Goal: Information Seeking & Learning: Learn about a topic

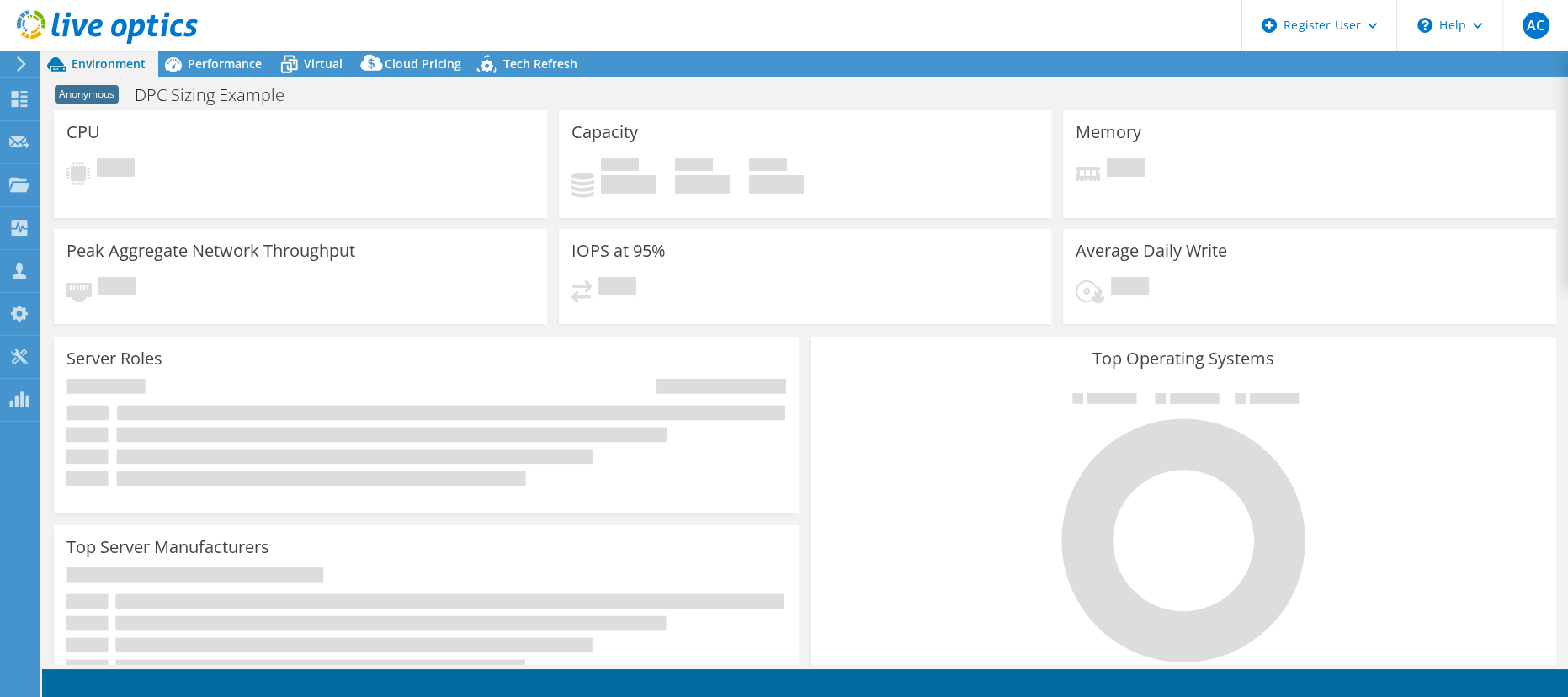
select select "USEast"
select select "USD"
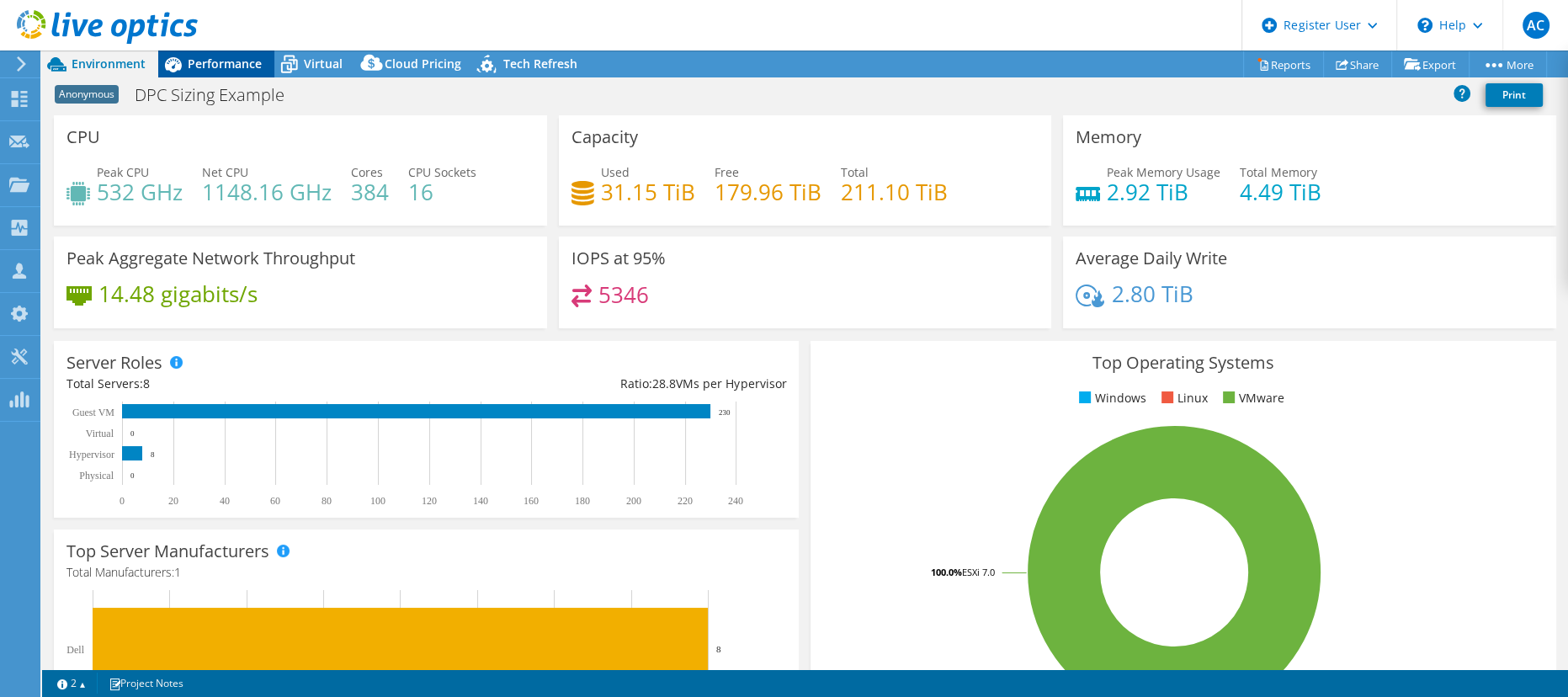
click at [238, 64] on span "Performance" at bounding box center [224, 63] width 74 height 16
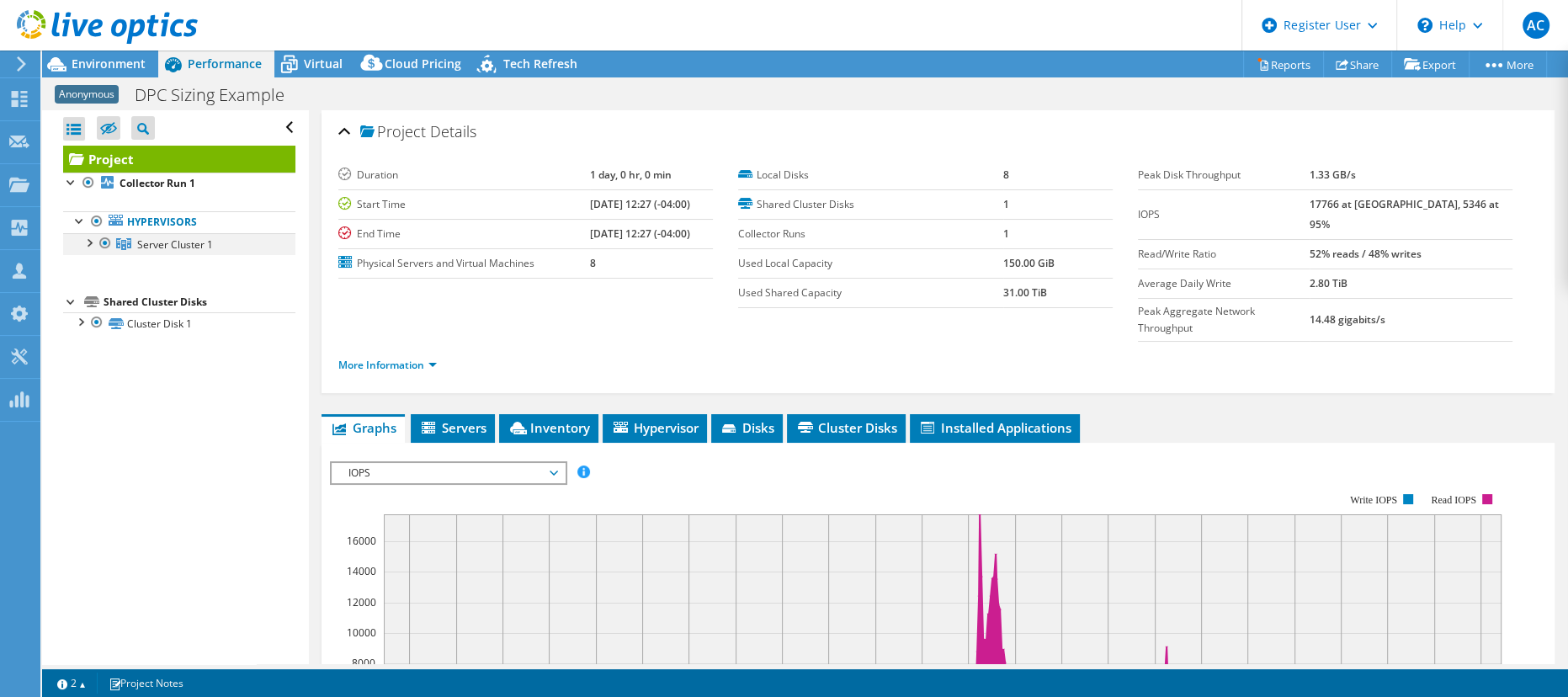
click at [90, 239] on div at bounding box center [88, 241] width 17 height 17
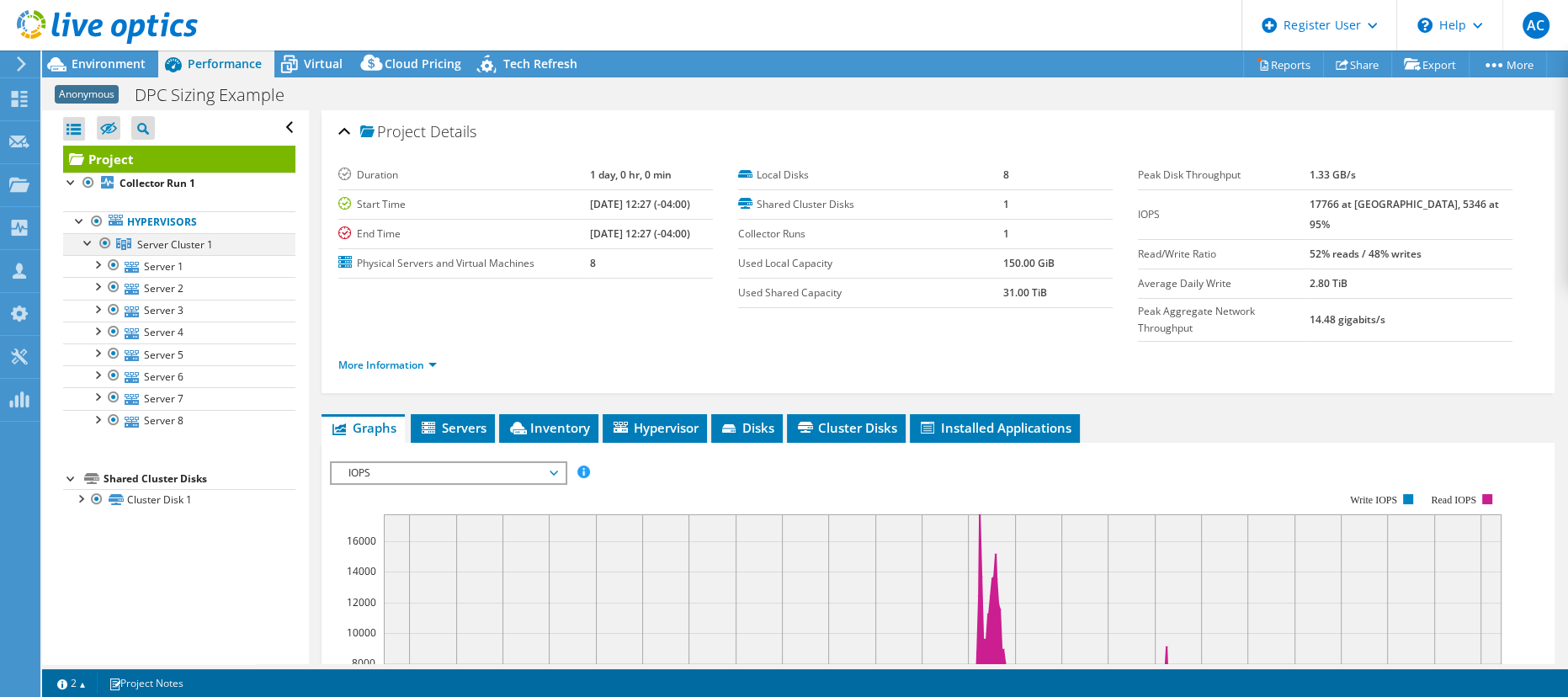
click at [88, 243] on div at bounding box center [88, 241] width 17 height 17
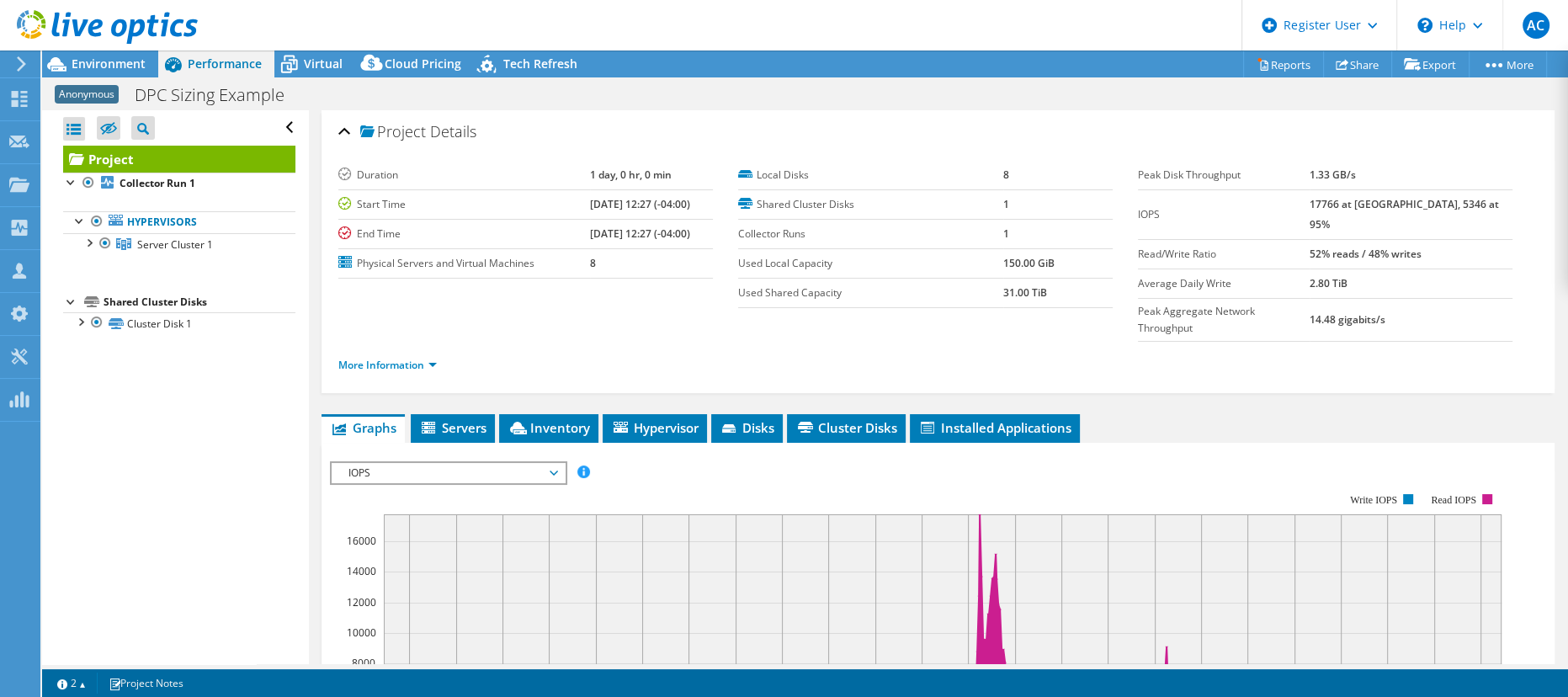
click at [115, 54] on div at bounding box center [99, 28] width 197 height 56
click at [126, 65] on span "Environment" at bounding box center [108, 63] width 74 height 16
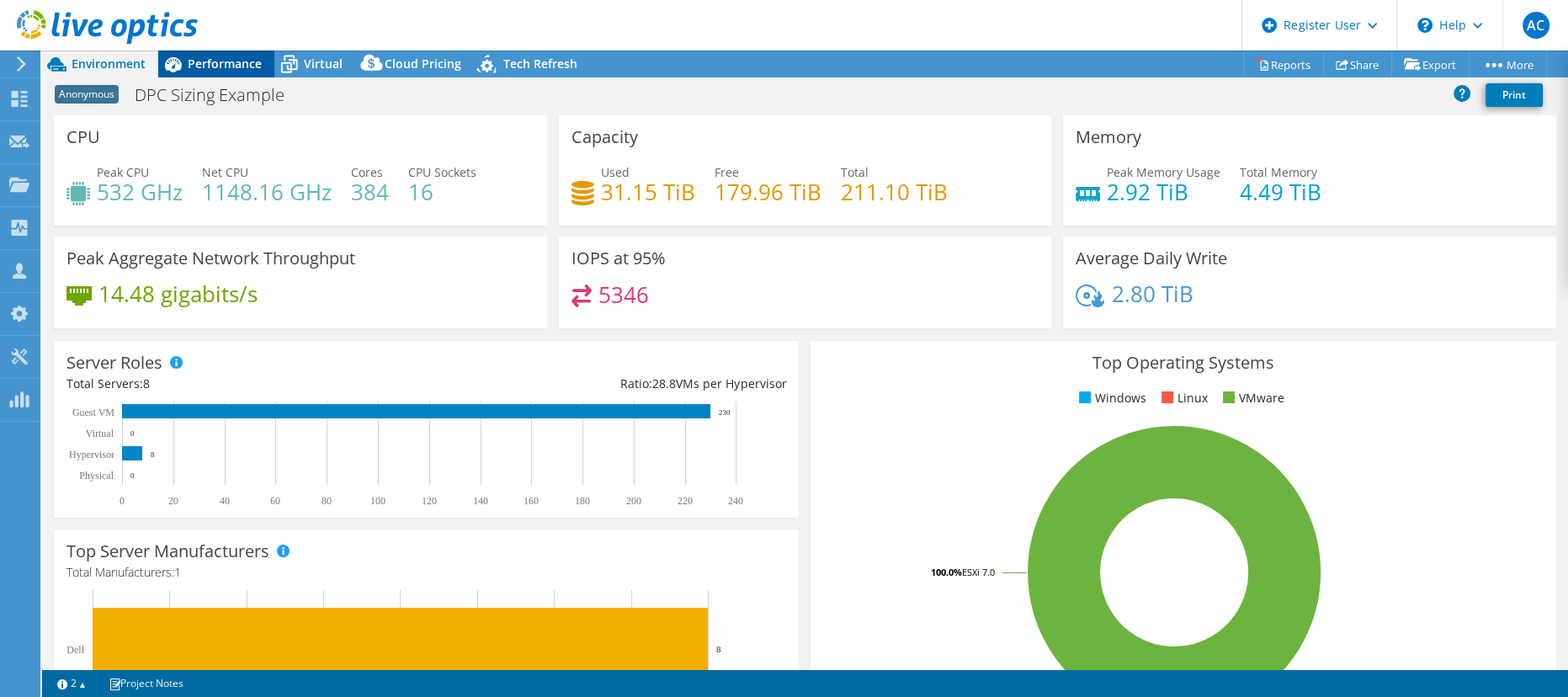
click at [197, 64] on span "Performance" at bounding box center [224, 63] width 74 height 16
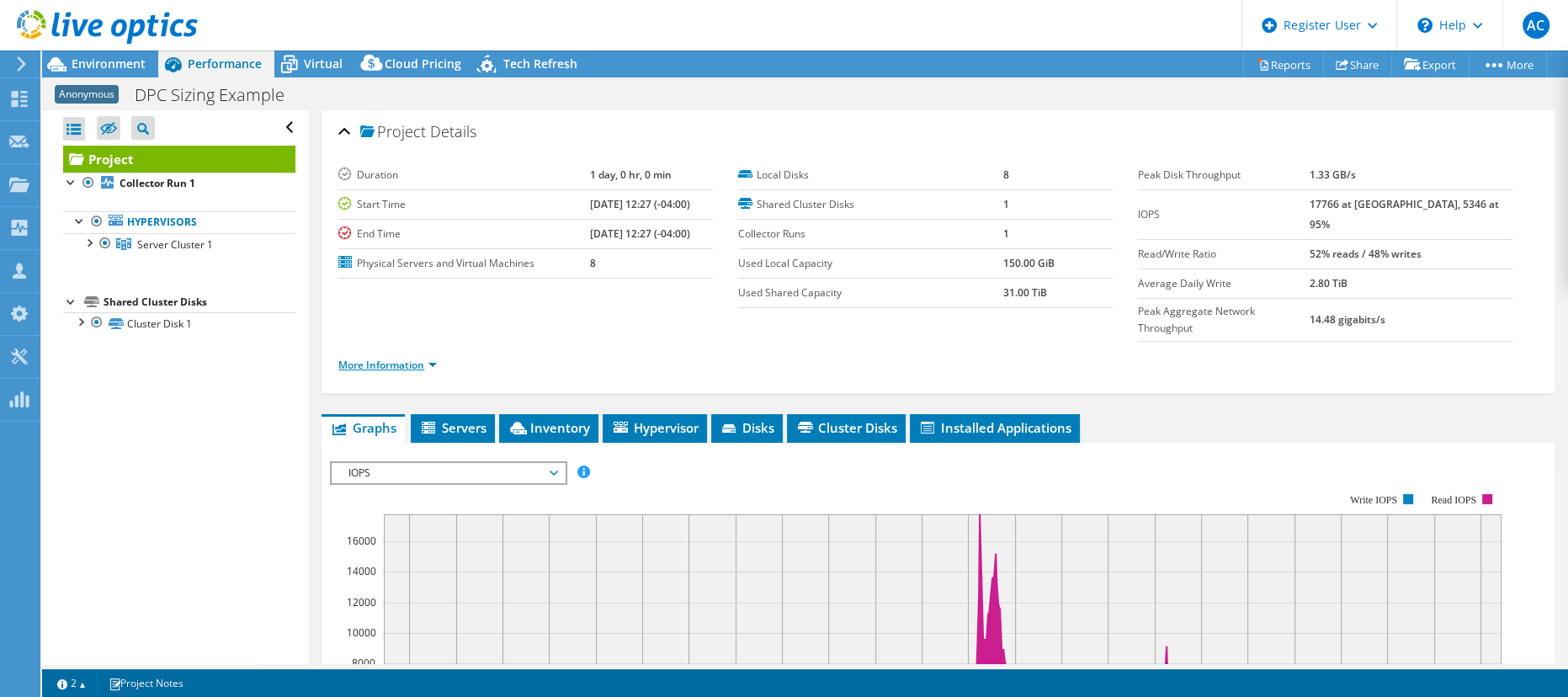
click at [419, 357] on link "More Information" at bounding box center [388, 364] width 99 height 14
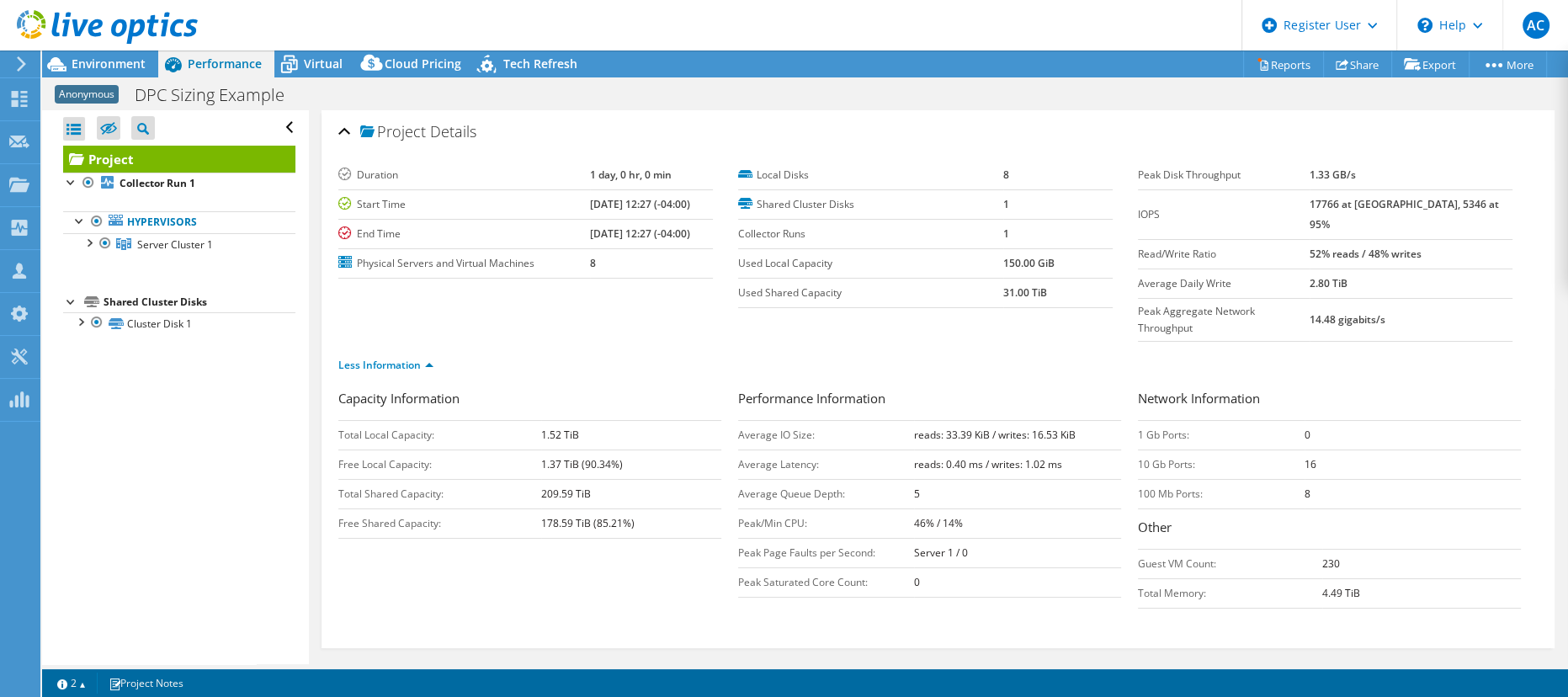
click at [108, 48] on div at bounding box center [99, 28] width 197 height 56
click at [112, 64] on span "Environment" at bounding box center [108, 63] width 74 height 16
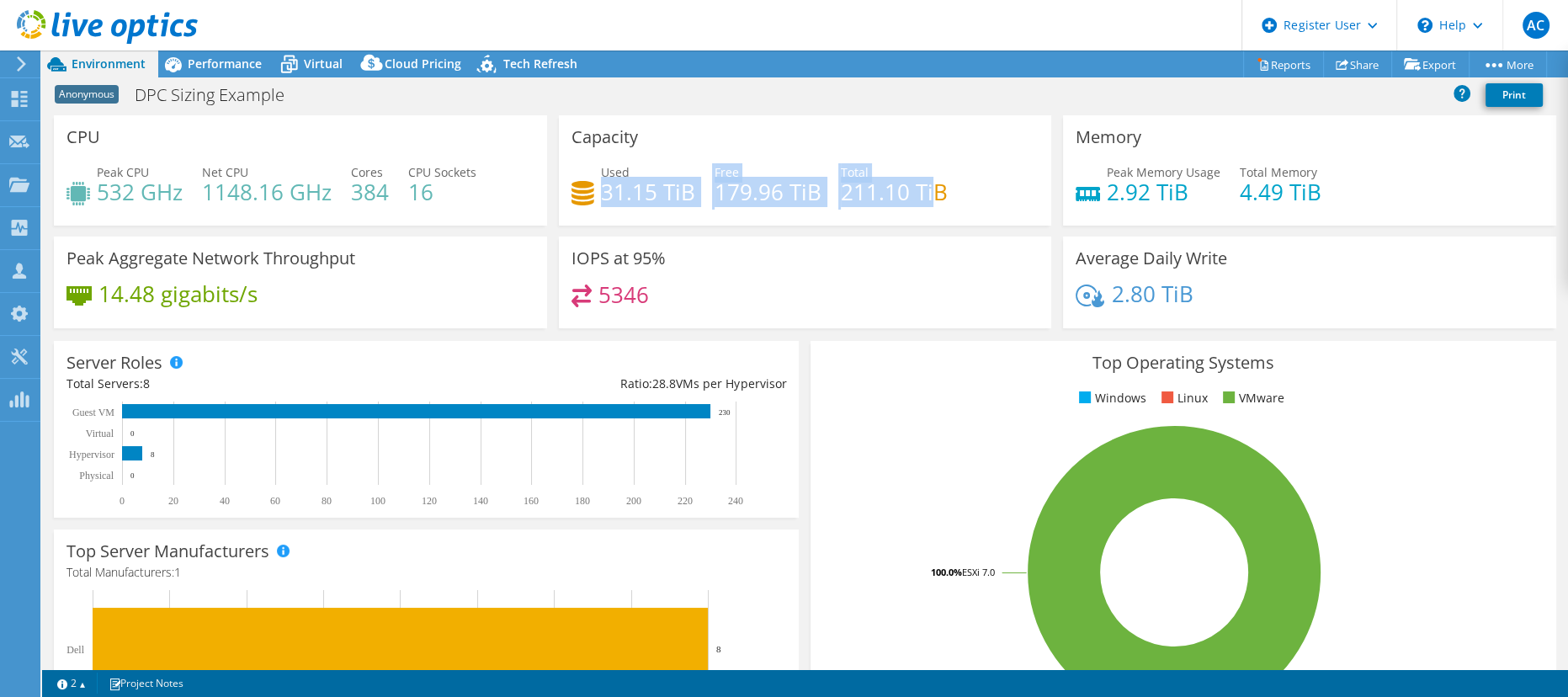
drag, startPoint x: 598, startPoint y: 192, endPoint x: 930, endPoint y: 194, distance: 332.0
click at [930, 194] on div "Used 31.15 TiB Free 179.96 TiB Total 211.10 TiB" at bounding box center [805, 190] width 468 height 54
click at [930, 194] on h4 "211.10 TiB" at bounding box center [894, 192] width 107 height 19
drag, startPoint x: 595, startPoint y: 197, endPoint x: 958, endPoint y: 194, distance: 363.0
click at [958, 194] on div "Used 31.15 TiB Free 179.96 TiB Total 211.10 TiB" at bounding box center [805, 190] width 468 height 54
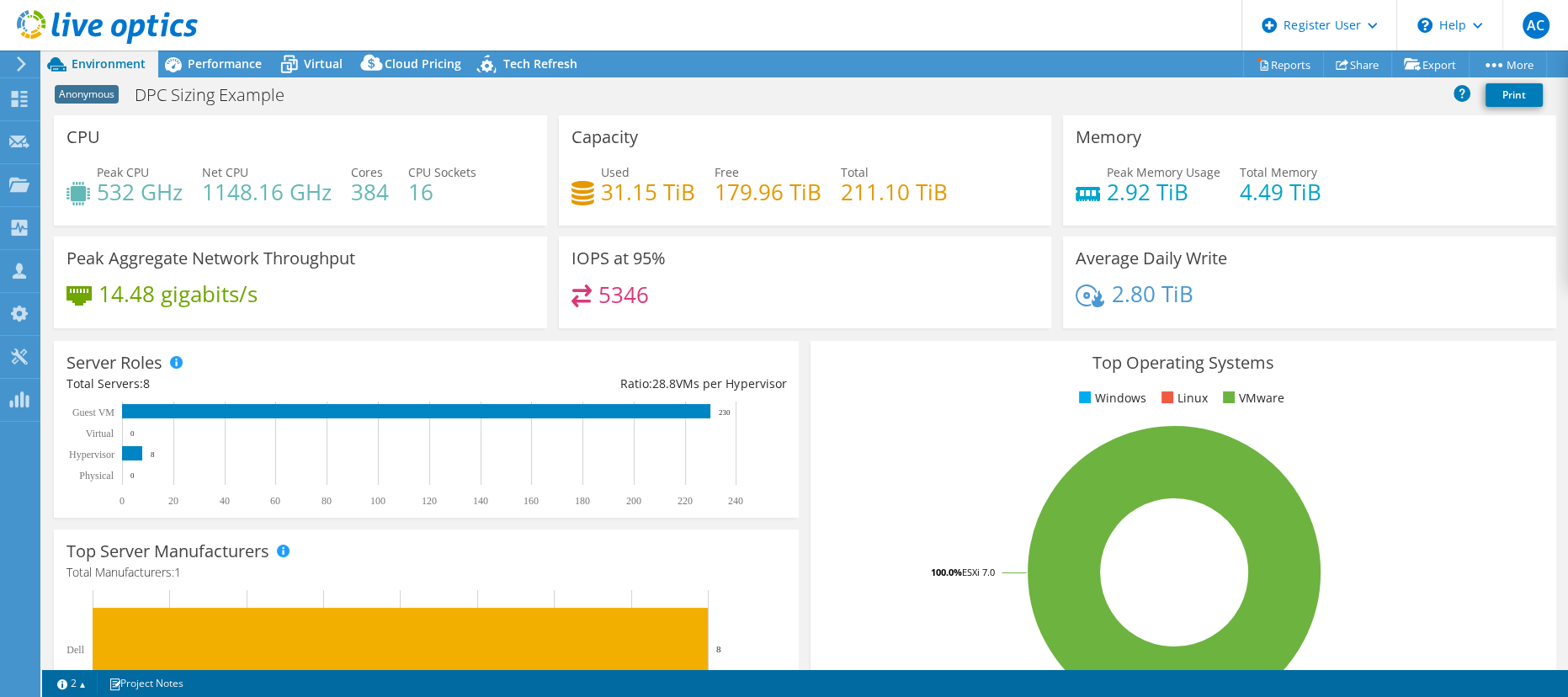
click at [958, 194] on div "Used 31.15 TiB Free 179.96 TiB Total 211.10 TiB" at bounding box center [805, 190] width 468 height 54
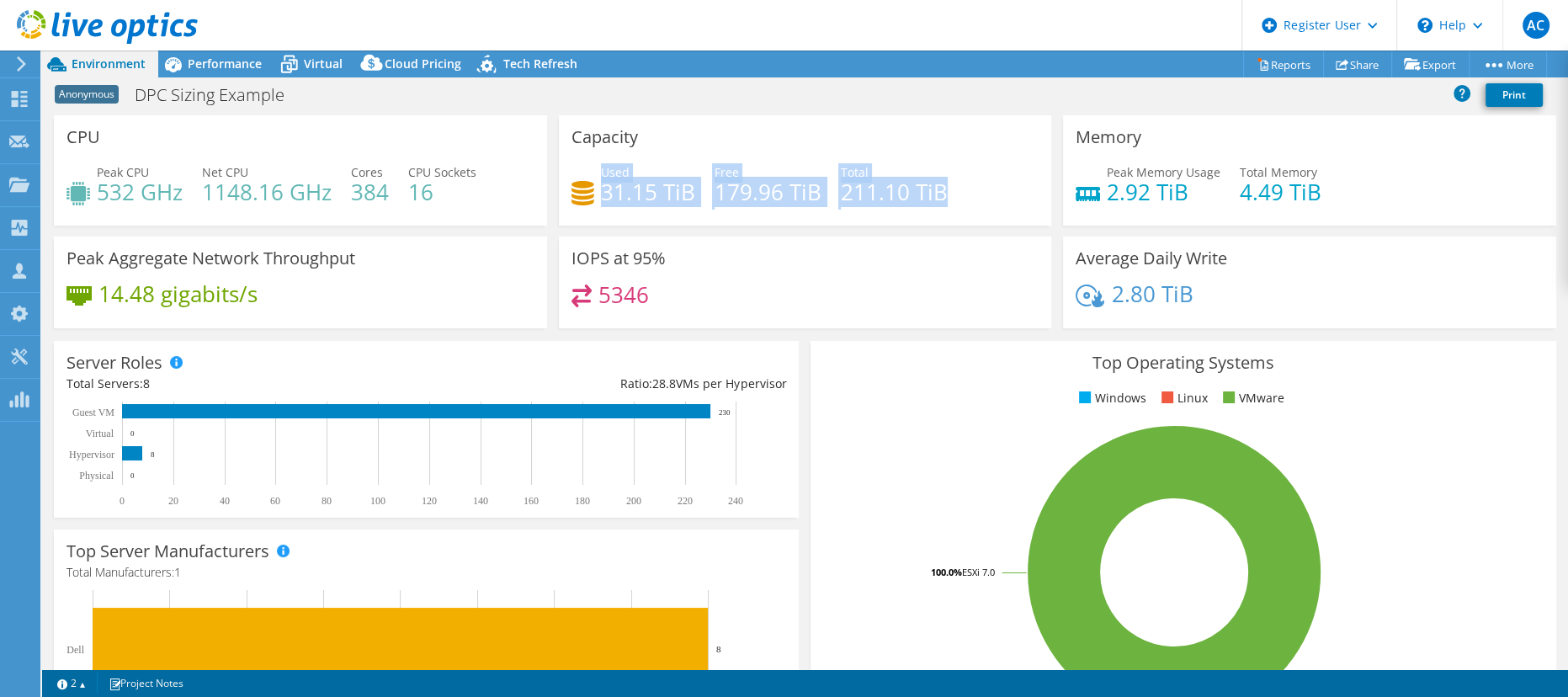
drag, startPoint x: 596, startPoint y: 171, endPoint x: 946, endPoint y: 194, distance: 350.8
click at [946, 194] on div "Used 31.15 TiB Free 179.96 TiB Total 211.10 TiB" at bounding box center [805, 190] width 468 height 54
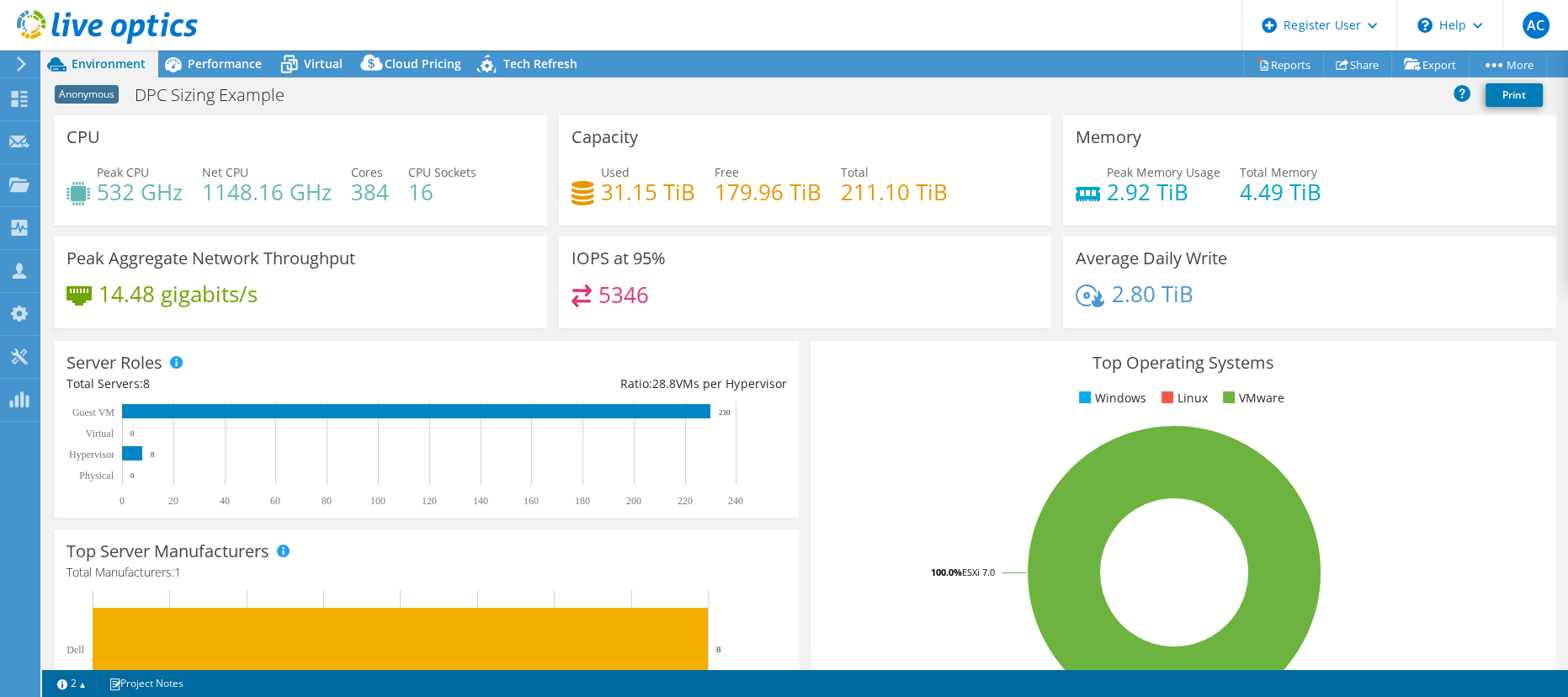
click at [946, 194] on div "Used 31.15 TiB Free 179.96 TiB Total 211.10 TiB" at bounding box center [805, 190] width 468 height 54
click at [318, 52] on div "Virtual" at bounding box center [315, 63] width 81 height 27
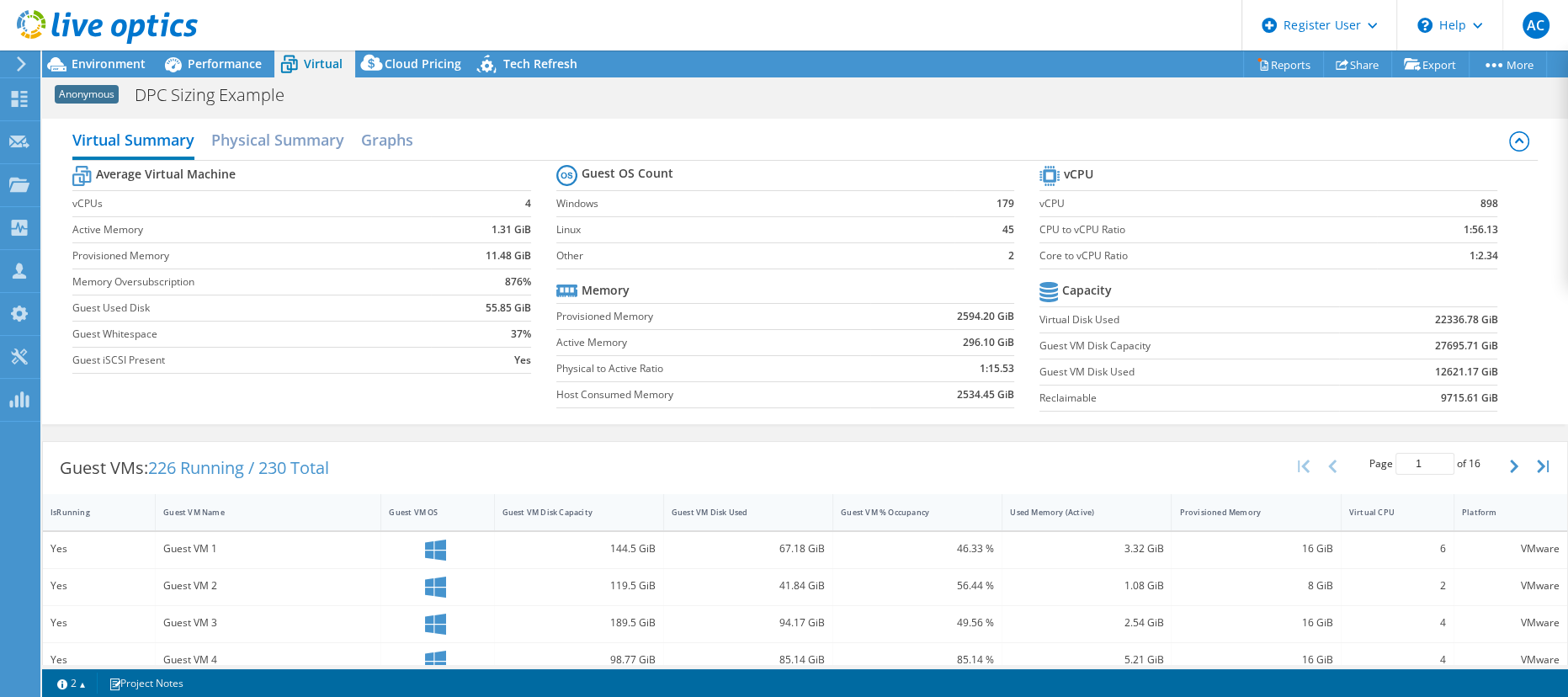
click at [1039, 255] on label "Core to vCPU Ratio" at bounding box center [1208, 256] width 337 height 17
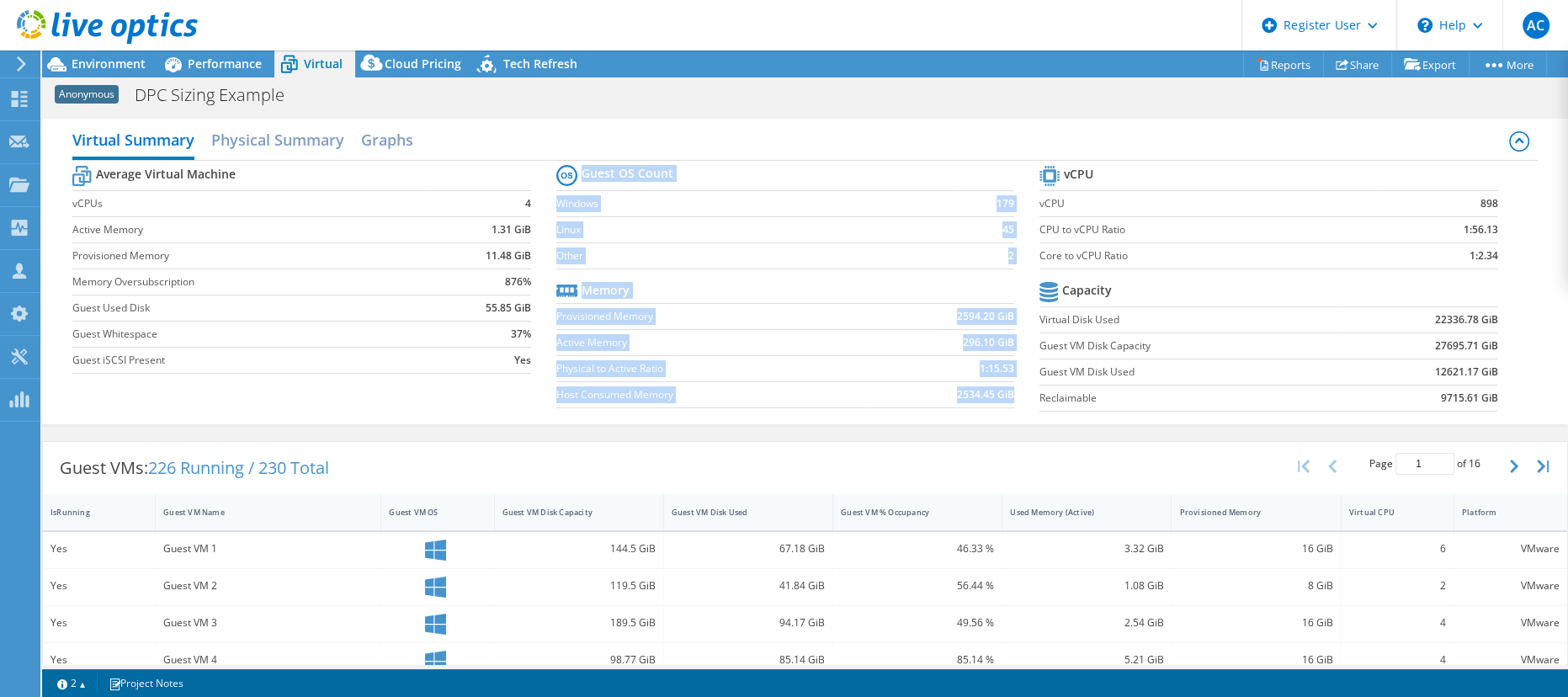
drag, startPoint x: 1021, startPoint y: 255, endPoint x: 1496, endPoint y: 251, distance: 475.0
click at [1496, 251] on div "Average Virtual Machine vCPUs 4 Active Memory 1.31 GiB Provisioned Memory 11.48…" at bounding box center [804, 290] width 1465 height 260
click at [1496, 251] on section "vCPU vCPU 898 CPU to vCPU Ratio 1:56.13 Core to vCPU Ratio 1:2.34 Capacity Virt…" at bounding box center [1281, 291] width 484 height 259
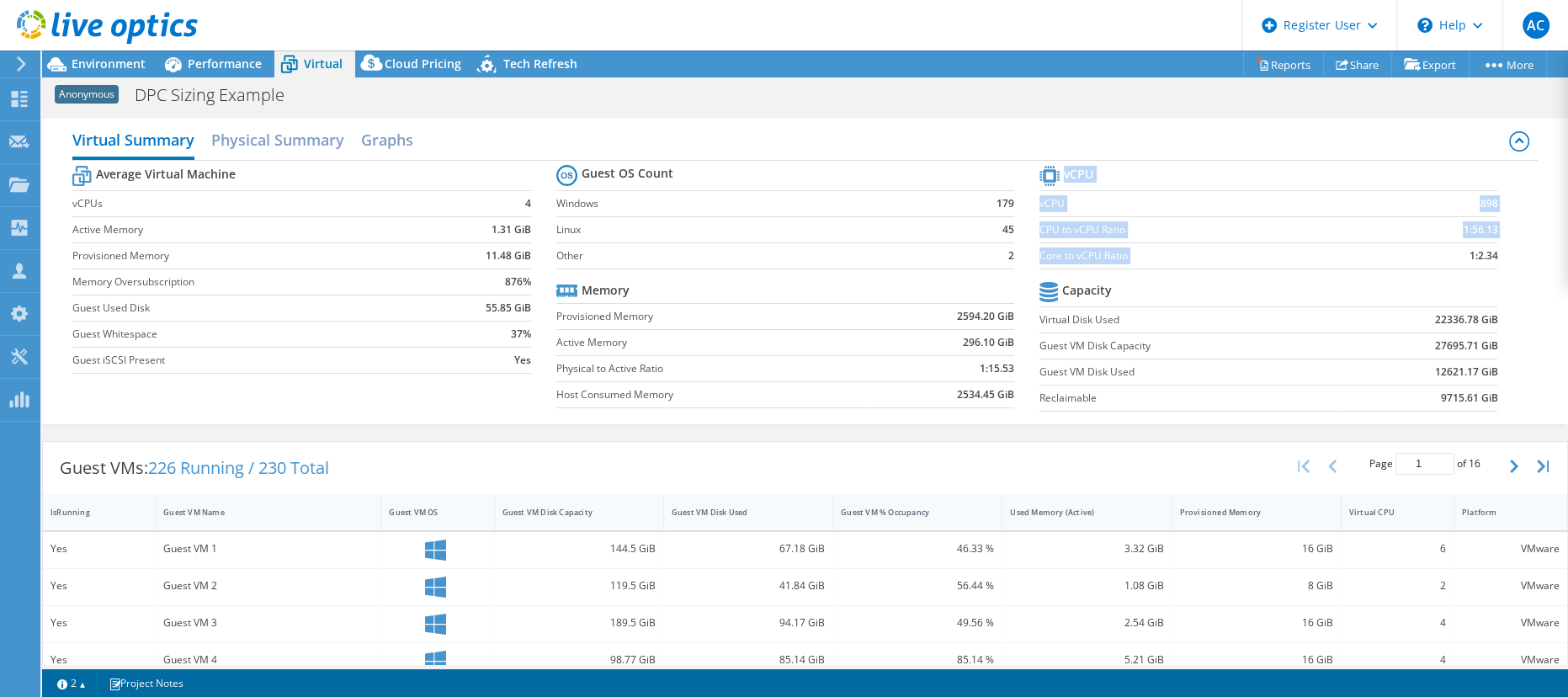
drag, startPoint x: 1454, startPoint y: 255, endPoint x: 1484, endPoint y: 255, distance: 30.0
click at [1484, 255] on section "vCPU vCPU 898 CPU to vCPU Ratio 1:56.13 Core to vCPU Ratio 1:2.34 Capacity Virt…" at bounding box center [1281, 291] width 484 height 259
drag, startPoint x: 1453, startPoint y: 255, endPoint x: 1478, endPoint y: 255, distance: 25.0
click at [1478, 255] on b "1:2.34" at bounding box center [1482, 256] width 29 height 17
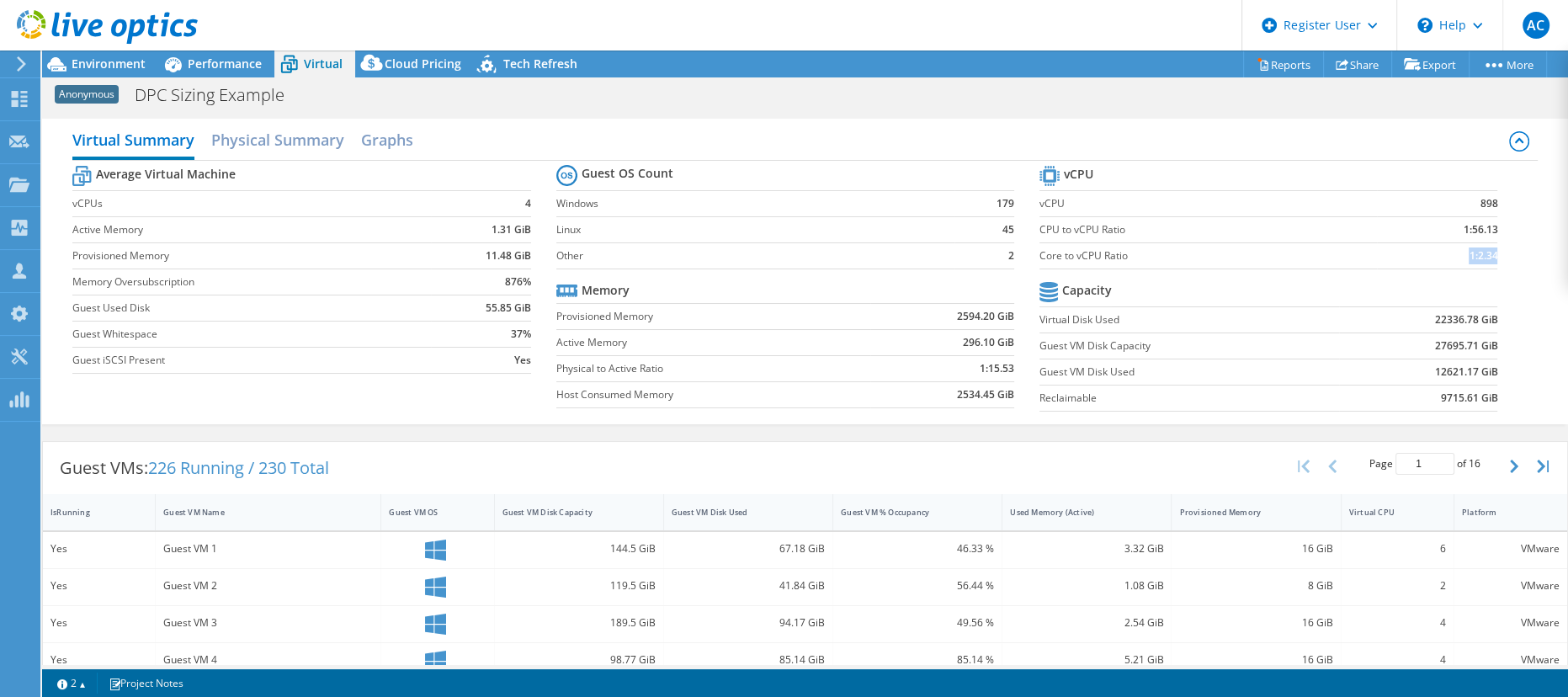
click at [1478, 255] on b "1:2.34" at bounding box center [1482, 256] width 29 height 17
drag, startPoint x: 1030, startPoint y: 255, endPoint x: 1496, endPoint y: 249, distance: 466.0
click at [1496, 249] on section "vCPU vCPU 898 CPU to vCPU Ratio 1:56.13 Core to vCPU Ratio 1:2.34 Capacity Virt…" at bounding box center [1281, 291] width 484 height 259
click at [186, 68] on icon at bounding box center [173, 64] width 30 height 30
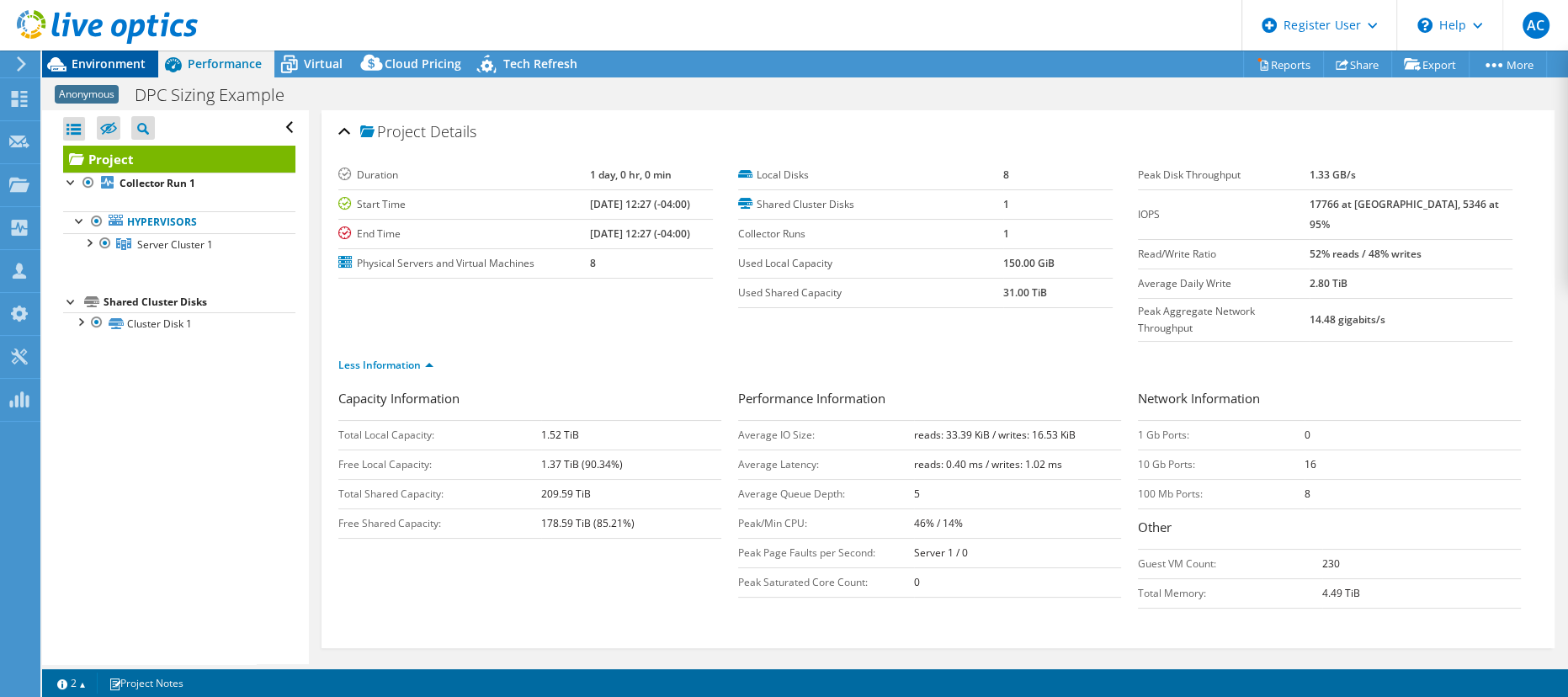
click at [106, 66] on span "Environment" at bounding box center [108, 63] width 74 height 16
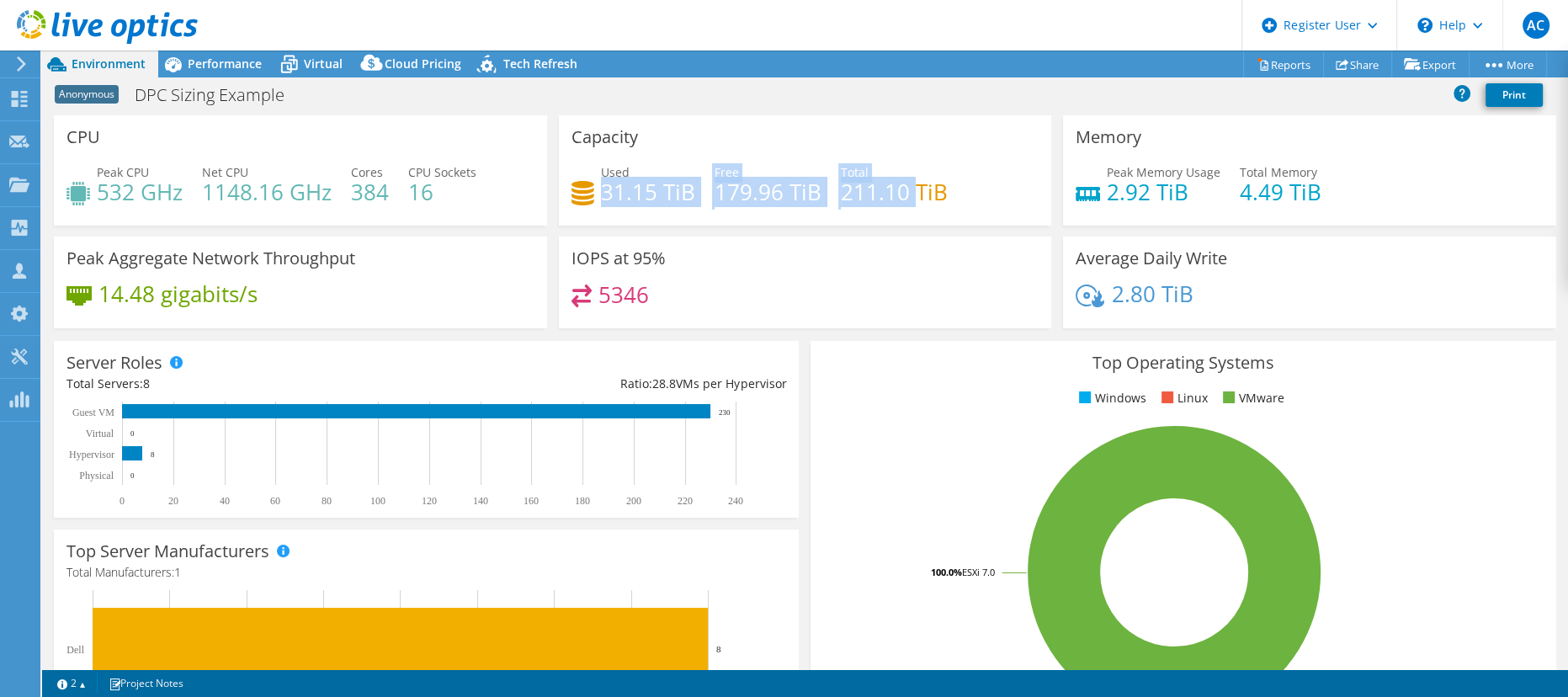
drag, startPoint x: 596, startPoint y: 192, endPoint x: 930, endPoint y: 200, distance: 334.1
click at [910, 200] on div "Used 31.15 TiB Free 179.96 TiB Total 211.10 TiB" at bounding box center [805, 190] width 468 height 54
click at [939, 200] on div "Used 31.15 TiB Free 179.96 TiB Total 211.10 TiB" at bounding box center [805, 190] width 468 height 54
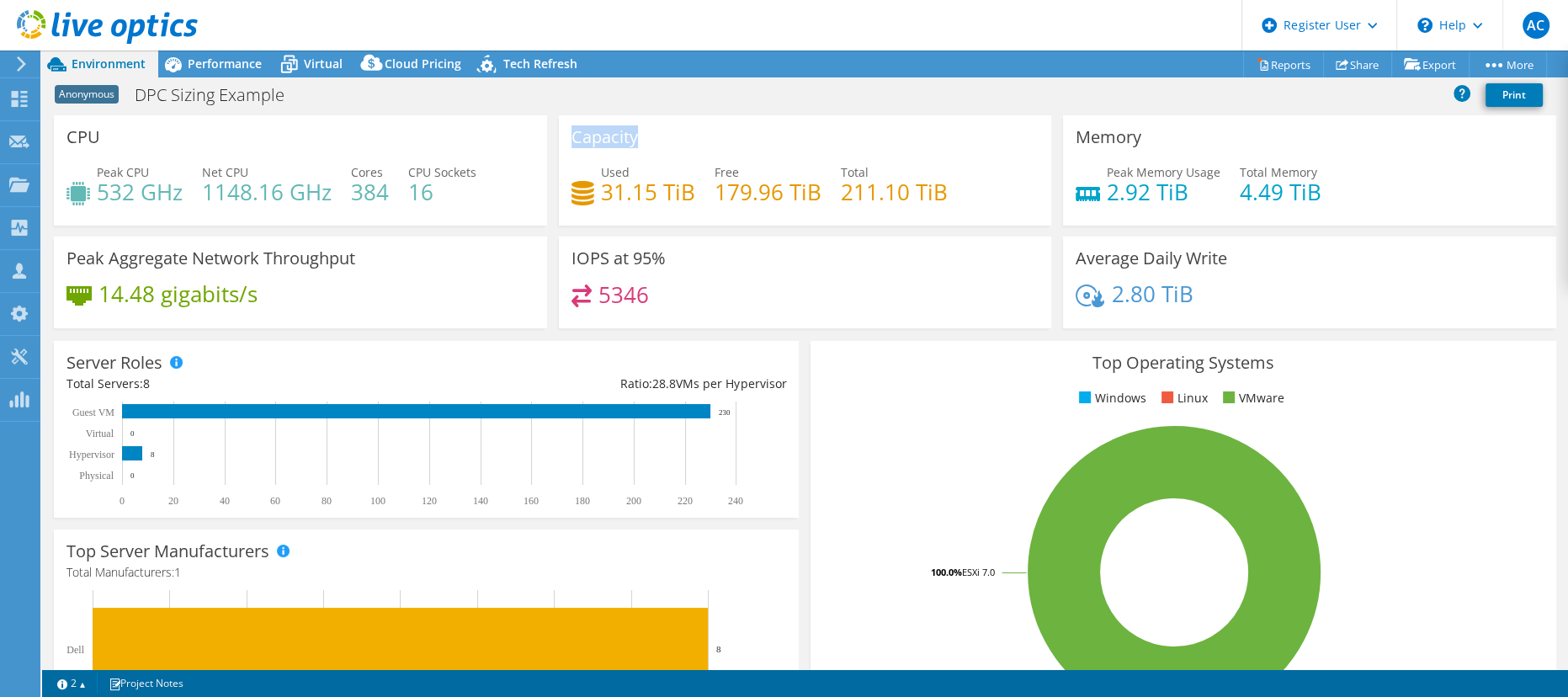
drag, startPoint x: 565, startPoint y: 129, endPoint x: 718, endPoint y: 130, distance: 153.0
click at [718, 130] on div "Capacity Used 31.15 TiB Free 179.96 TiB Total 211.10 TiB" at bounding box center [805, 171] width 493 height 111
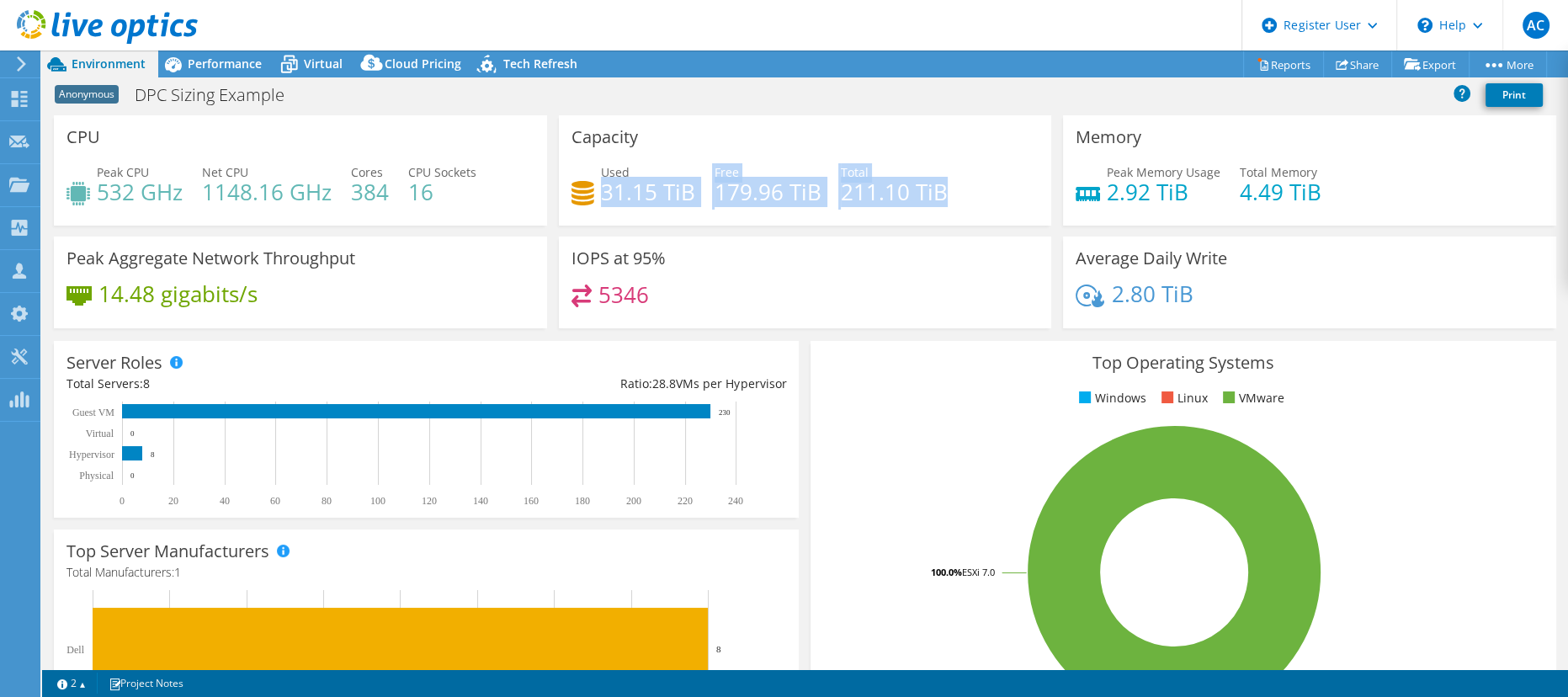
drag, startPoint x: 600, startPoint y: 192, endPoint x: 995, endPoint y: 207, distance: 395.3
click at [995, 207] on div "Used 31.15 TiB Free 179.96 TiB Total 211.10 TiB" at bounding box center [805, 190] width 468 height 54
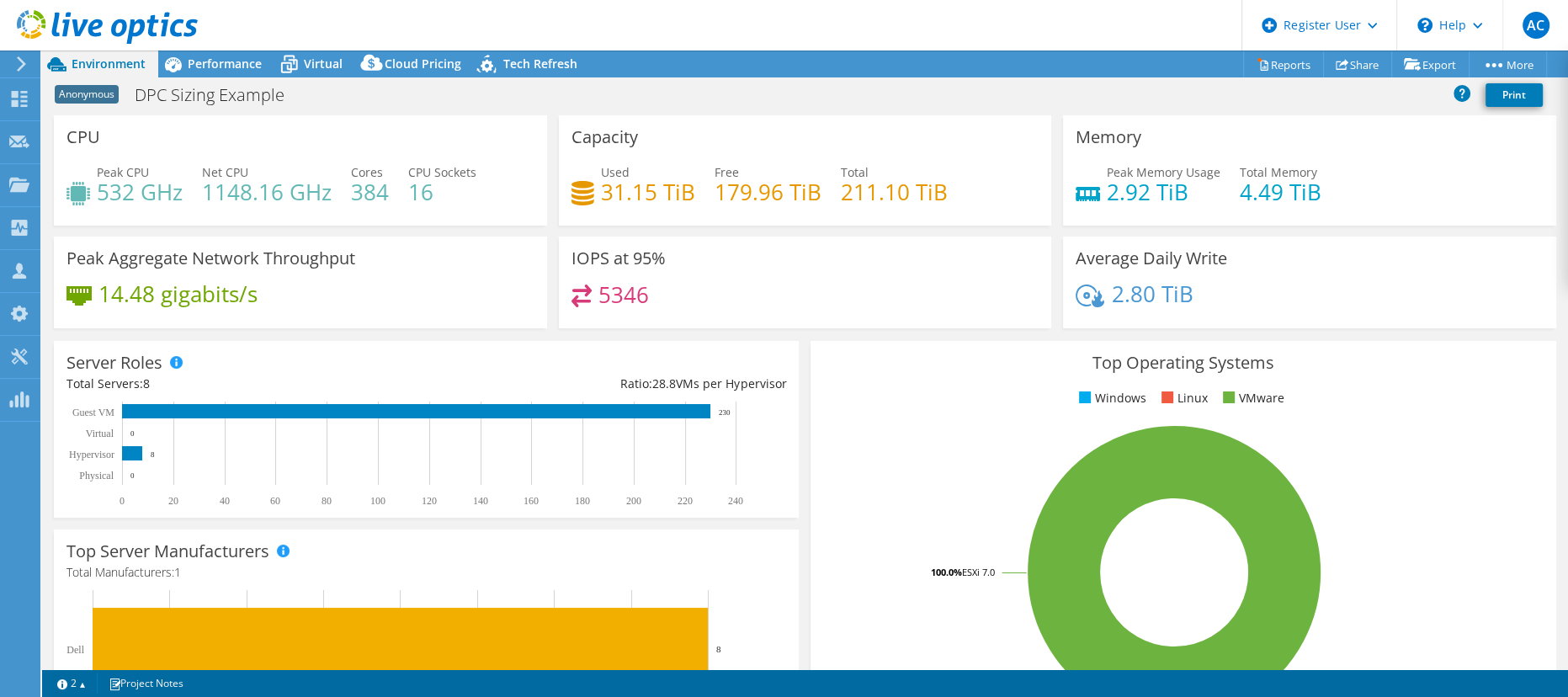
click at [995, 207] on div "Used 31.15 TiB Free 179.96 TiB Total 211.10 TiB" at bounding box center [805, 190] width 468 height 54
click at [221, 66] on span "Performance" at bounding box center [224, 63] width 74 height 16
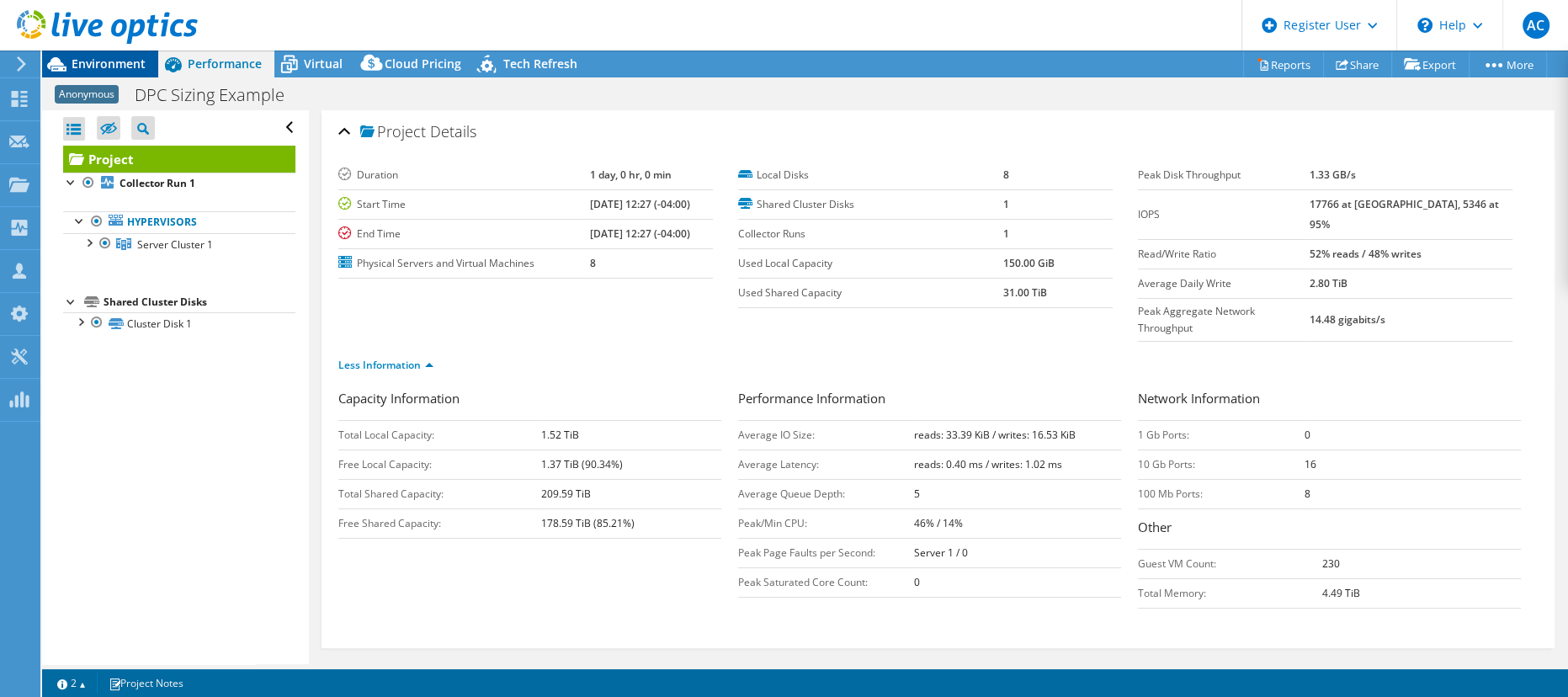
click at [113, 60] on span "Environment" at bounding box center [108, 63] width 74 height 16
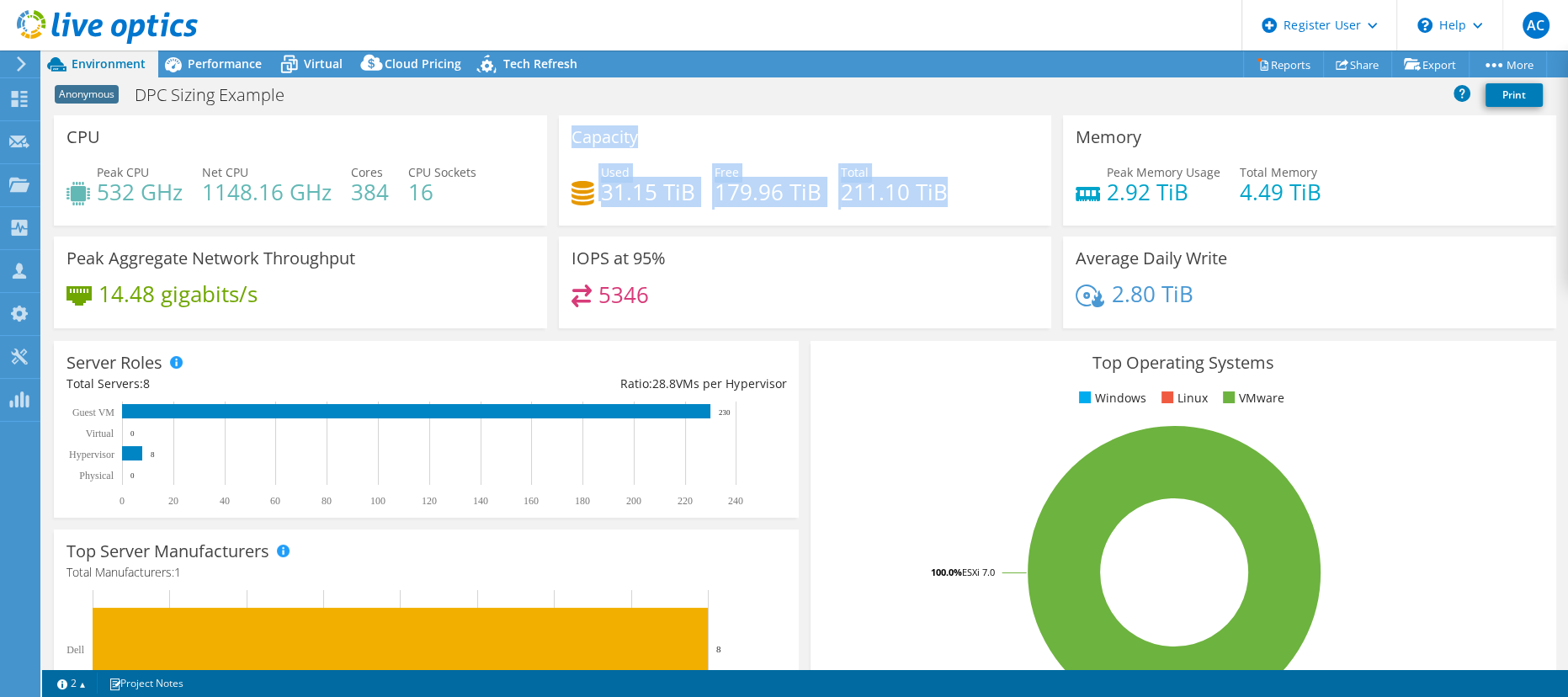
drag, startPoint x: 568, startPoint y: 141, endPoint x: 952, endPoint y: 198, distance: 388.2
click at [952, 198] on div "Capacity Used 31.15 TiB Free 179.96 TiB Total 211.10 TiB" at bounding box center [805, 171] width 493 height 111
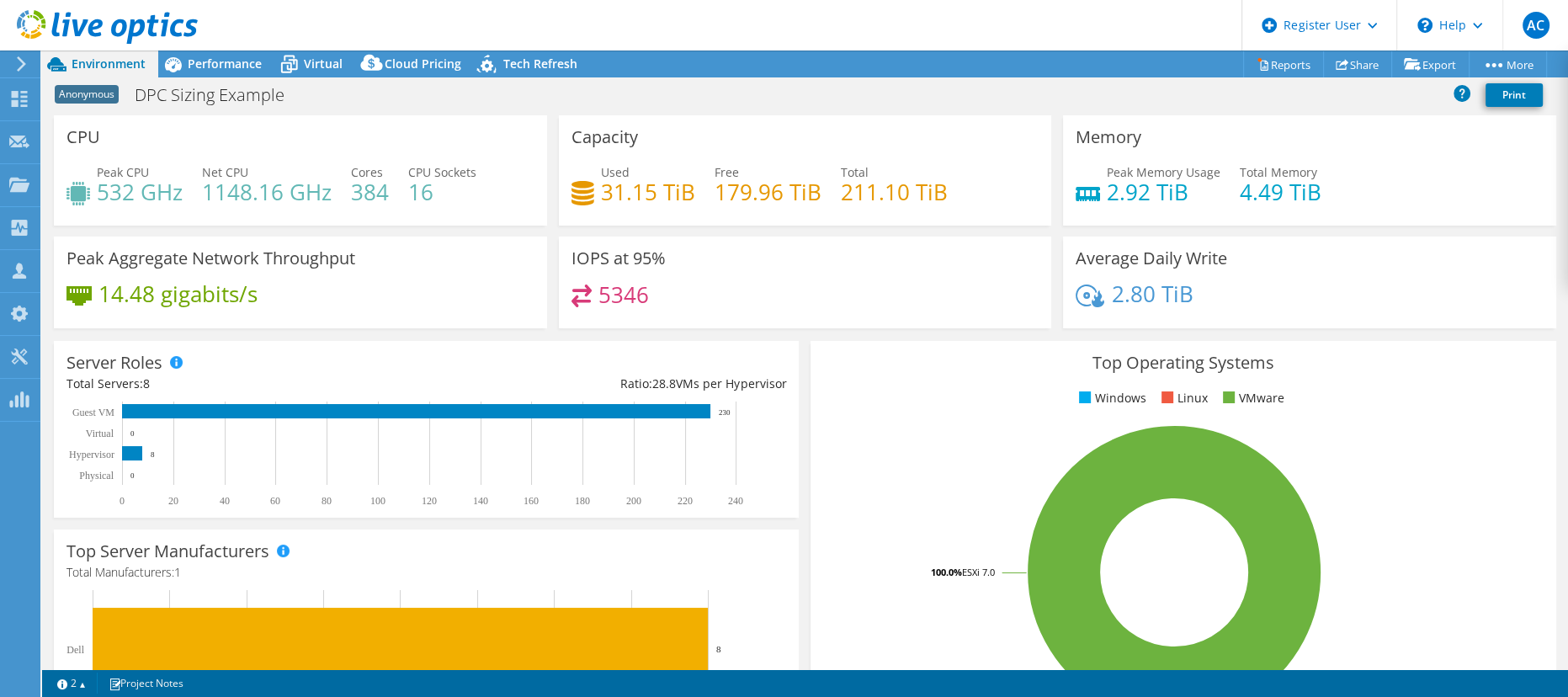
click at [952, 198] on div "Used 31.15 TiB Free 179.96 TiB Total 211.10 TiB" at bounding box center [805, 190] width 468 height 54
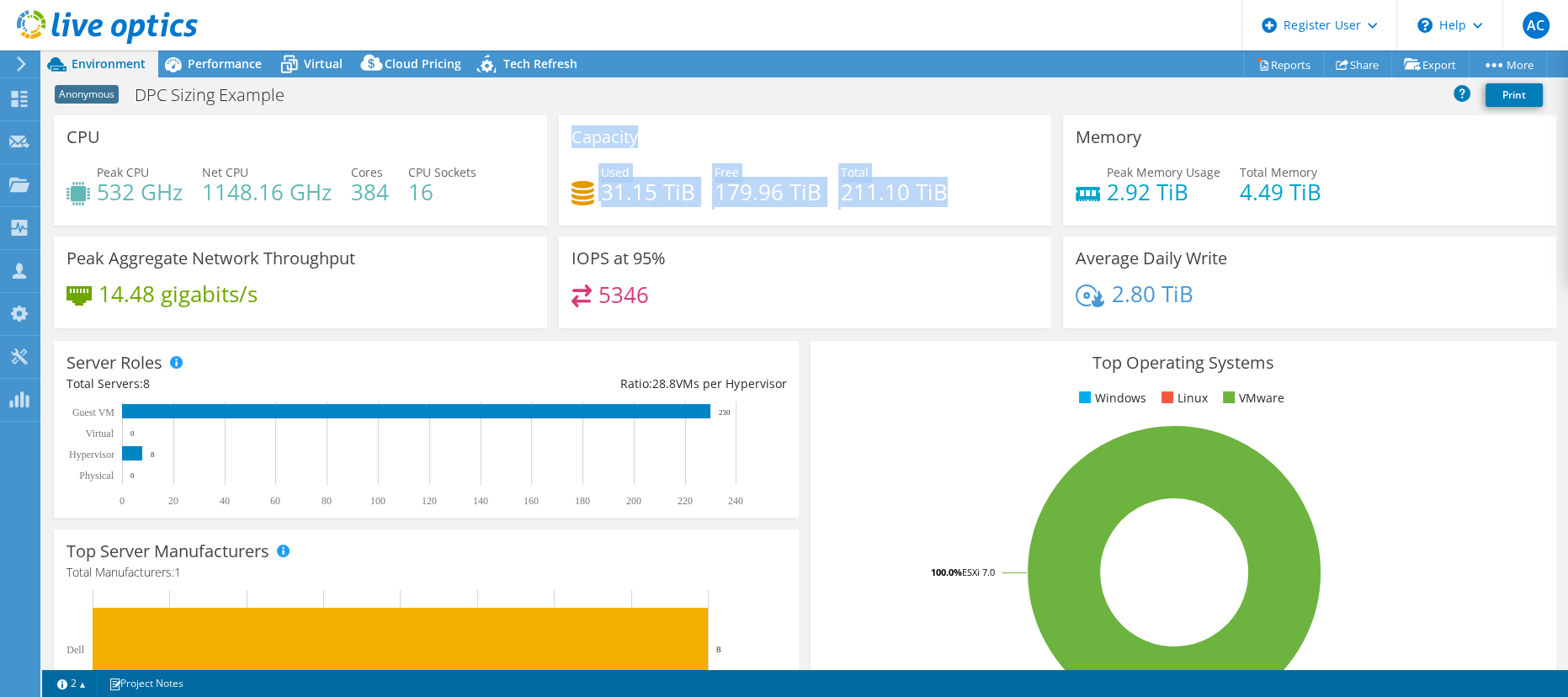
drag, startPoint x: 566, startPoint y: 135, endPoint x: 935, endPoint y: 187, distance: 372.6
click at [935, 187] on div "Capacity Used 31.15 TiB Free 179.96 TiB Total 211.10 TiB" at bounding box center [805, 171] width 493 height 111
click at [935, 187] on h4 "211.10 TiB" at bounding box center [894, 192] width 107 height 19
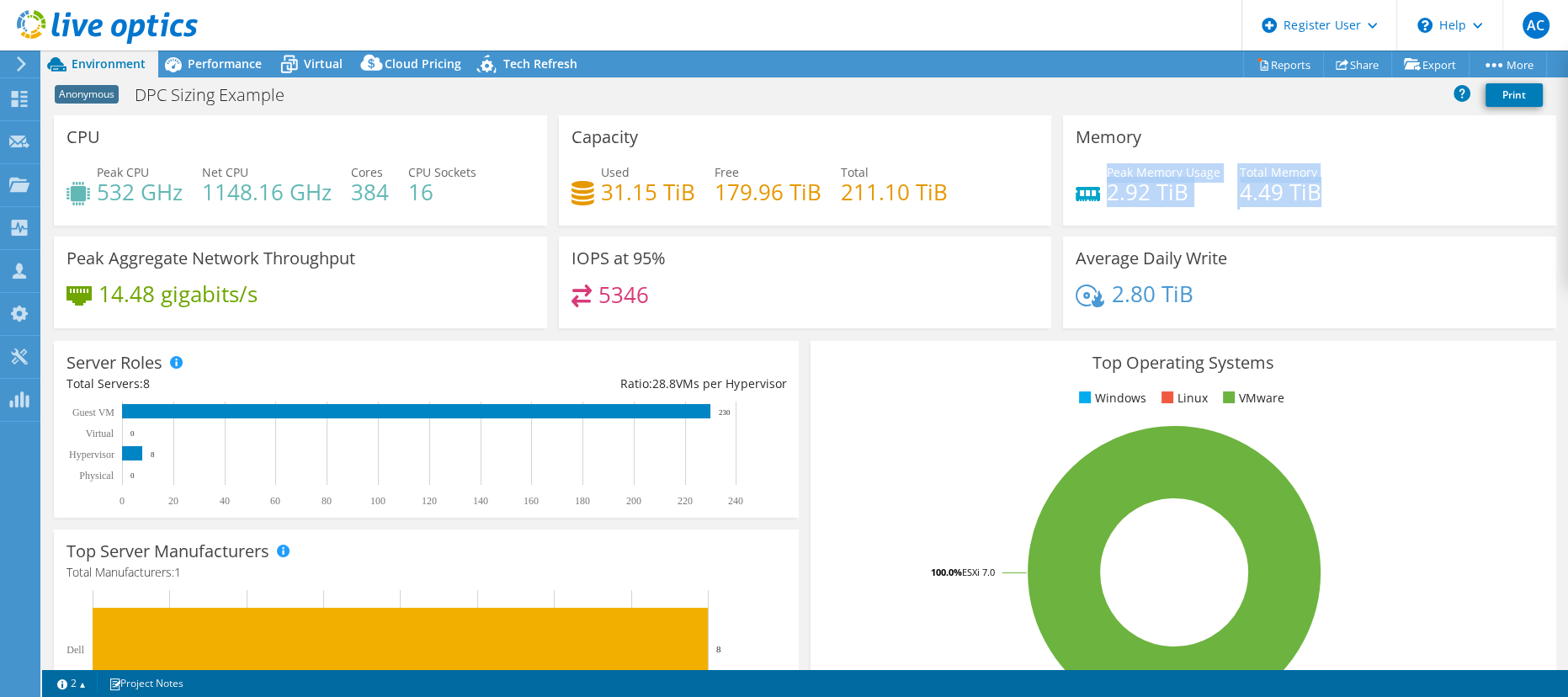
drag, startPoint x: 1096, startPoint y: 175, endPoint x: 1319, endPoint y: 189, distance: 223.4
click at [1319, 189] on div "Peak Memory Usage 2.92 TiB Total Memory 4.49 TiB" at bounding box center [1309, 190] width 468 height 54
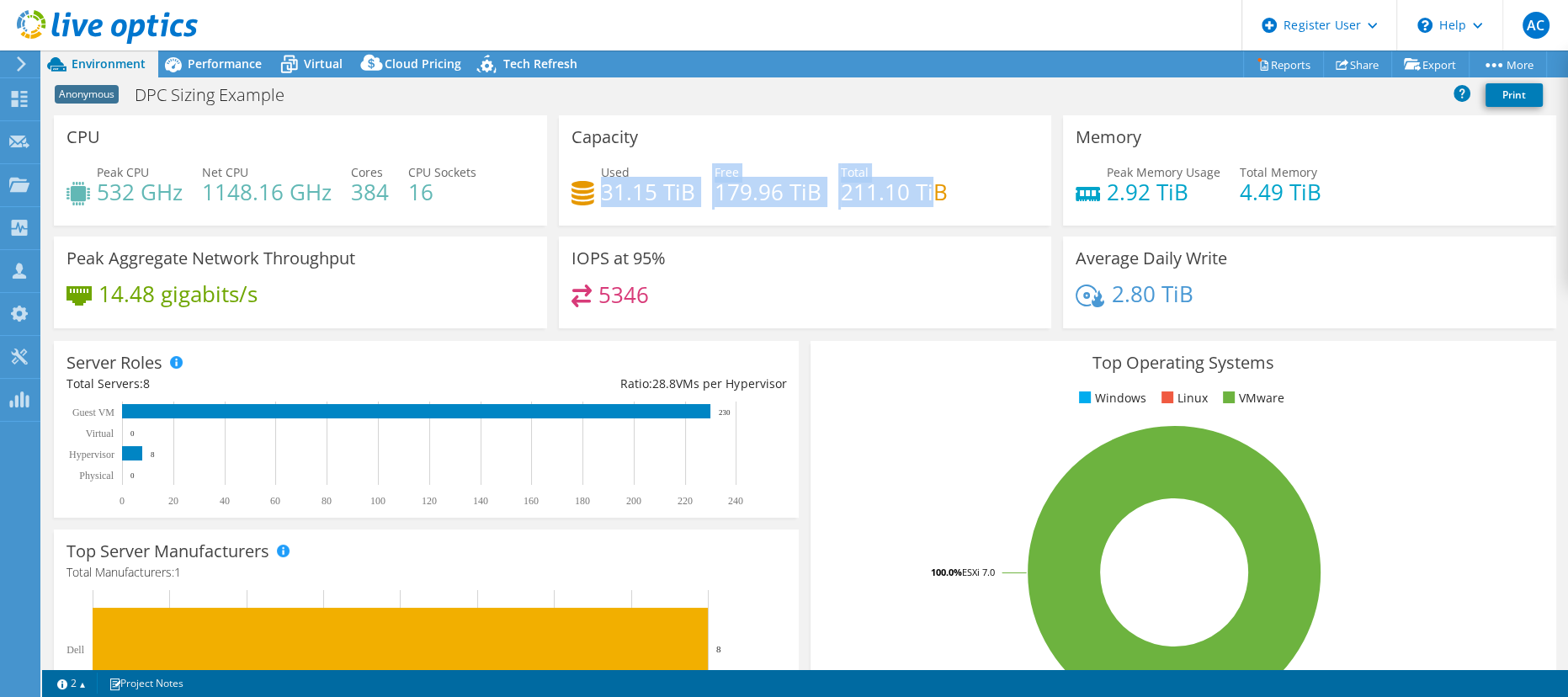
drag, startPoint x: 595, startPoint y: 190, endPoint x: 926, endPoint y: 192, distance: 331.0
click at [926, 192] on div "Used 31.15 TiB Free 179.96 TiB Total 211.10 TiB" at bounding box center [805, 190] width 468 height 54
click at [926, 192] on h4 "211.10 TiB" at bounding box center [894, 192] width 107 height 19
drag, startPoint x: 939, startPoint y: 192, endPoint x: 596, endPoint y: 178, distance: 343.3
click at [596, 178] on div "Used 31.15 TiB Free 179.96 TiB Total 211.10 TiB" at bounding box center [805, 190] width 468 height 54
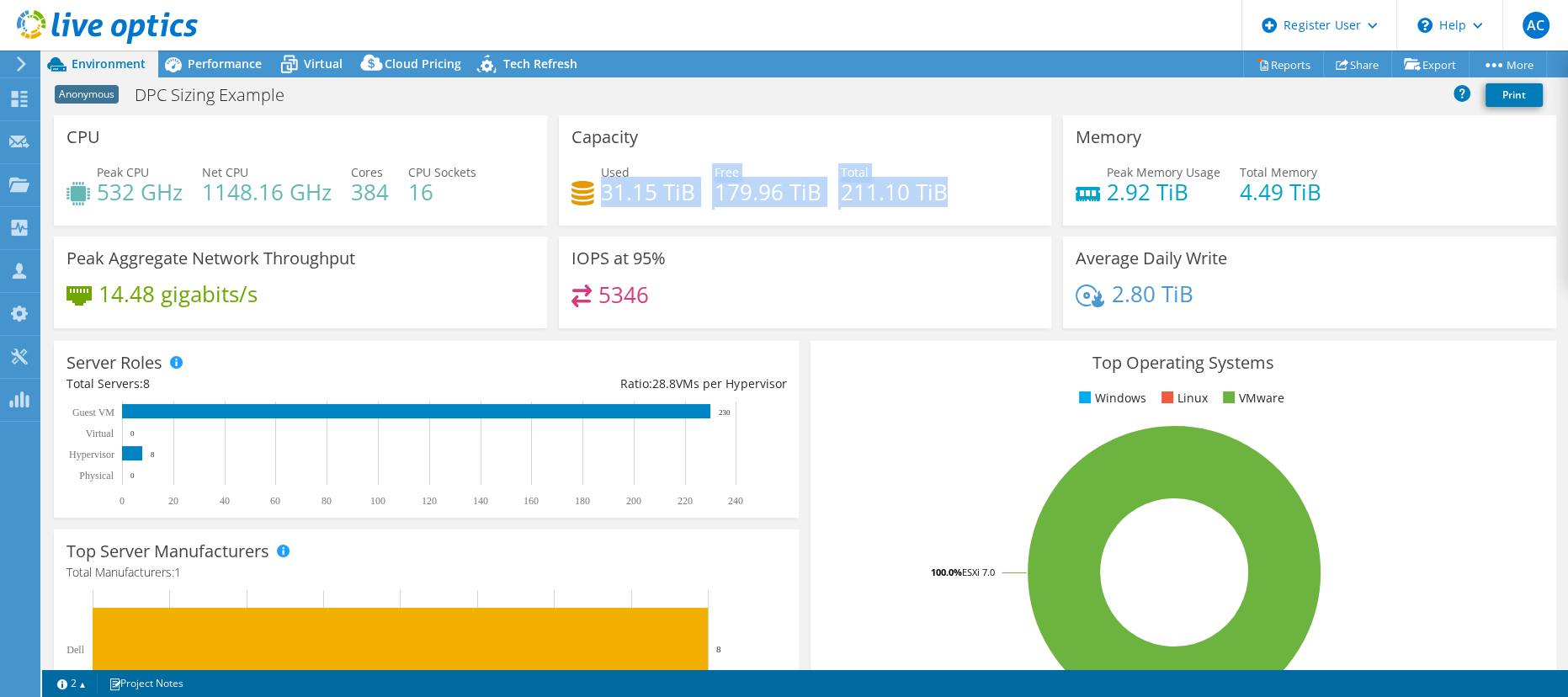
click at [604, 183] on h4 "31.15 TiB" at bounding box center [648, 192] width 95 height 19
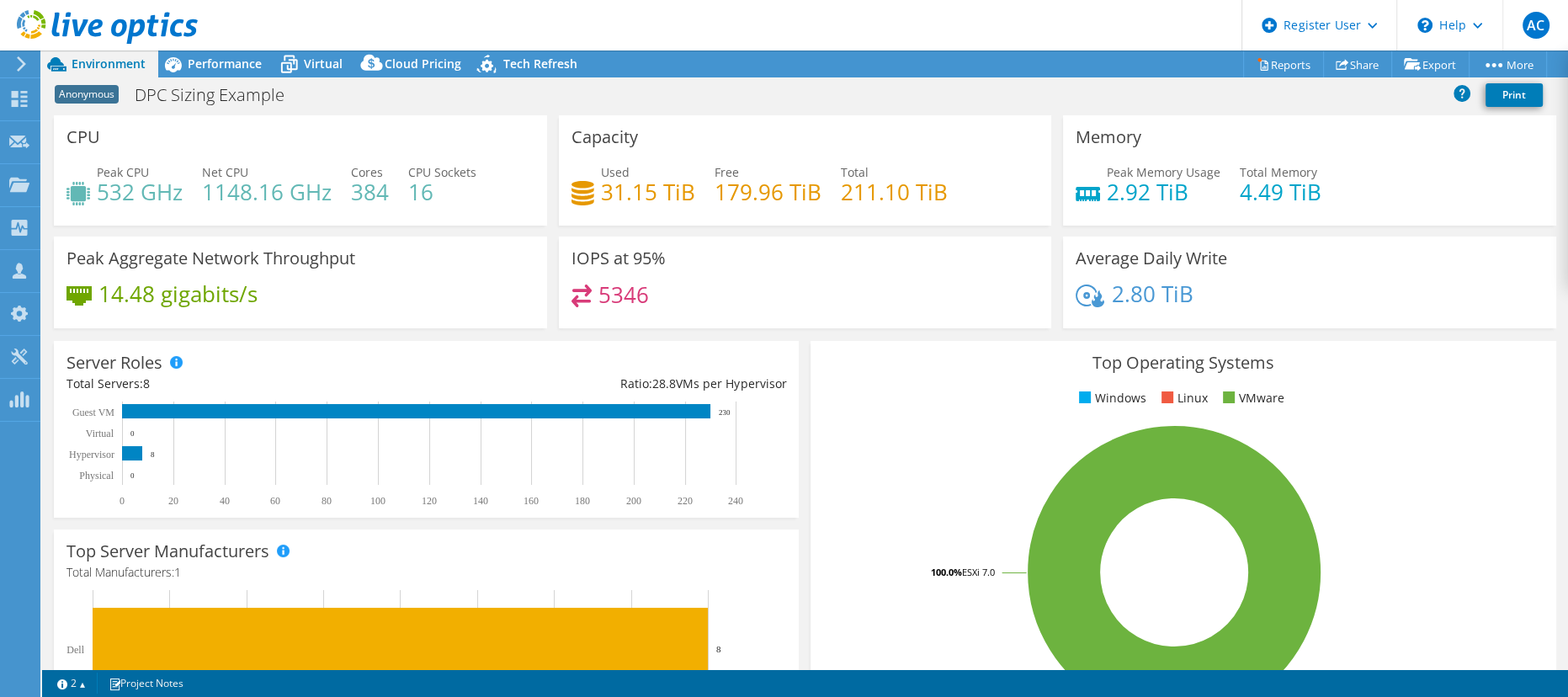
click at [592, 171] on div "Used 31.15 TiB" at bounding box center [633, 182] width 123 height 38
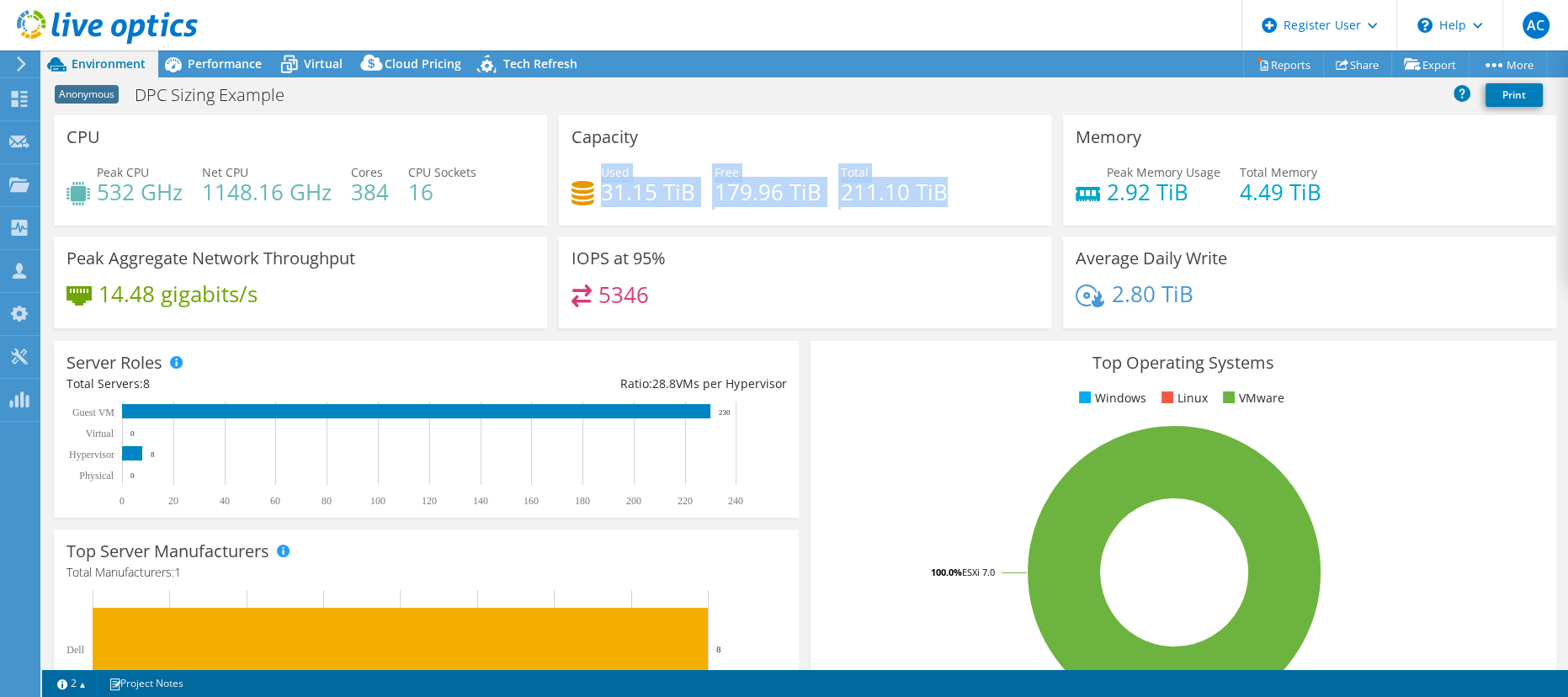
drag, startPoint x: 597, startPoint y: 172, endPoint x: 955, endPoint y: 198, distance: 358.9
click at [955, 198] on div "Used 31.15 TiB Free 179.96 TiB Total 211.10 TiB" at bounding box center [805, 190] width 468 height 54
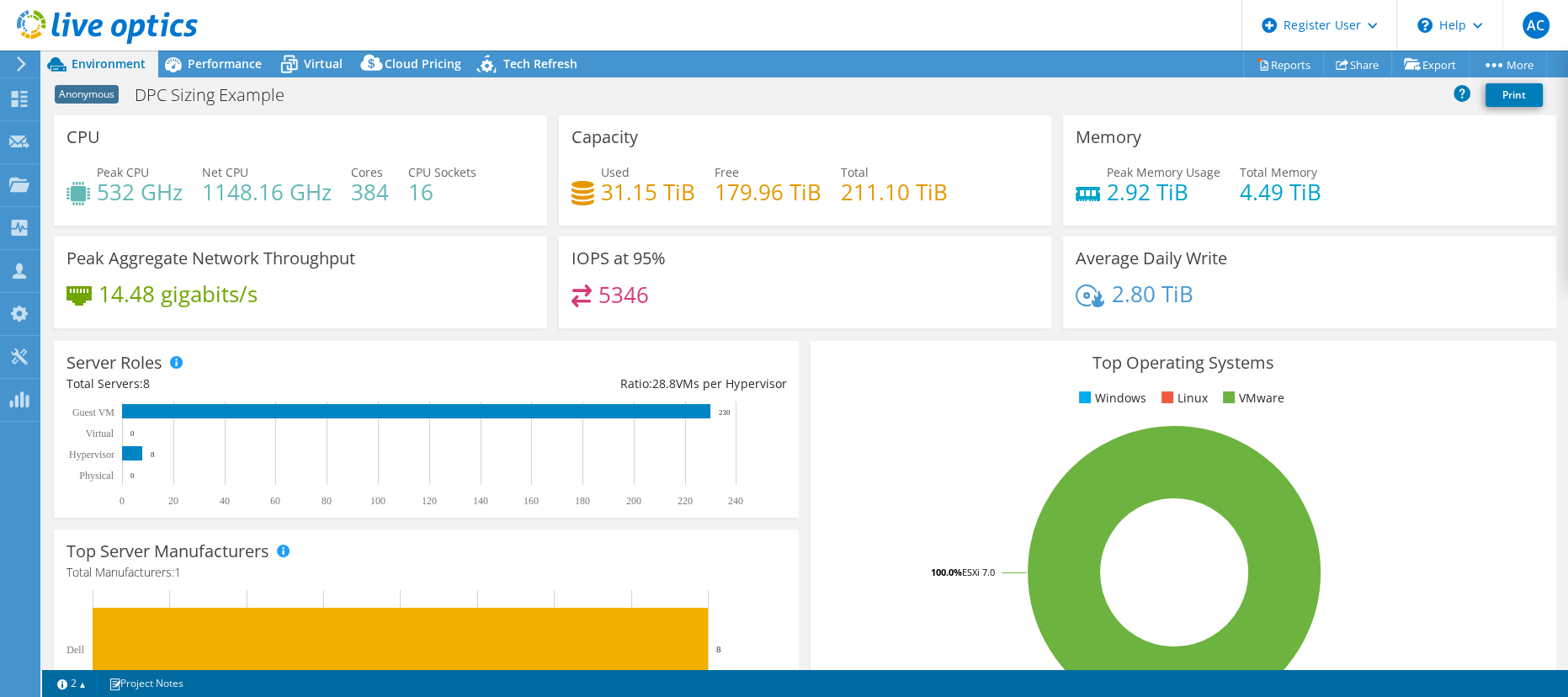
click at [955, 198] on div "Used 31.15 TiB Free 179.96 TiB Total 211.10 TiB" at bounding box center [805, 190] width 468 height 54
drag, startPoint x: 349, startPoint y: 195, endPoint x: 386, endPoint y: 192, distance: 37.1
click at [386, 192] on div "Peak CPU 532 GHz Net CPU 1148.16 GHz Cores 384 CPU Sockets 16" at bounding box center [300, 190] width 468 height 54
click at [386, 192] on h4 "384" at bounding box center [370, 192] width 37 height 19
drag, startPoint x: 569, startPoint y: 134, endPoint x: 678, endPoint y: 134, distance: 109.0
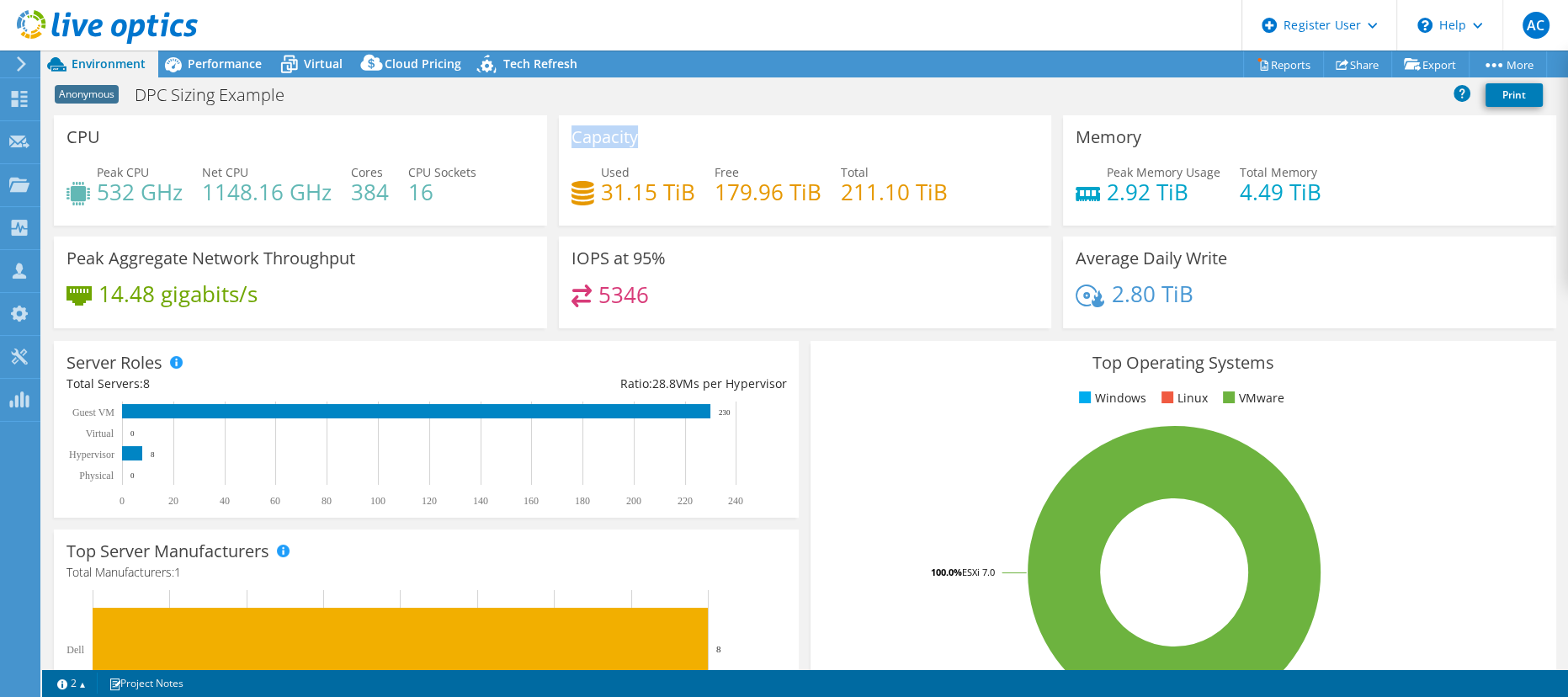
click at [678, 134] on div "Capacity Used 31.15 TiB Free 179.96 TiB Total 211.10 TiB" at bounding box center [805, 171] width 493 height 111
drag, startPoint x: 350, startPoint y: 193, endPoint x: 390, endPoint y: 192, distance: 40.0
click at [390, 192] on div "Peak CPU 532 GHz Net CPU 1148.16 GHz Cores 384 CPU Sockets 16" at bounding box center [300, 190] width 468 height 54
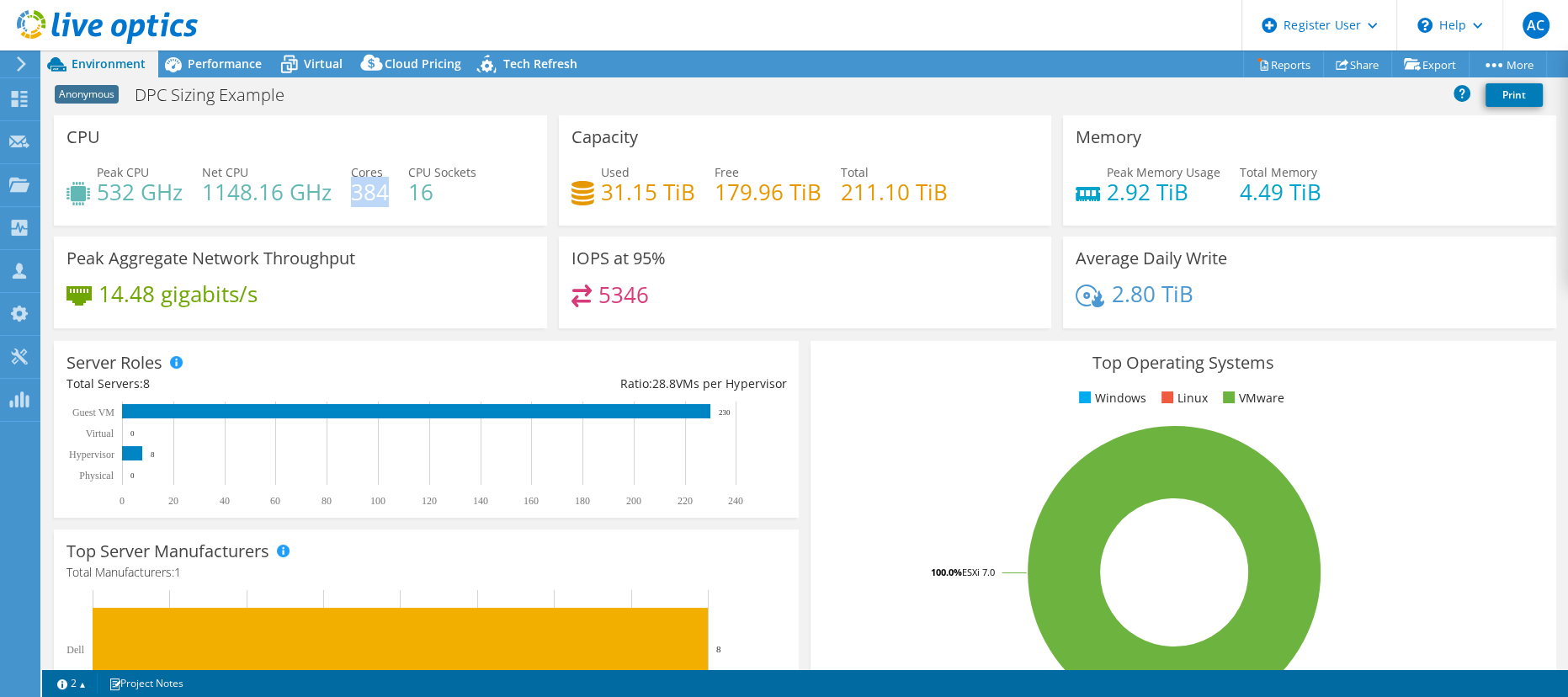
drag, startPoint x: 361, startPoint y: 194, endPoint x: 385, endPoint y: 194, distance: 24.0
click at [385, 194] on h4 "384" at bounding box center [370, 192] width 37 height 19
click at [392, 205] on div "Peak CPU 532 GHz Net CPU 1148.16 GHz Cores 384 CPU Sockets 16" at bounding box center [300, 190] width 468 height 54
drag, startPoint x: 352, startPoint y: 193, endPoint x: 386, endPoint y: 197, distance: 34.2
click at [386, 197] on h4 "384" at bounding box center [370, 192] width 37 height 19
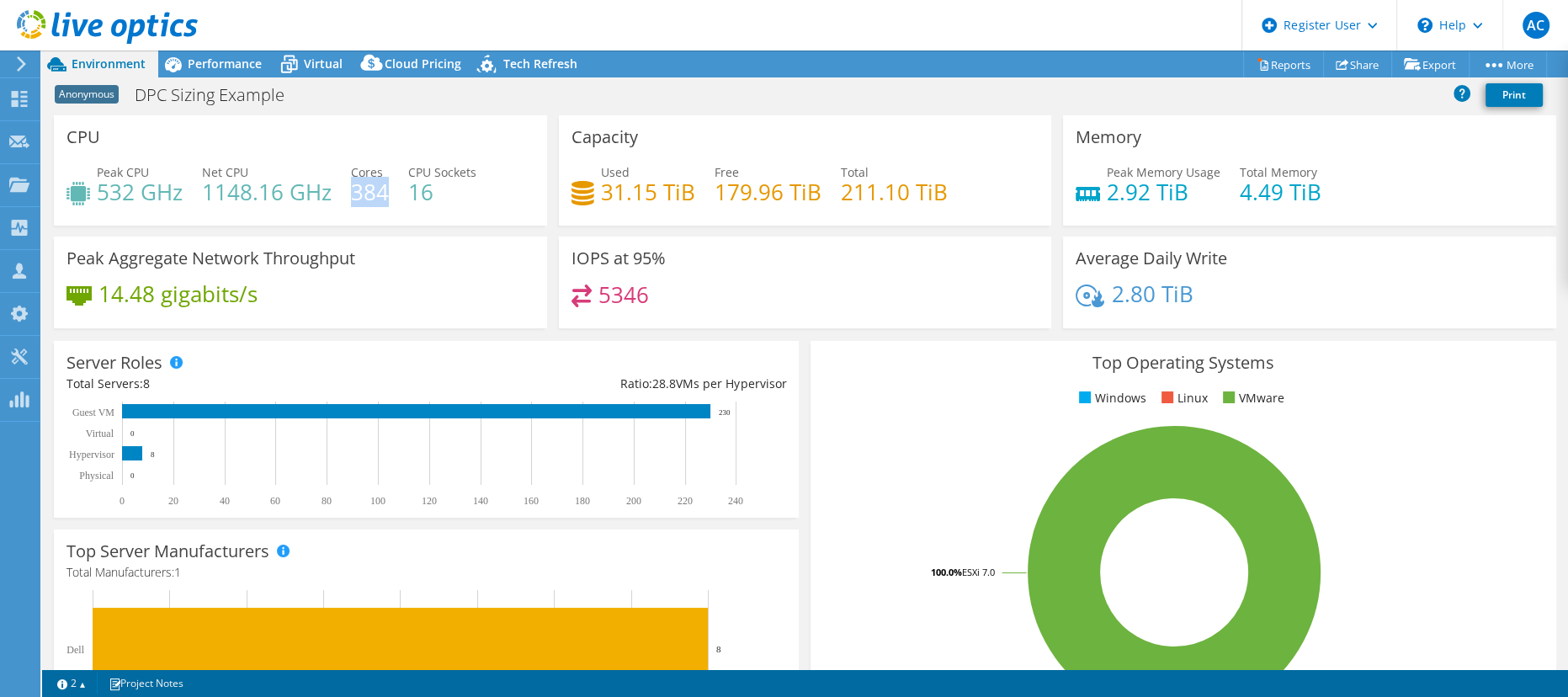
click at [386, 201] on h4 "384" at bounding box center [370, 192] width 37 height 19
drag, startPoint x: 349, startPoint y: 194, endPoint x: 389, endPoint y: 201, distance: 40.6
click at [389, 201] on div "Peak CPU 532 GHz Net CPU 1148.16 GHz Cores 384 CPU Sockets 16" at bounding box center [300, 190] width 468 height 54
drag, startPoint x: 352, startPoint y: 193, endPoint x: 383, endPoint y: 194, distance: 31.0
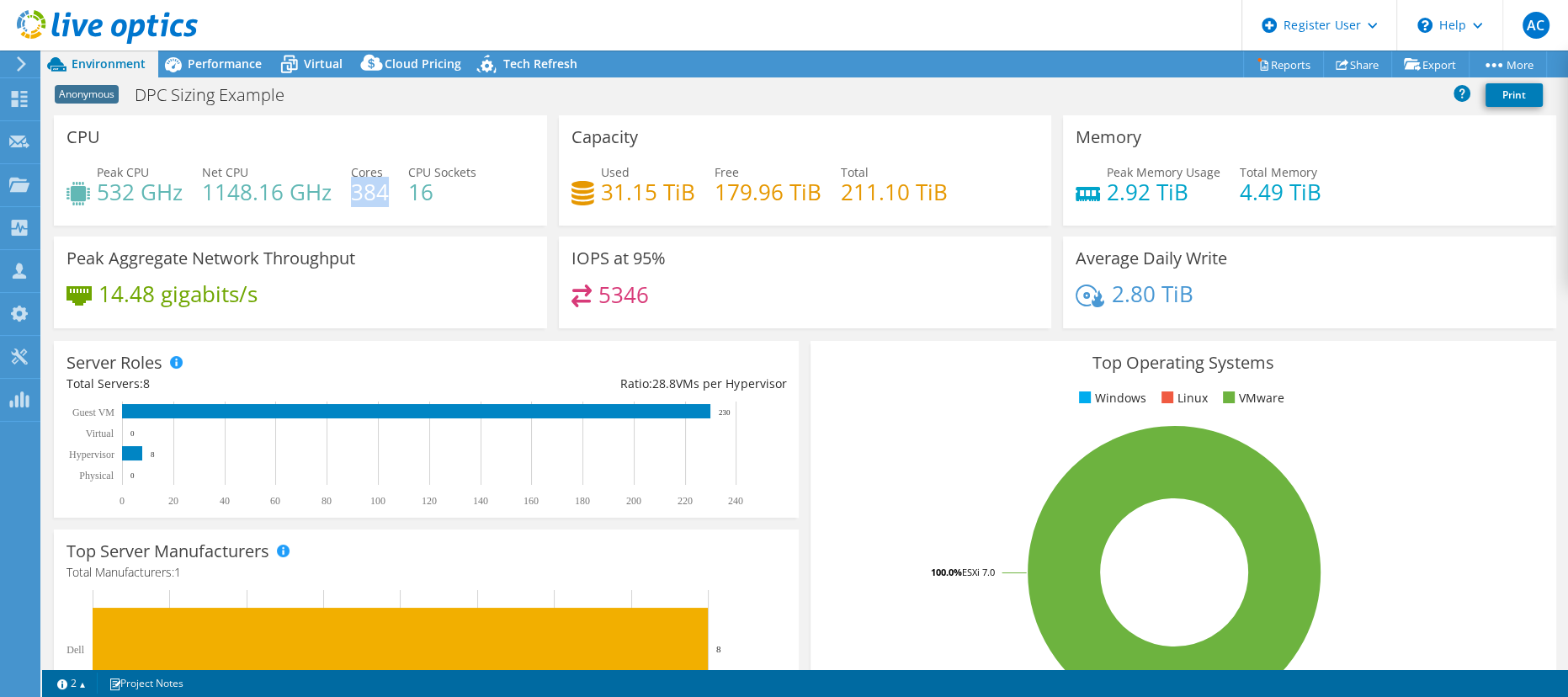
click at [383, 194] on h4 "384" at bounding box center [370, 192] width 37 height 19
drag, startPoint x: 1228, startPoint y: 190, endPoint x: 1359, endPoint y: 184, distance: 131.1
click at [1359, 184] on div "Peak Memory Usage 2.92 TiB Total Memory 4.49 TiB" at bounding box center [1309, 190] width 468 height 54
drag, startPoint x: 1094, startPoint y: 196, endPoint x: 1294, endPoint y: 188, distance: 200.2
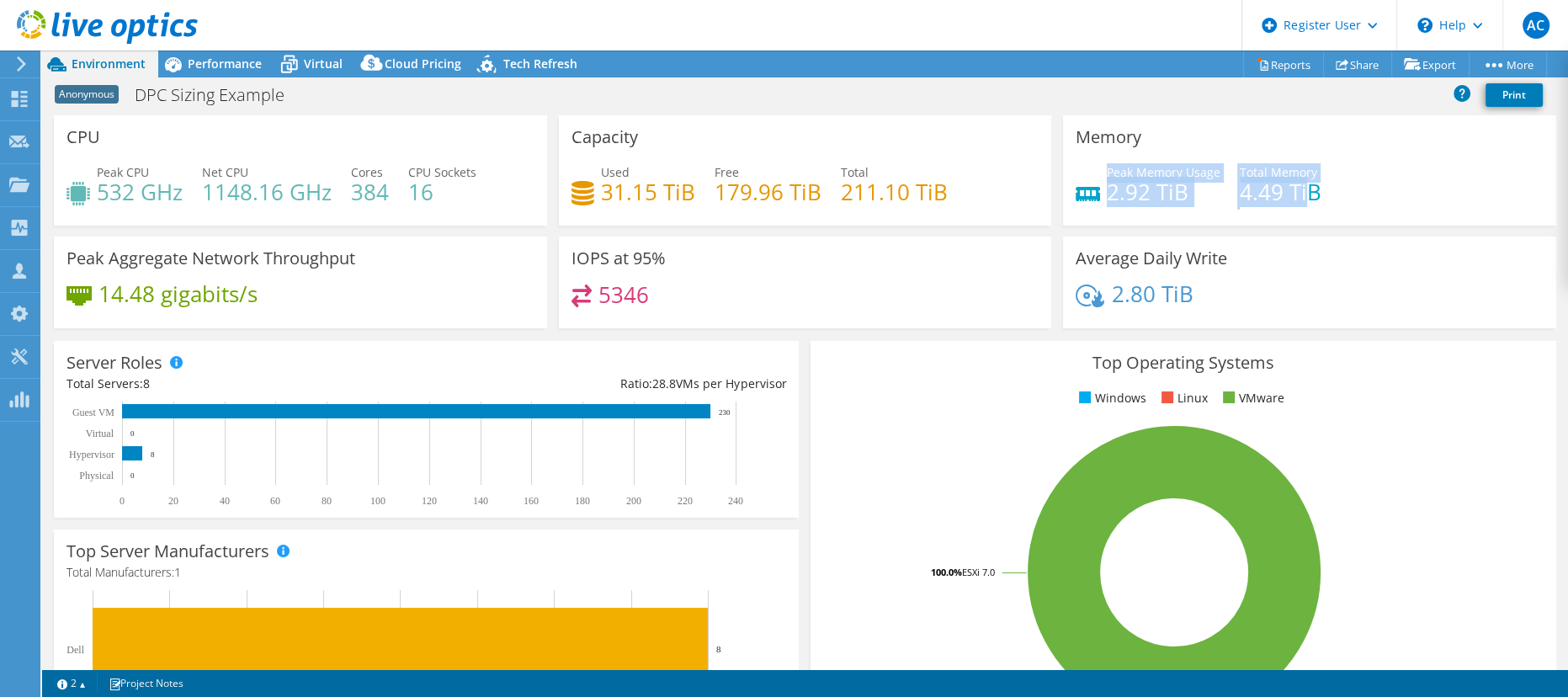
click at [1294, 188] on div "Peak Memory Usage 2.92 TiB Total Memory 4.49 TiB" at bounding box center [1309, 190] width 468 height 54
click at [1294, 188] on h4 "4.49 TiB" at bounding box center [1280, 192] width 82 height 19
drag, startPoint x: 1101, startPoint y: 192, endPoint x: 1255, endPoint y: 198, distance: 154.1
click at [1255, 198] on div "Peak Memory Usage 2.92 TiB Total Memory 4.49 TiB" at bounding box center [1309, 190] width 468 height 54
click at [1255, 198] on h4 "4.49 TiB" at bounding box center [1280, 192] width 82 height 19
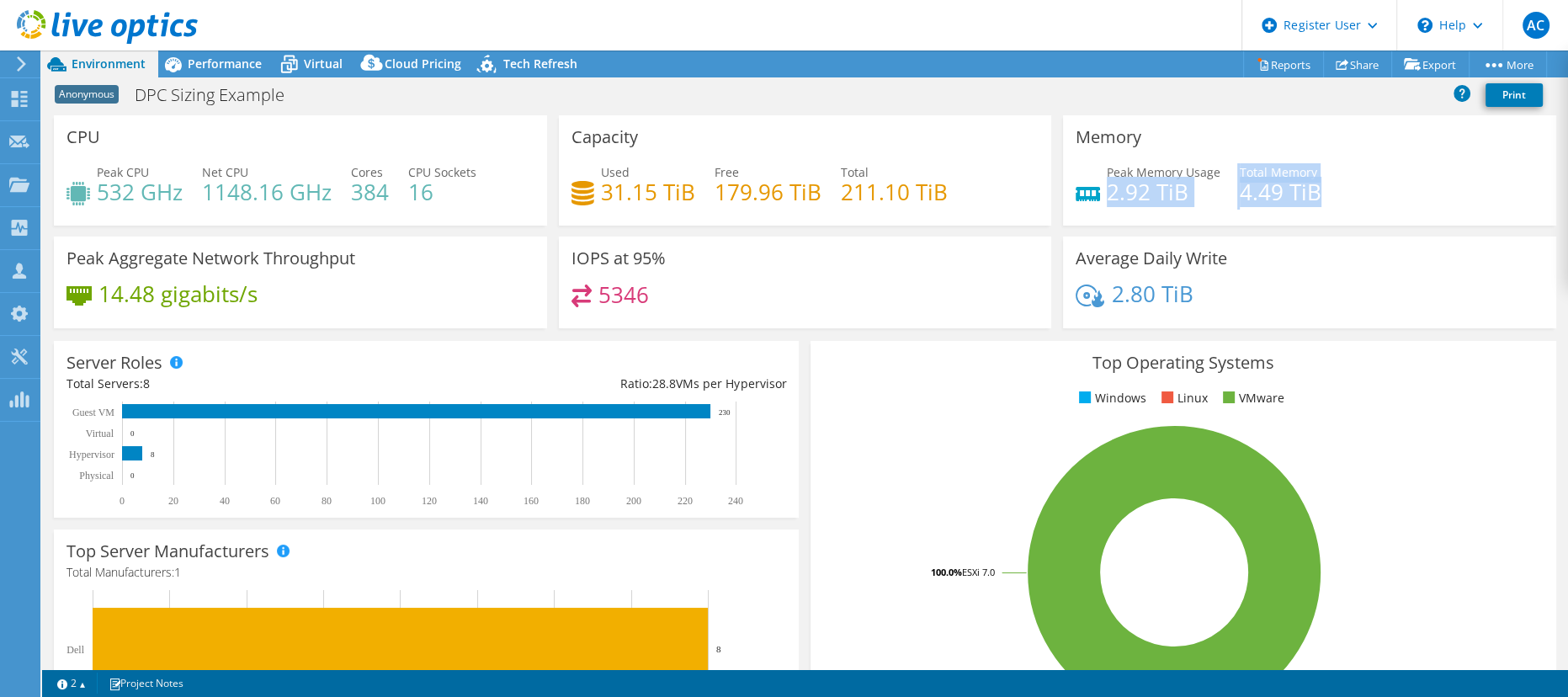
drag, startPoint x: 1098, startPoint y: 192, endPoint x: 1317, endPoint y: 194, distance: 219.0
click at [1317, 194] on div "Peak Memory Usage 2.92 TiB Total Memory 4.49 TiB" at bounding box center [1309, 190] width 468 height 54
click at [225, 54] on div "Performance" at bounding box center [216, 63] width 116 height 27
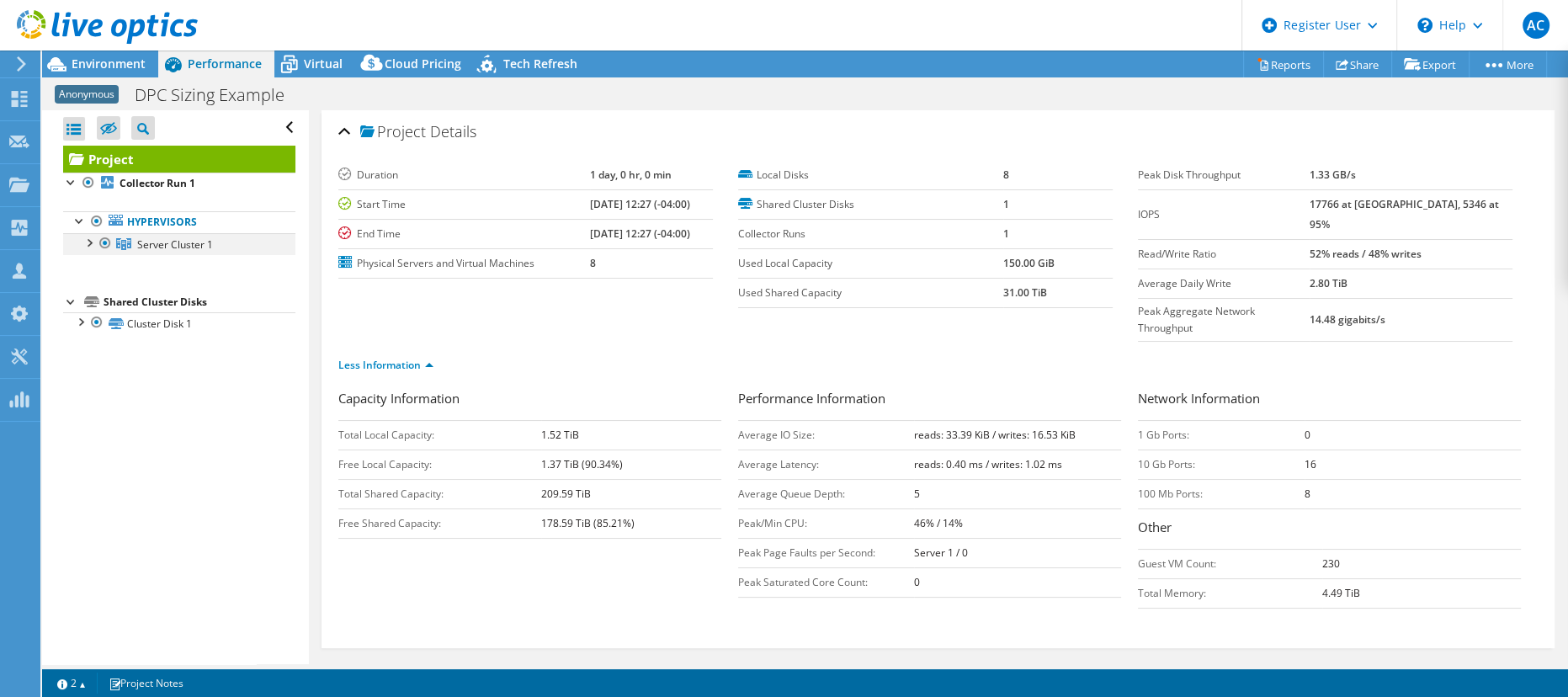
click at [89, 240] on div at bounding box center [88, 241] width 17 height 17
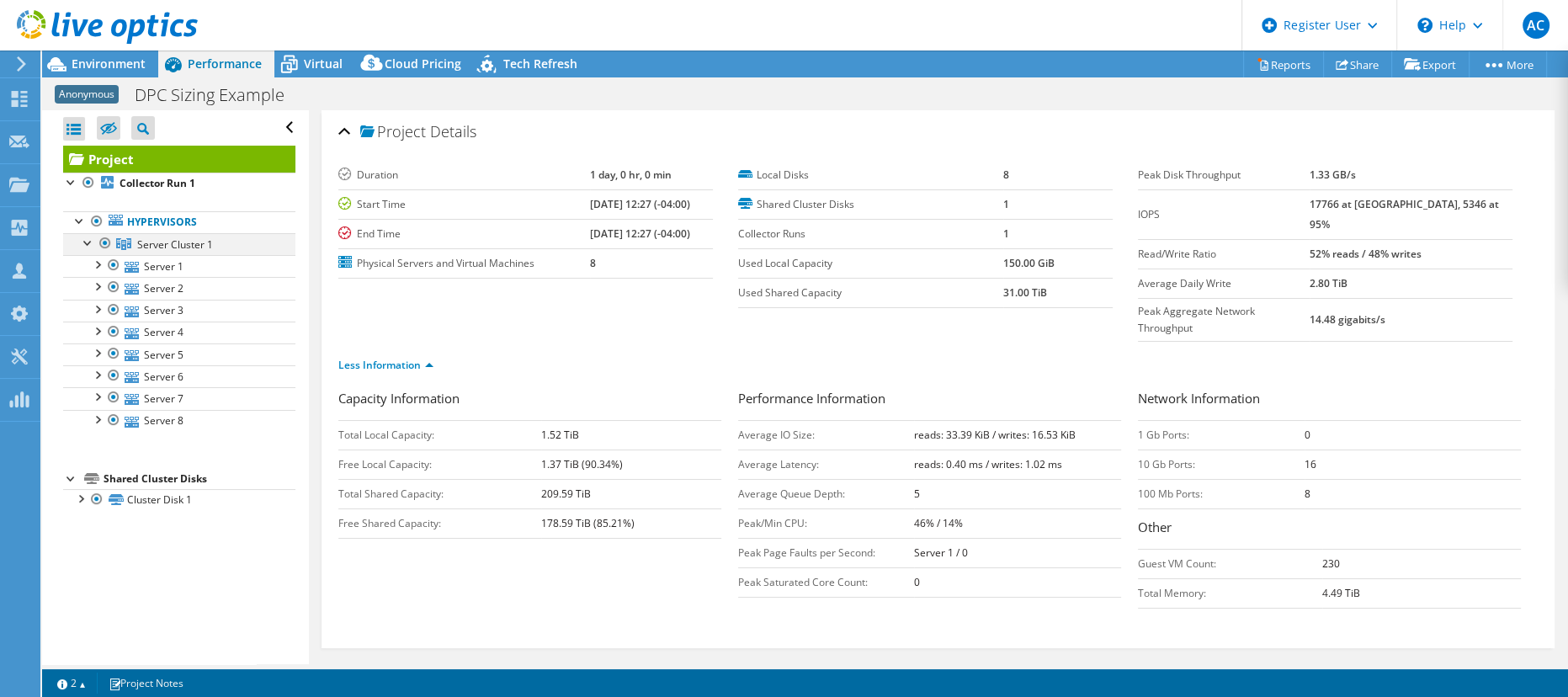
click at [88, 245] on div at bounding box center [88, 241] width 17 height 17
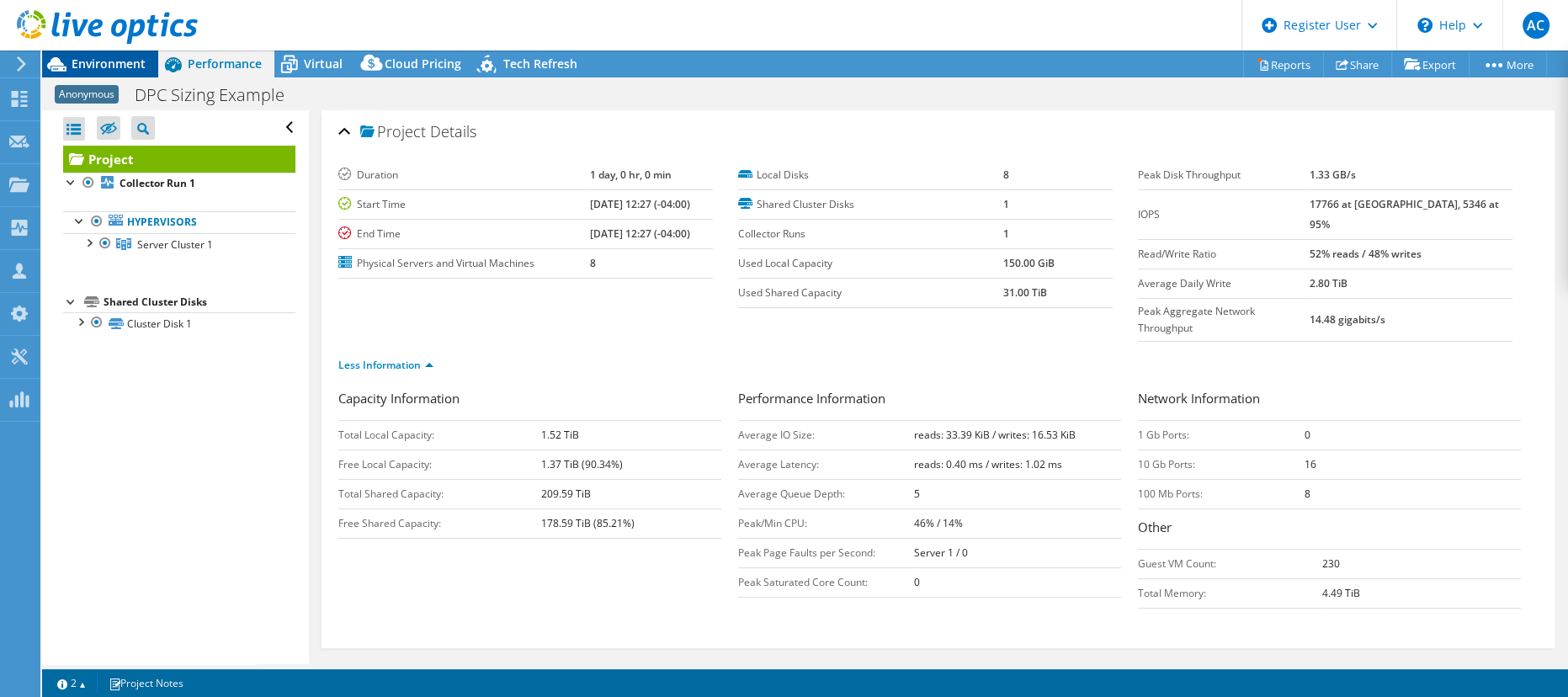
click at [98, 60] on span "Environment" at bounding box center [108, 63] width 74 height 16
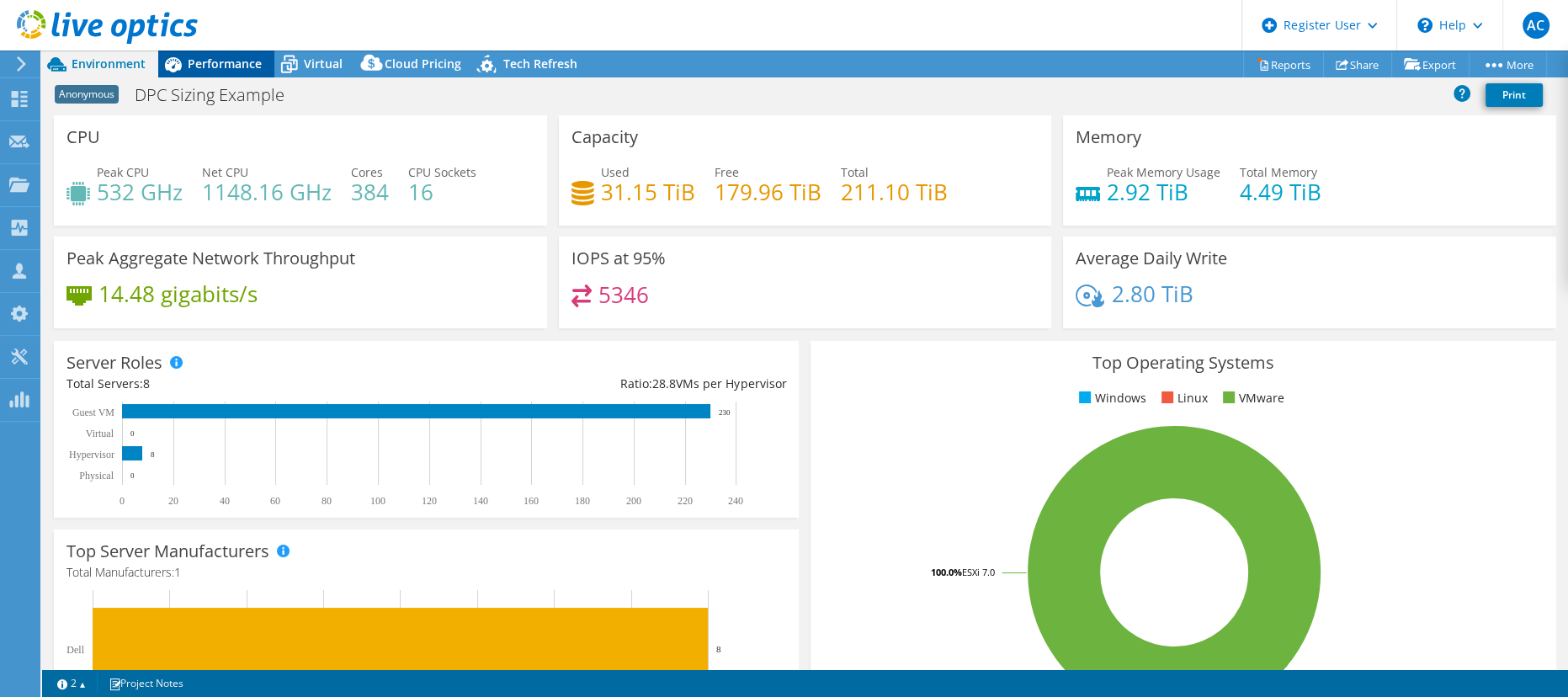
click at [210, 71] on div "Performance" at bounding box center [216, 63] width 116 height 27
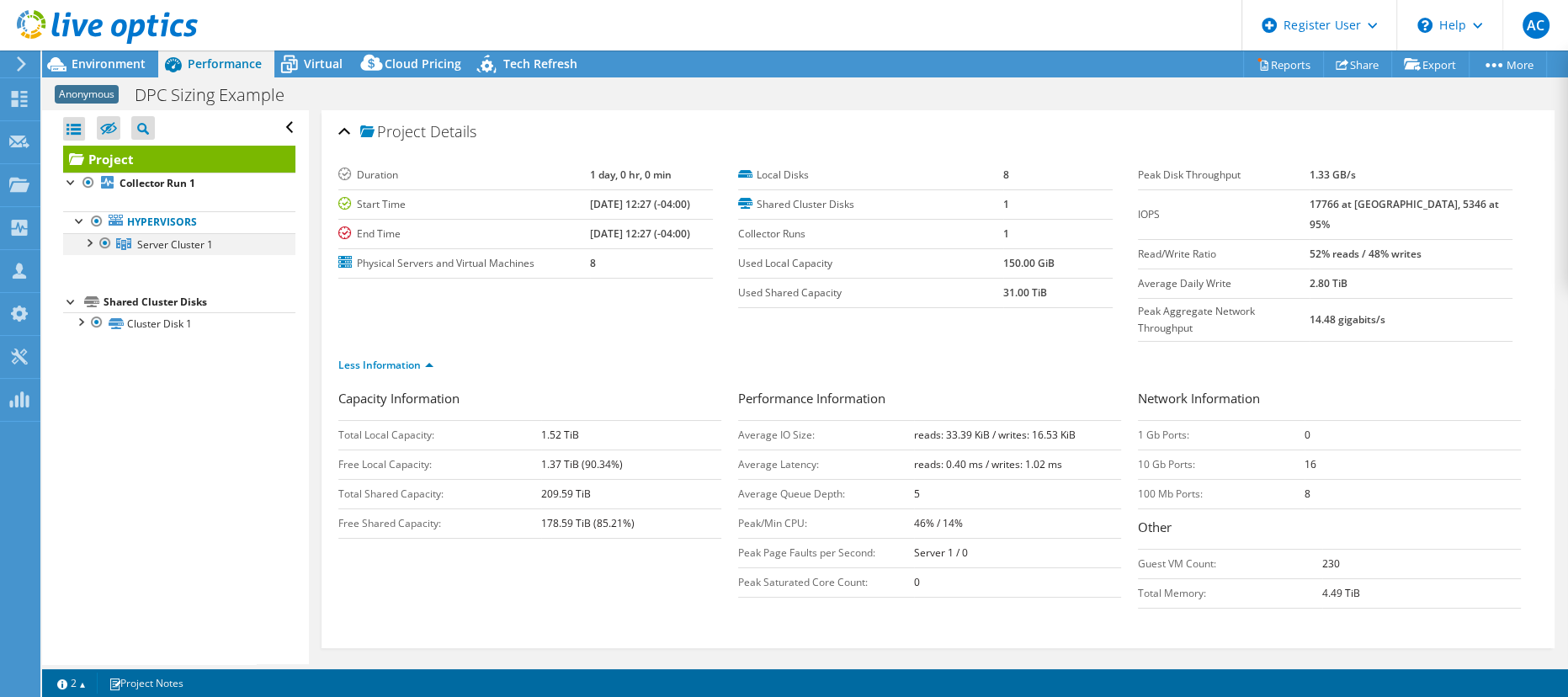
click at [88, 242] on div at bounding box center [88, 241] width 17 height 17
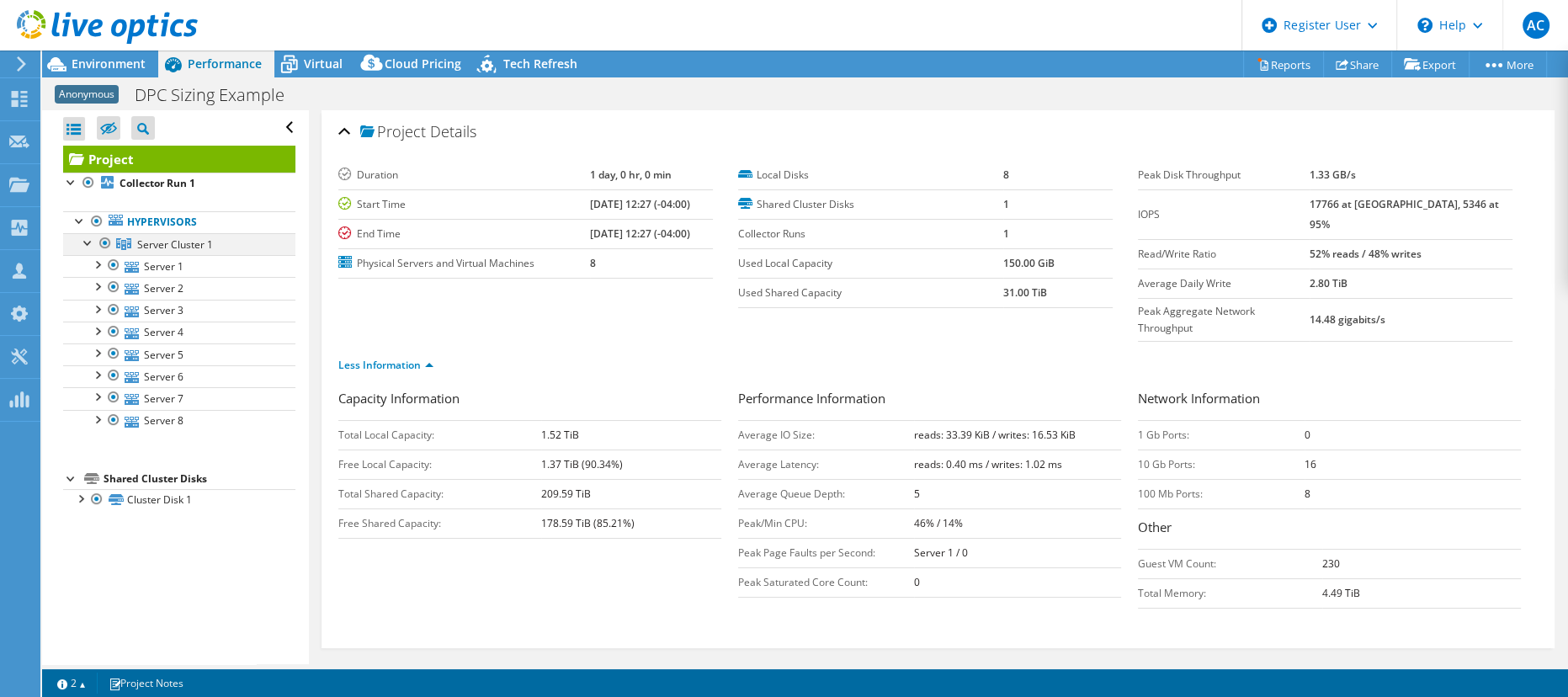
click at [88, 242] on div at bounding box center [88, 241] width 17 height 17
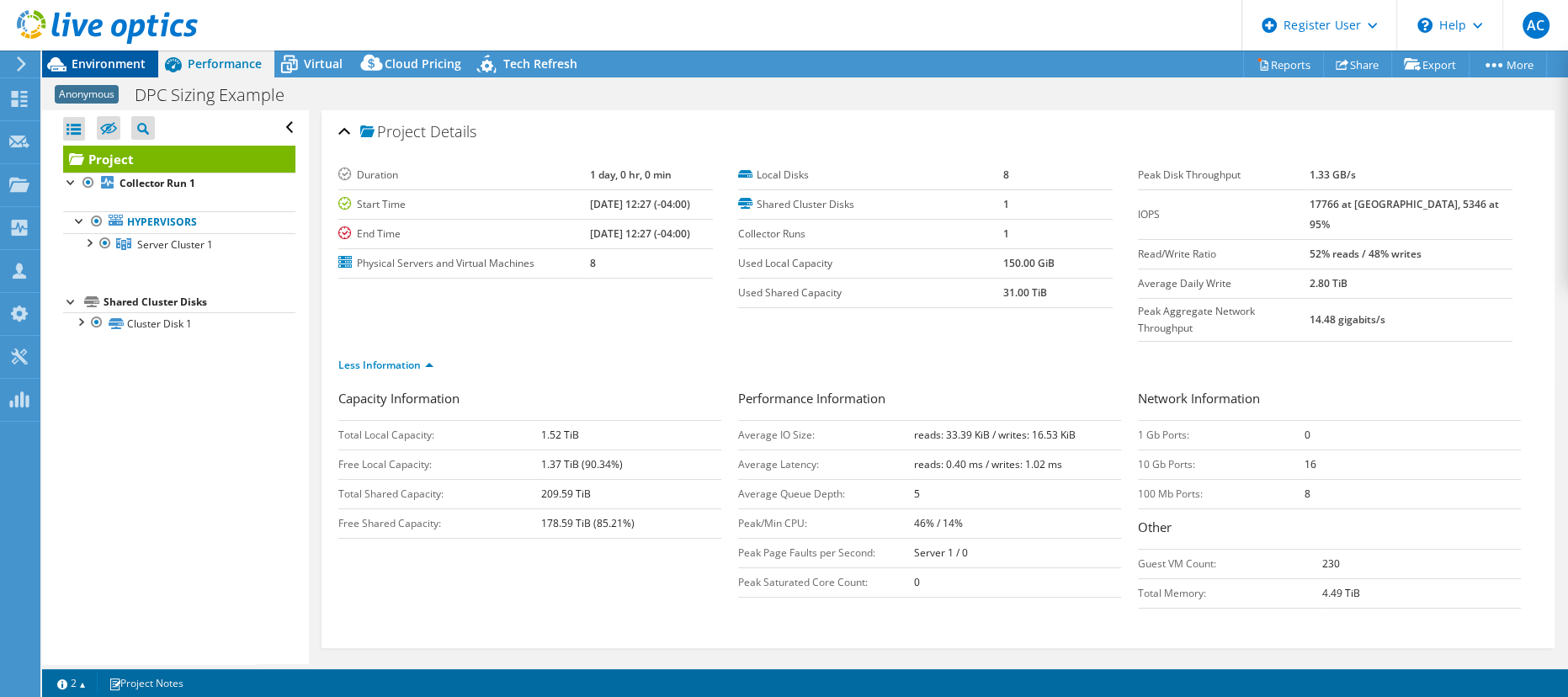
click at [100, 60] on span "Environment" at bounding box center [108, 63] width 74 height 16
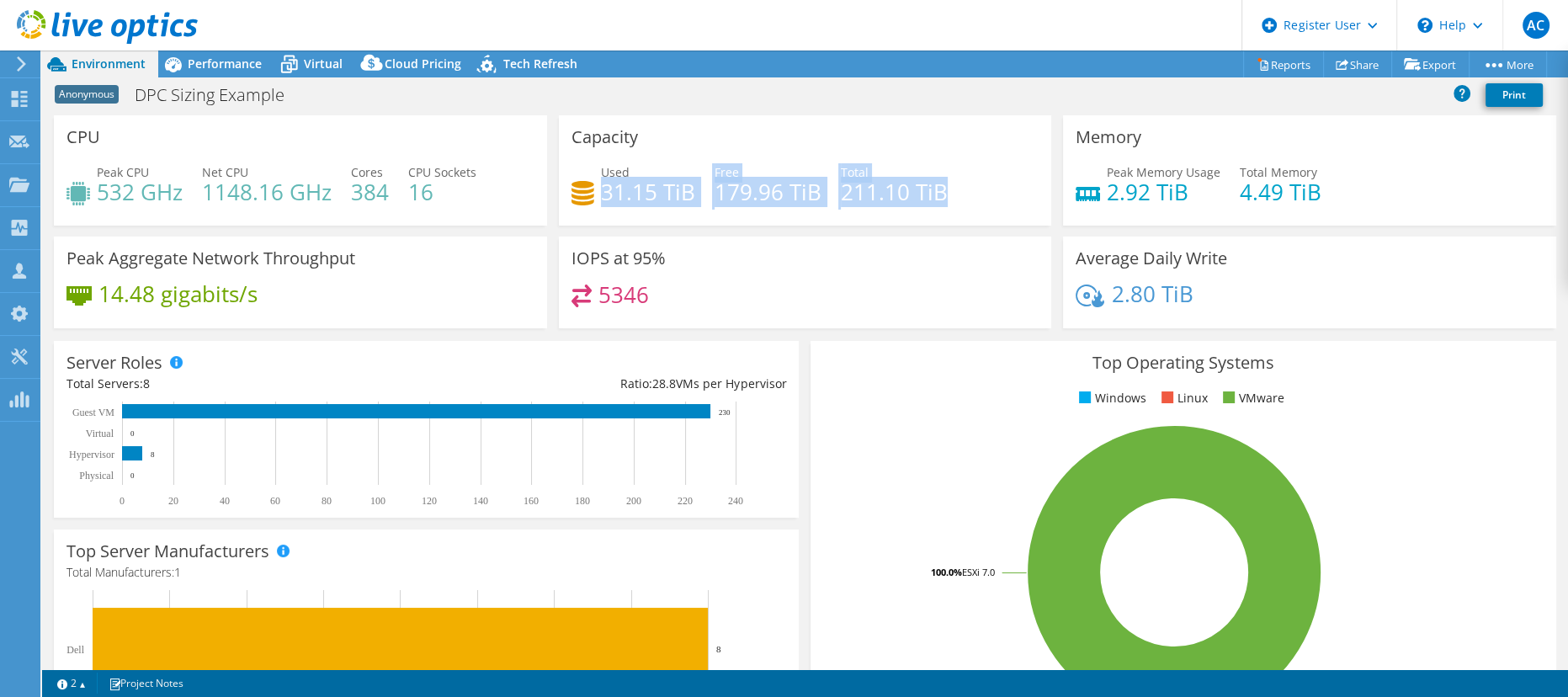
drag, startPoint x: 598, startPoint y: 195, endPoint x: 951, endPoint y: 203, distance: 353.1
click at [951, 203] on div "Used 31.15 TiB Free 179.96 TiB Total 211.10 TiB" at bounding box center [805, 190] width 468 height 54
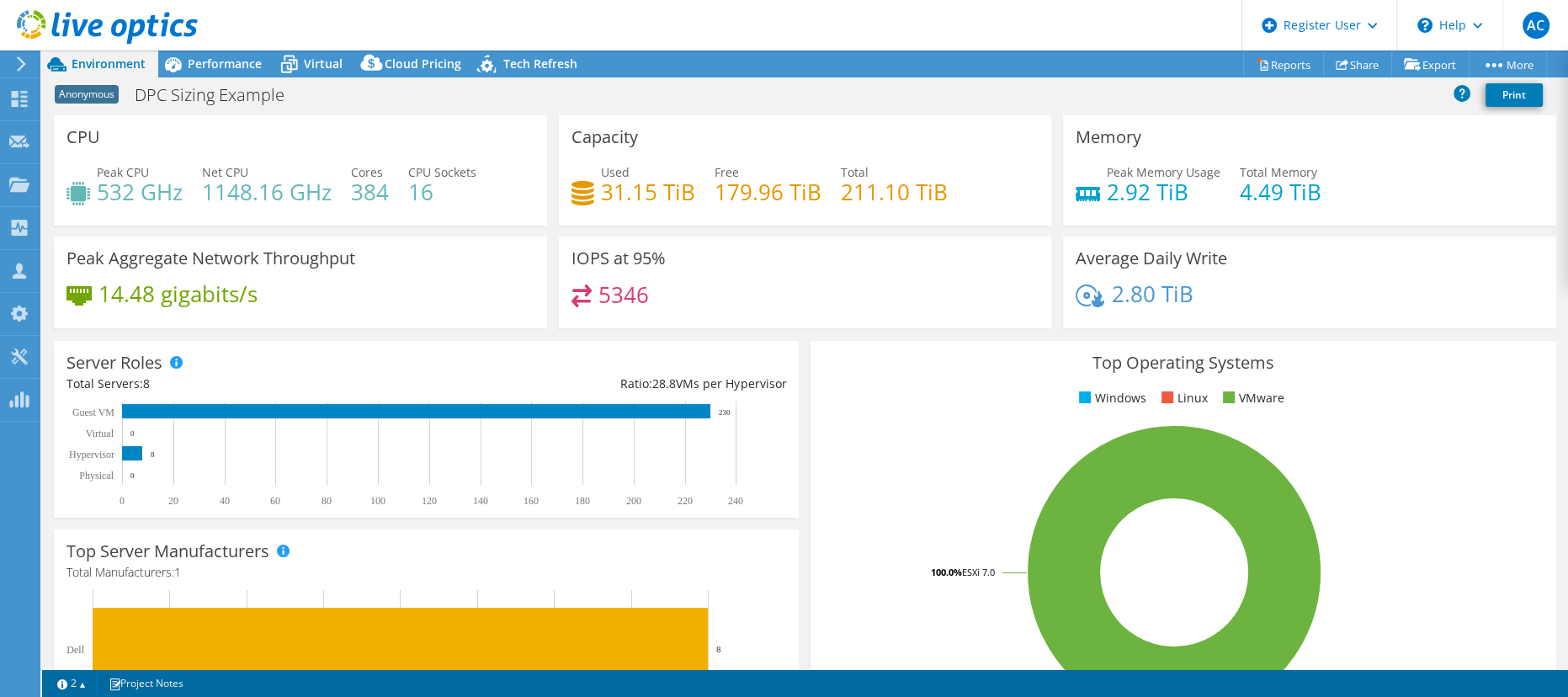
click at [951, 203] on div "Used 31.15 TiB Free 179.96 TiB Total 211.10 TiB" at bounding box center [805, 190] width 468 height 54
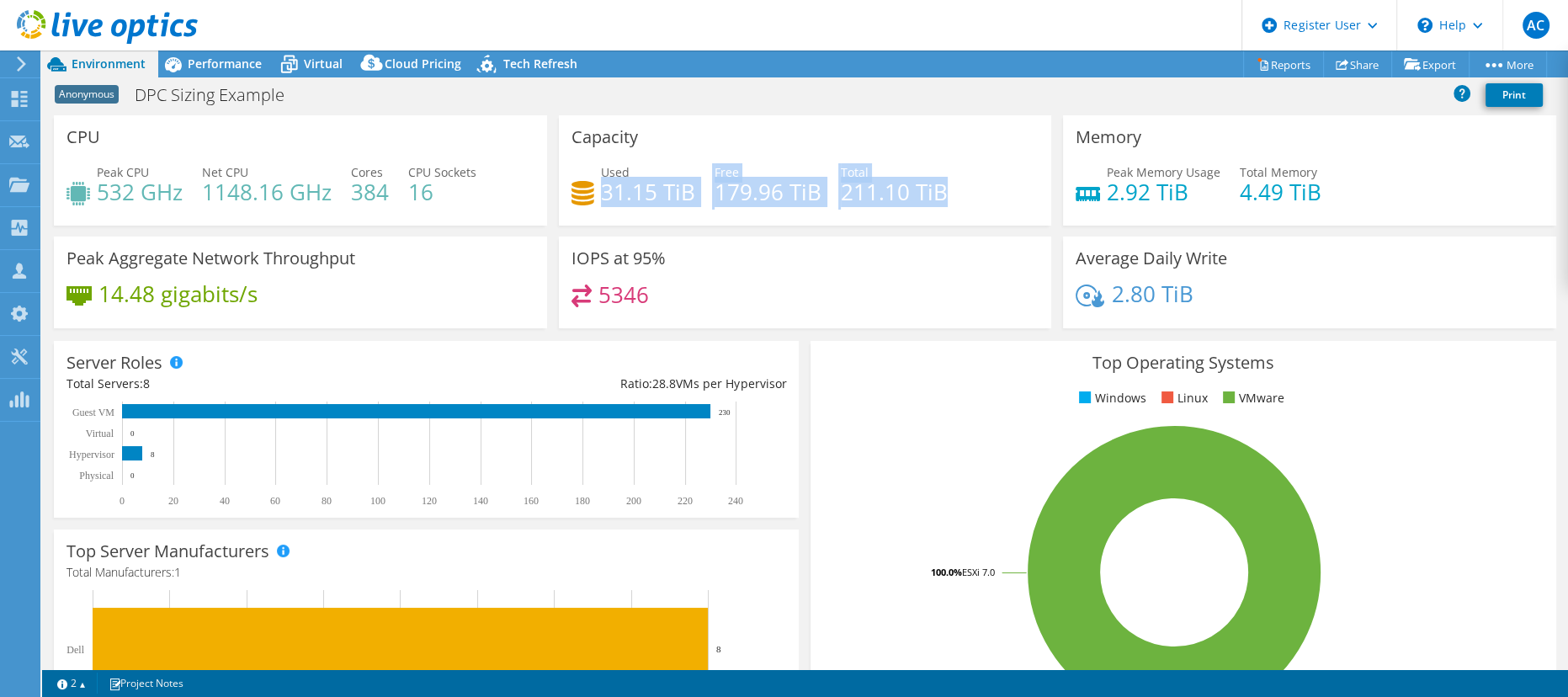
drag, startPoint x: 599, startPoint y: 191, endPoint x: 970, endPoint y: 201, distance: 371.1
click at [970, 201] on div "Used 31.15 TiB Free 179.96 TiB Total 211.10 TiB" at bounding box center [805, 190] width 468 height 54
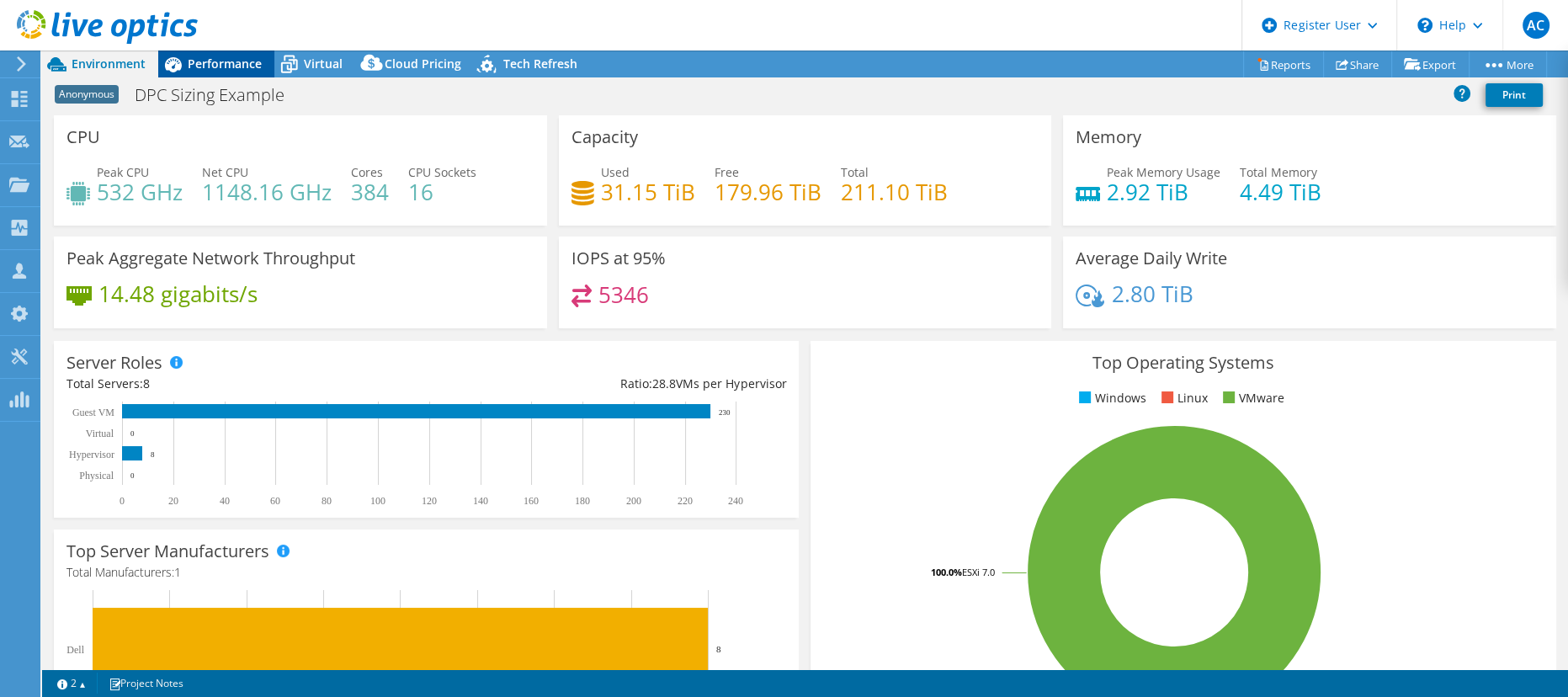
click at [238, 62] on span "Performance" at bounding box center [224, 63] width 74 height 16
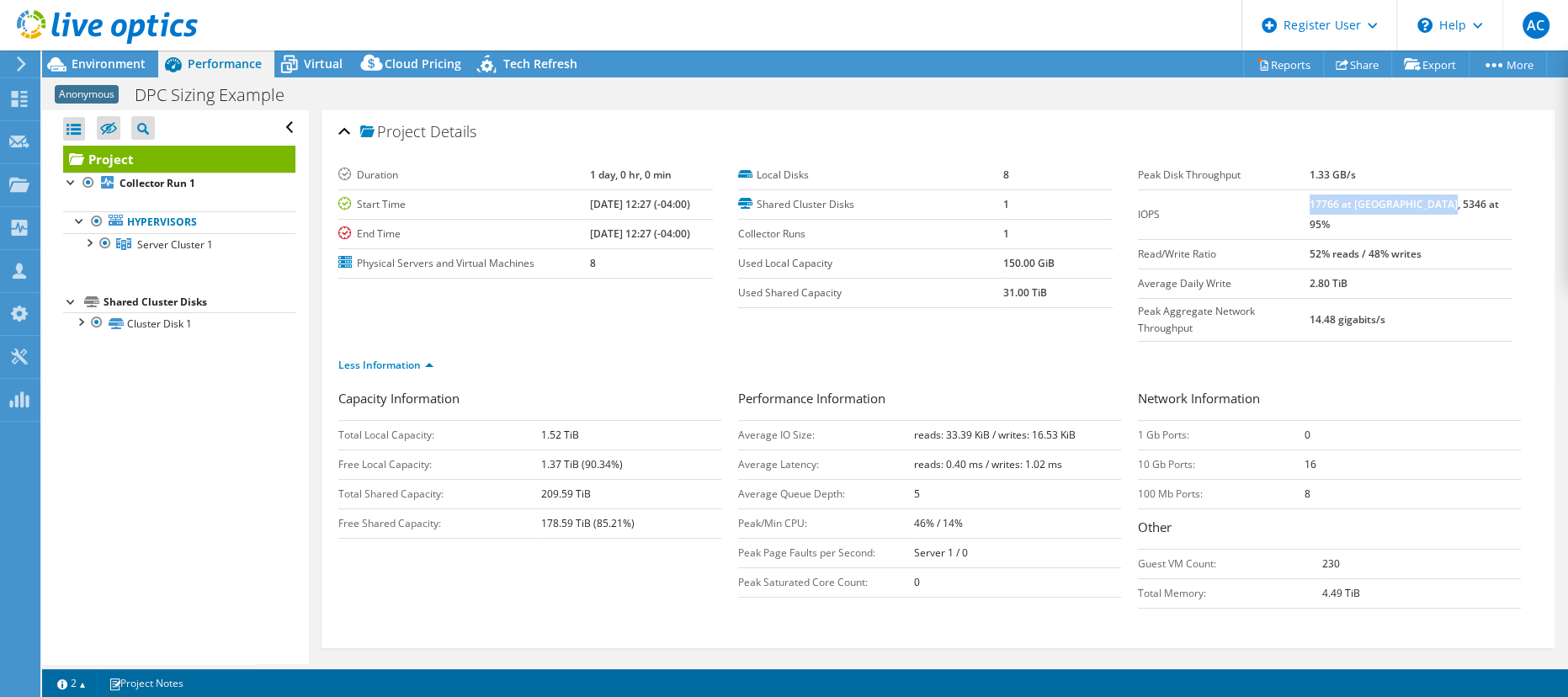
drag, startPoint x: 1343, startPoint y: 202, endPoint x: 1472, endPoint y: 201, distance: 129.0
click at [1472, 201] on td "17766 at [GEOGRAPHIC_DATA], 5346 at 95%" at bounding box center [1411, 214] width 203 height 49
drag, startPoint x: 1335, startPoint y: 201, endPoint x: 1470, endPoint y: 198, distance: 135.0
click at [1470, 198] on tr "IOPS 17766 at [GEOGRAPHIC_DATA], 5346 at 95%" at bounding box center [1325, 214] width 375 height 49
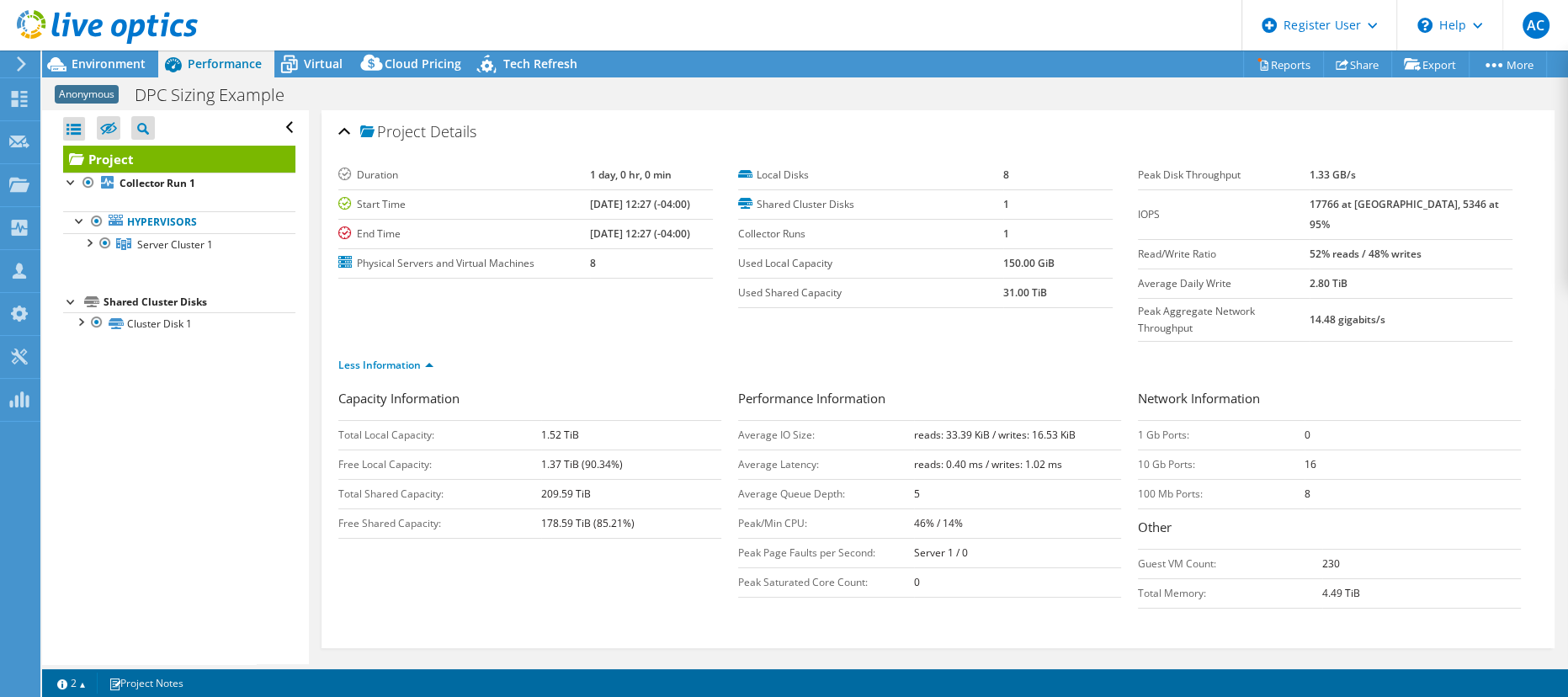
click at [1470, 198] on b "17766 at [GEOGRAPHIC_DATA], 5346 at 95%" at bounding box center [1404, 214] width 189 height 35
drag, startPoint x: 1330, startPoint y: 201, endPoint x: 1473, endPoint y: 205, distance: 143.1
click at [1473, 205] on tr "IOPS 17766 at [GEOGRAPHIC_DATA], 5346 at 95%" at bounding box center [1325, 214] width 375 height 49
click at [1473, 205] on td "17766 at [GEOGRAPHIC_DATA], 5346 at 95%" at bounding box center [1411, 214] width 203 height 49
drag, startPoint x: 1336, startPoint y: 206, endPoint x: 1488, endPoint y: 208, distance: 152.0
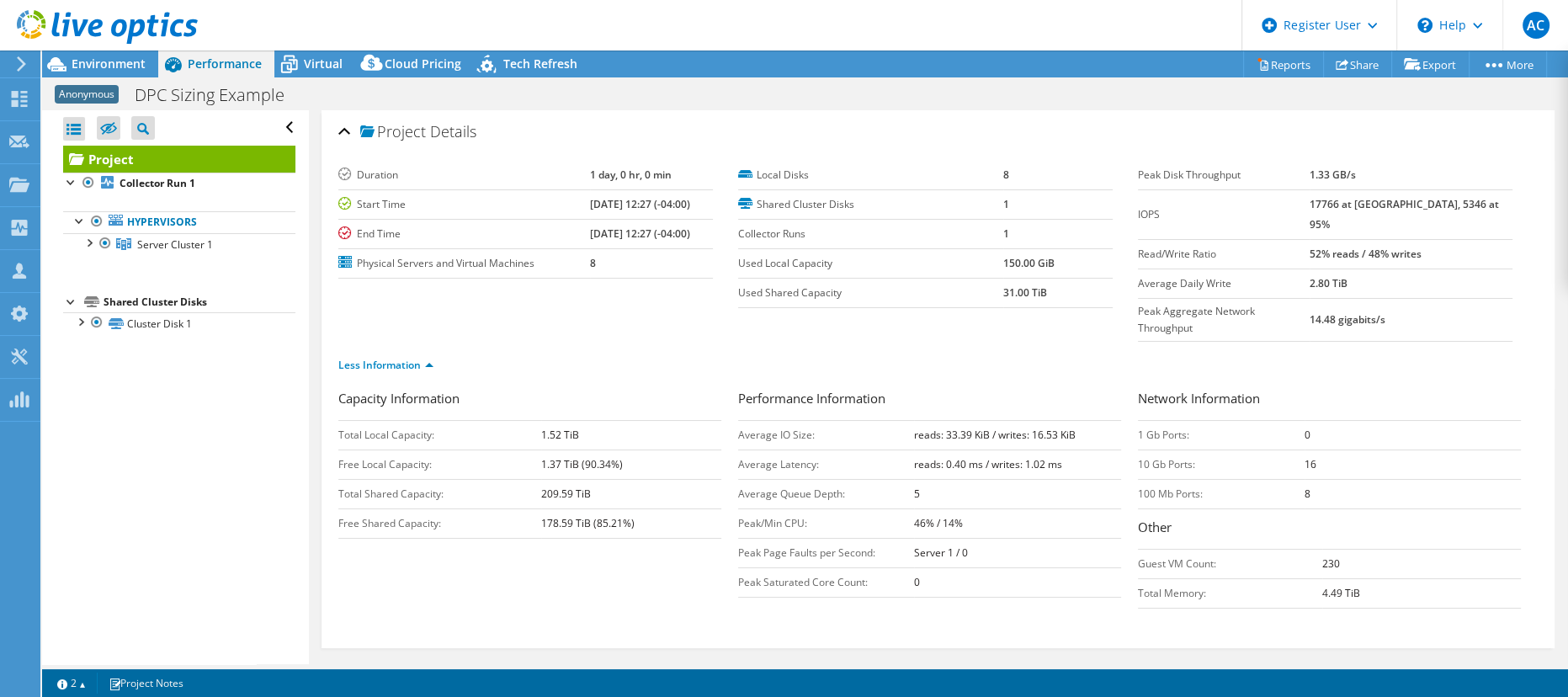
click at [1488, 208] on tr "IOPS 17766 at [GEOGRAPHIC_DATA], 5346 at 95%" at bounding box center [1325, 214] width 375 height 49
click at [1488, 208] on td "17766 at [GEOGRAPHIC_DATA], 5346 at 95%" at bounding box center [1411, 214] width 203 height 49
drag, startPoint x: 1339, startPoint y: 204, endPoint x: 1508, endPoint y: 205, distance: 169.0
click at [1508, 205] on div "Peak Disk Throughput 1.33 GB/s IOPS 17766 at [GEOGRAPHIC_DATA], 5346 at 95% Rea…" at bounding box center [1337, 251] width 400 height 181
click at [1487, 205] on td "17766 at [GEOGRAPHIC_DATA], 5346 at 95%" at bounding box center [1411, 214] width 203 height 49
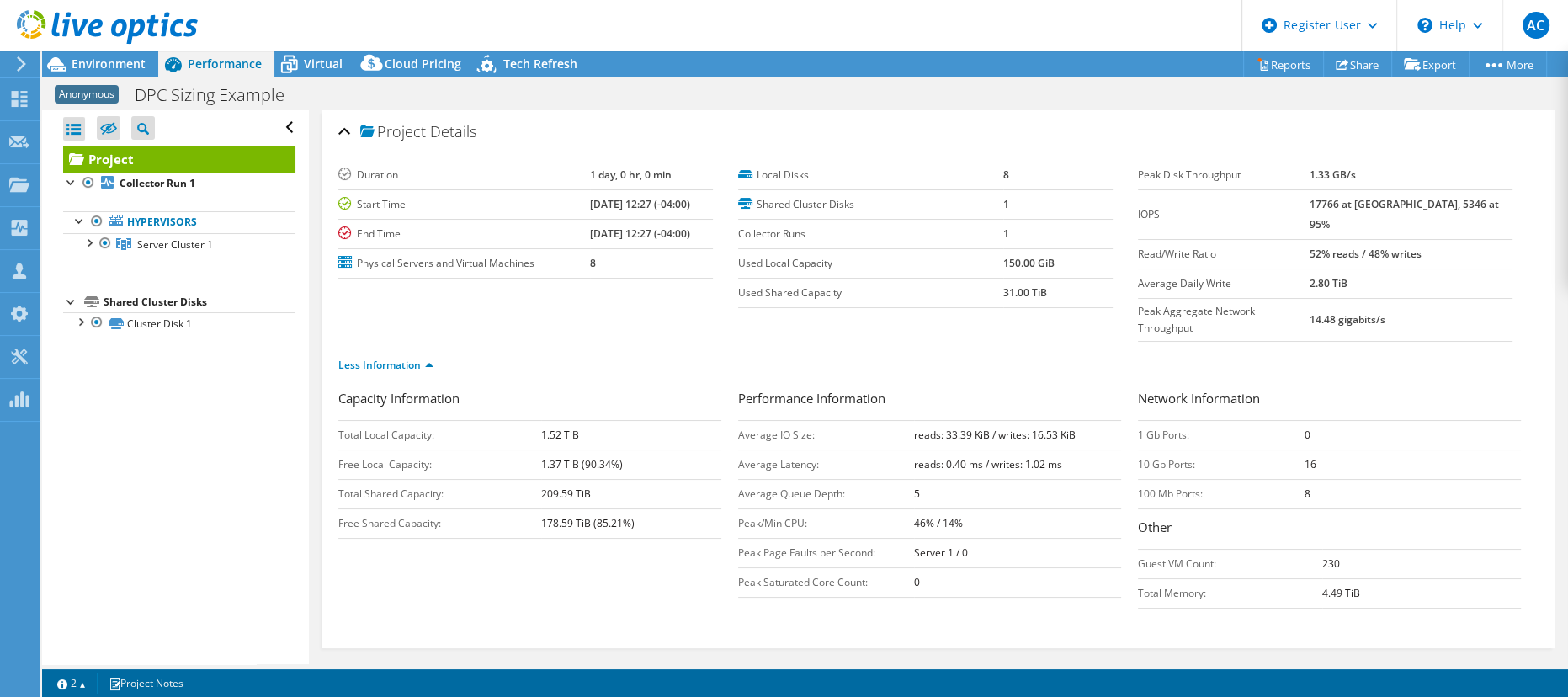
click at [530, 674] on span "Inventory" at bounding box center [549, 682] width 83 height 17
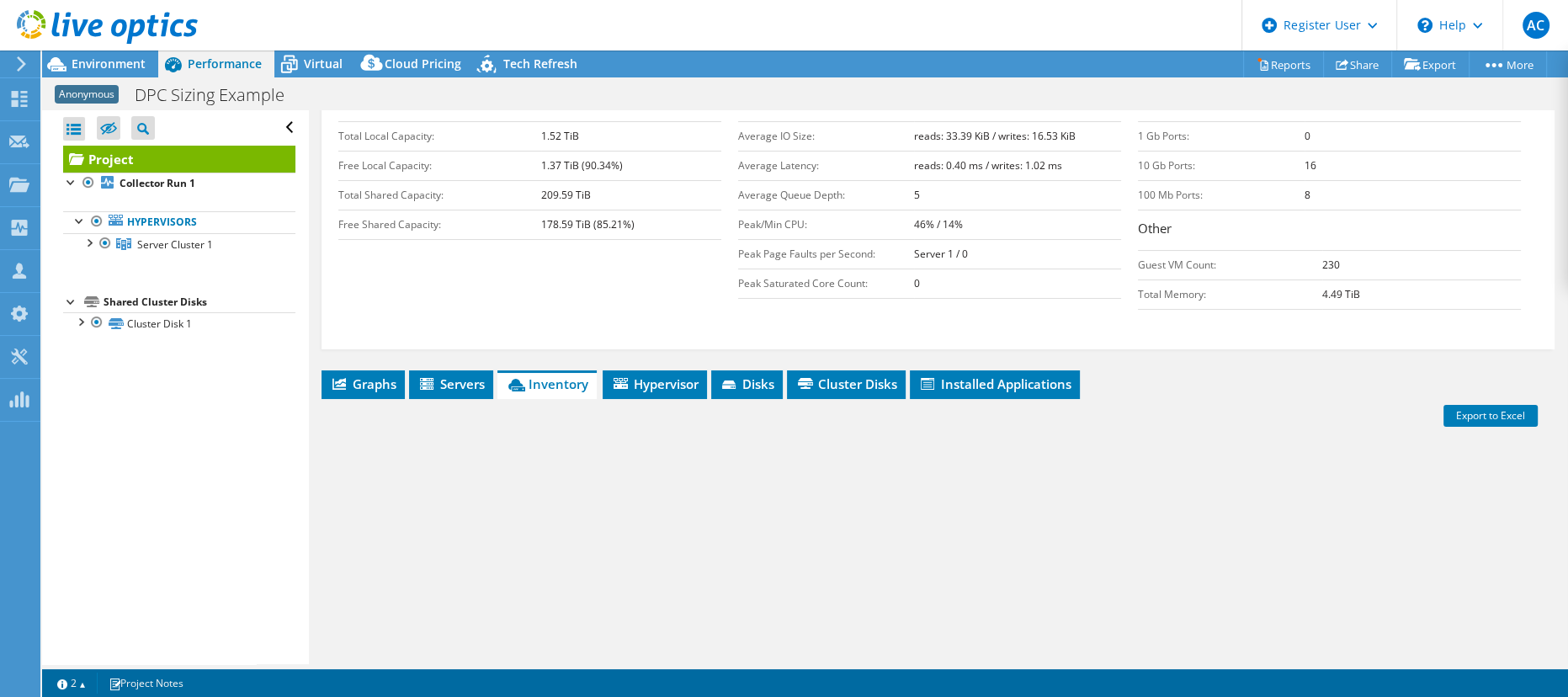
scroll to position [6, 0]
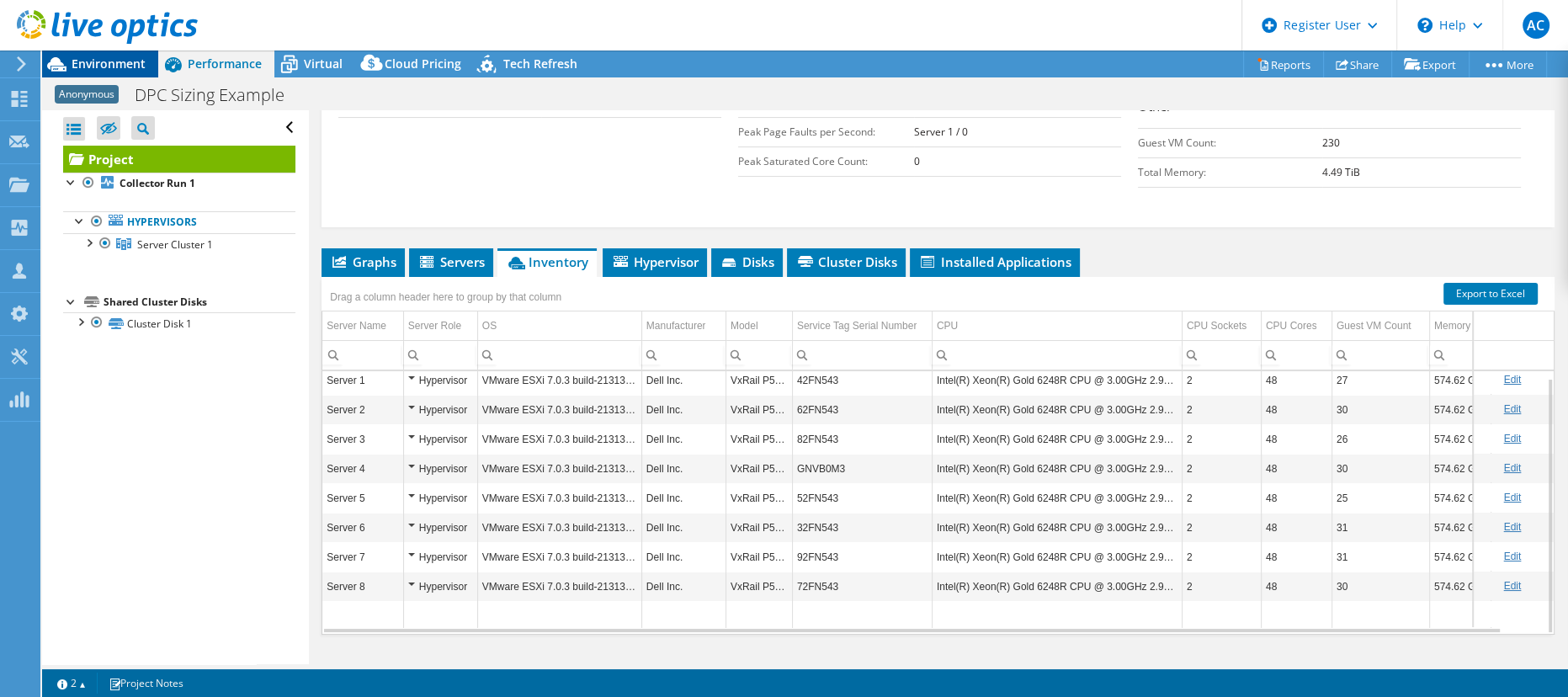
click at [125, 60] on span "Environment" at bounding box center [108, 63] width 74 height 16
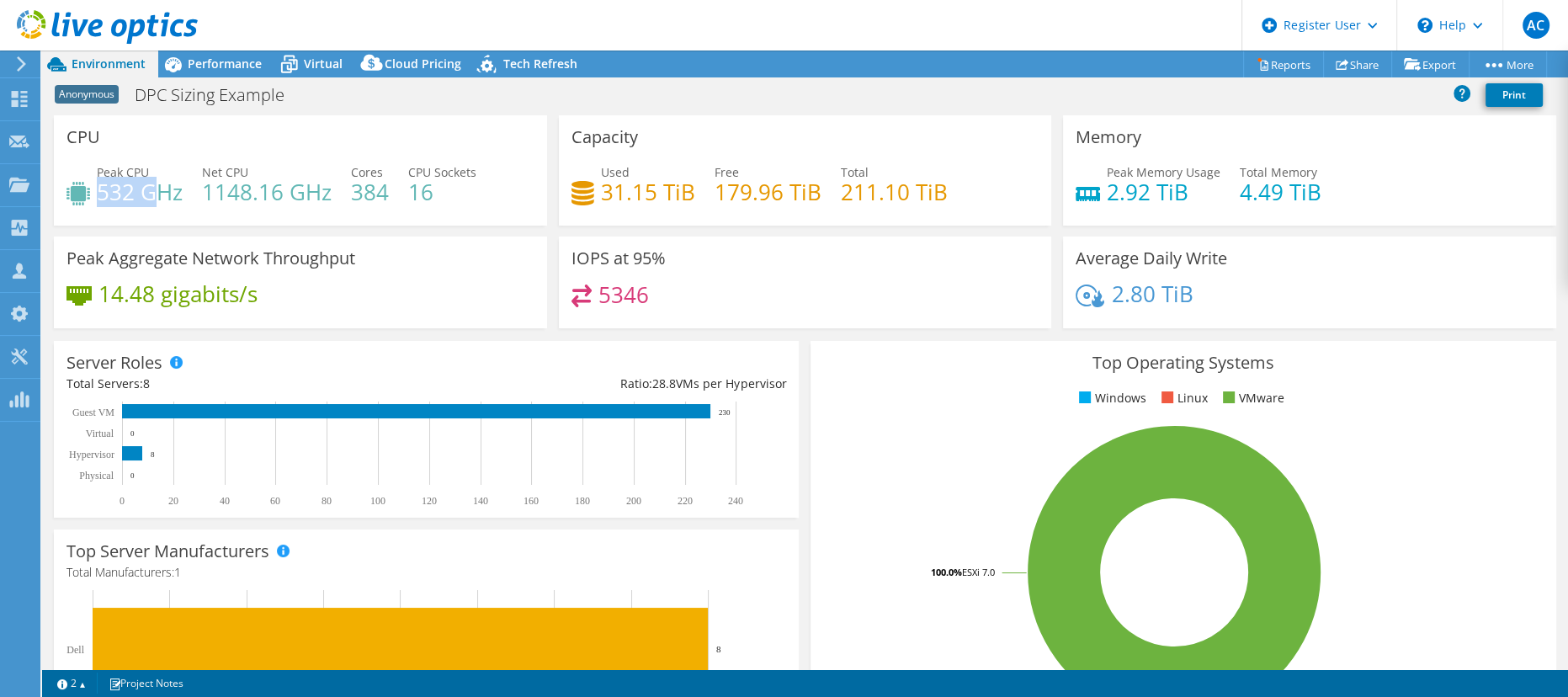
drag, startPoint x: 100, startPoint y: 194, endPoint x: 159, endPoint y: 194, distance: 59.0
click at [159, 194] on h4 "532 GHz" at bounding box center [139, 192] width 86 height 19
click at [279, 60] on icon at bounding box center [289, 64] width 30 height 30
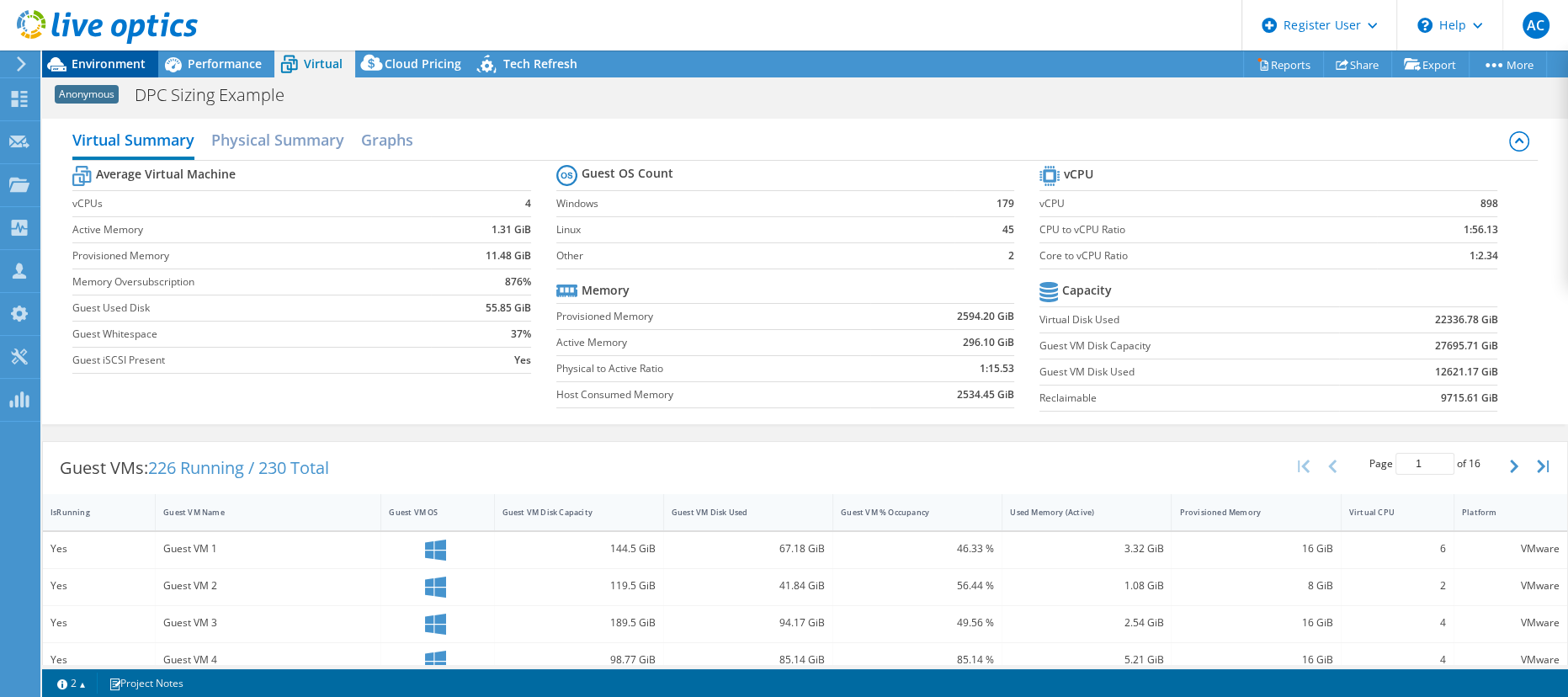
click at [118, 60] on span "Environment" at bounding box center [108, 63] width 74 height 16
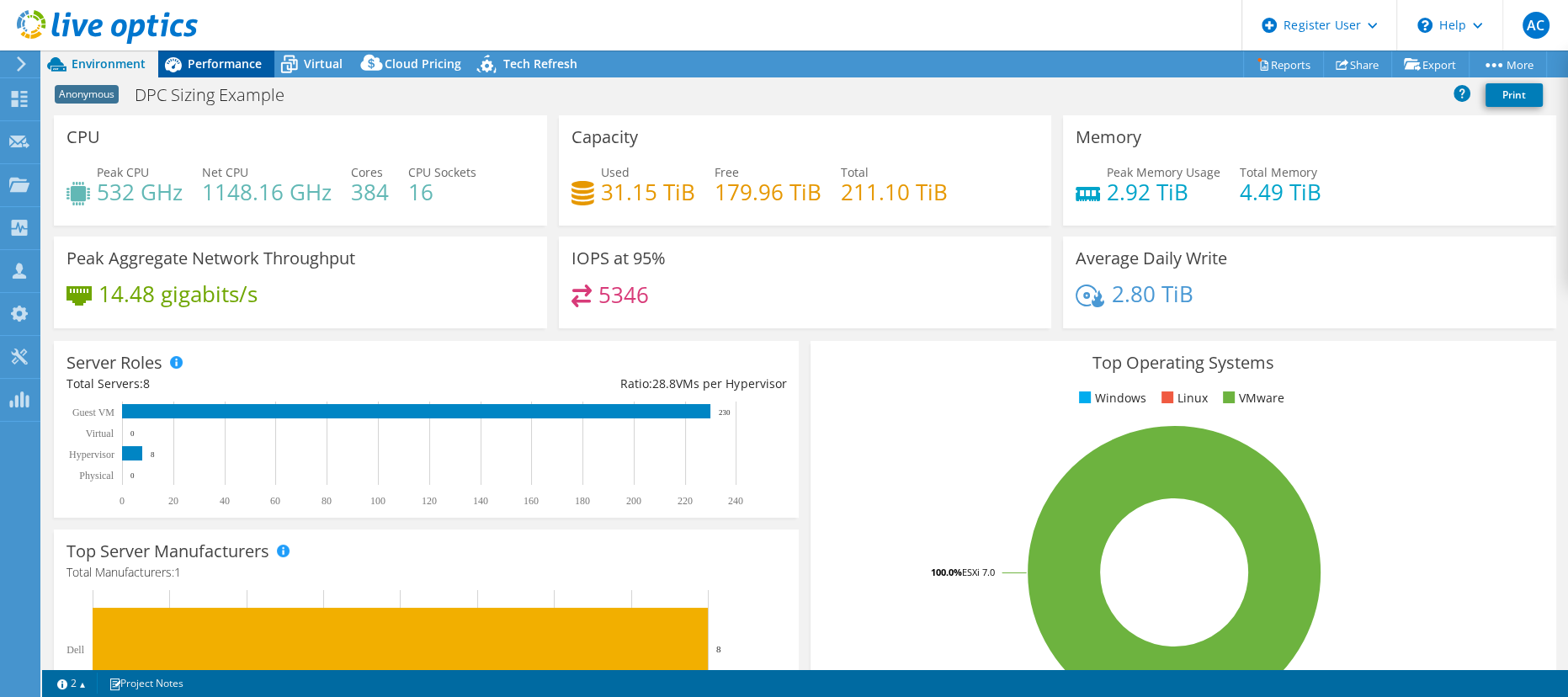
click at [228, 56] on span "Performance" at bounding box center [224, 63] width 74 height 16
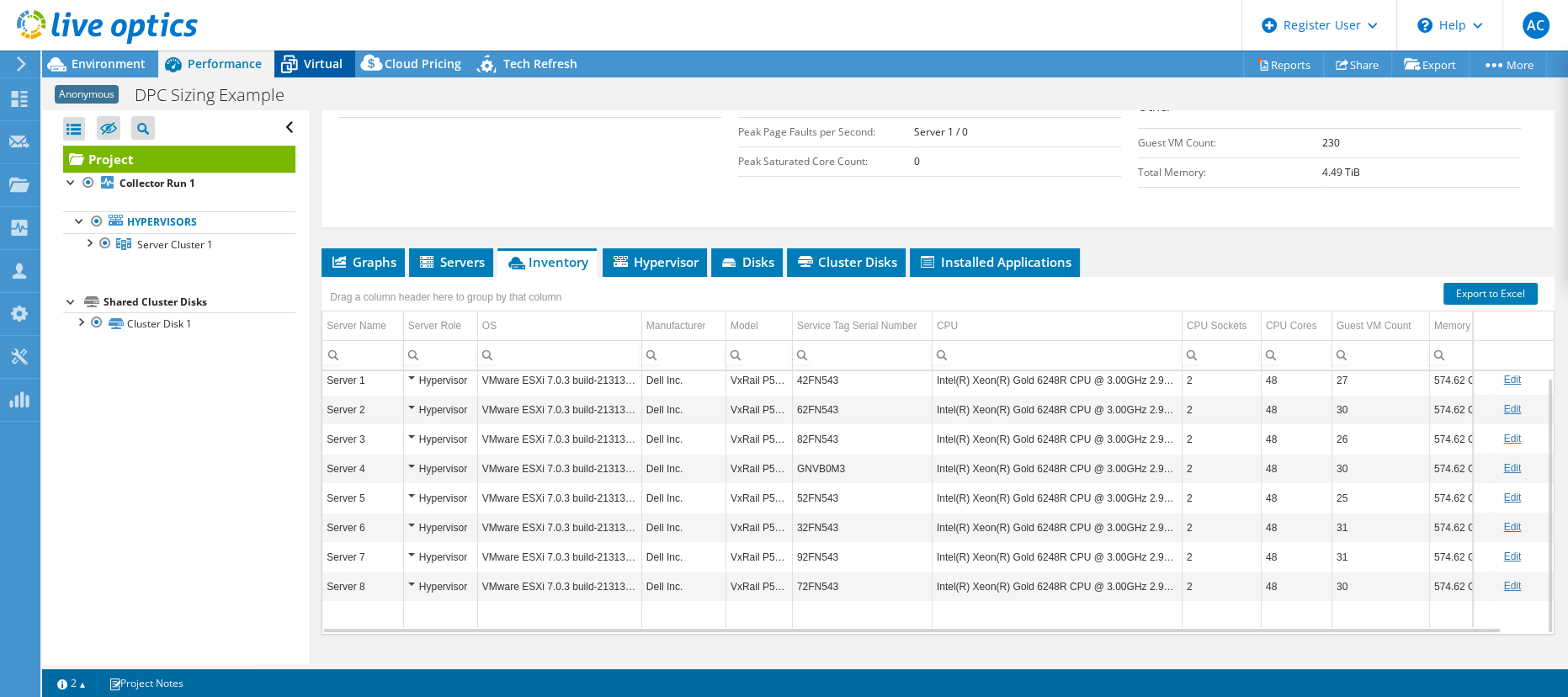
click at [317, 63] on span "Virtual" at bounding box center [323, 63] width 38 height 16
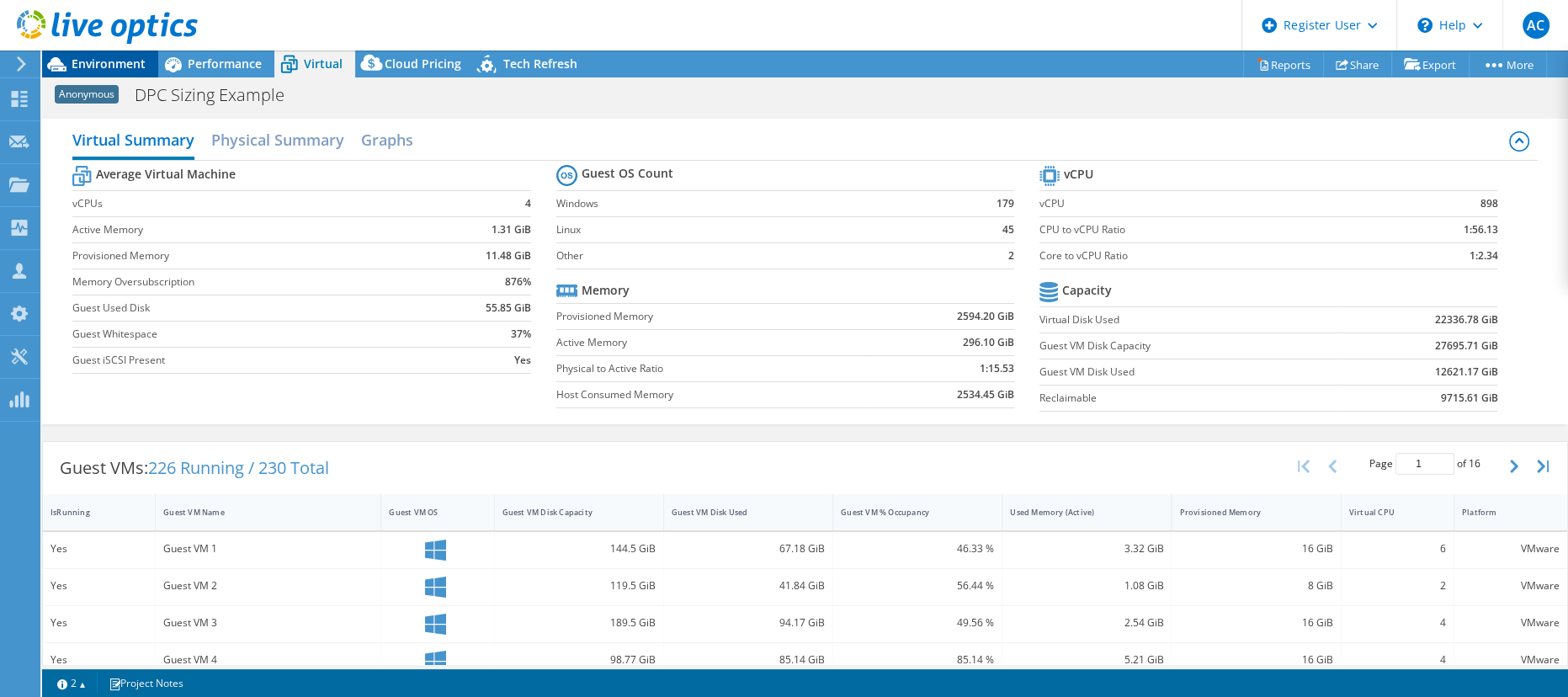
click at [129, 56] on span "Environment" at bounding box center [108, 63] width 74 height 16
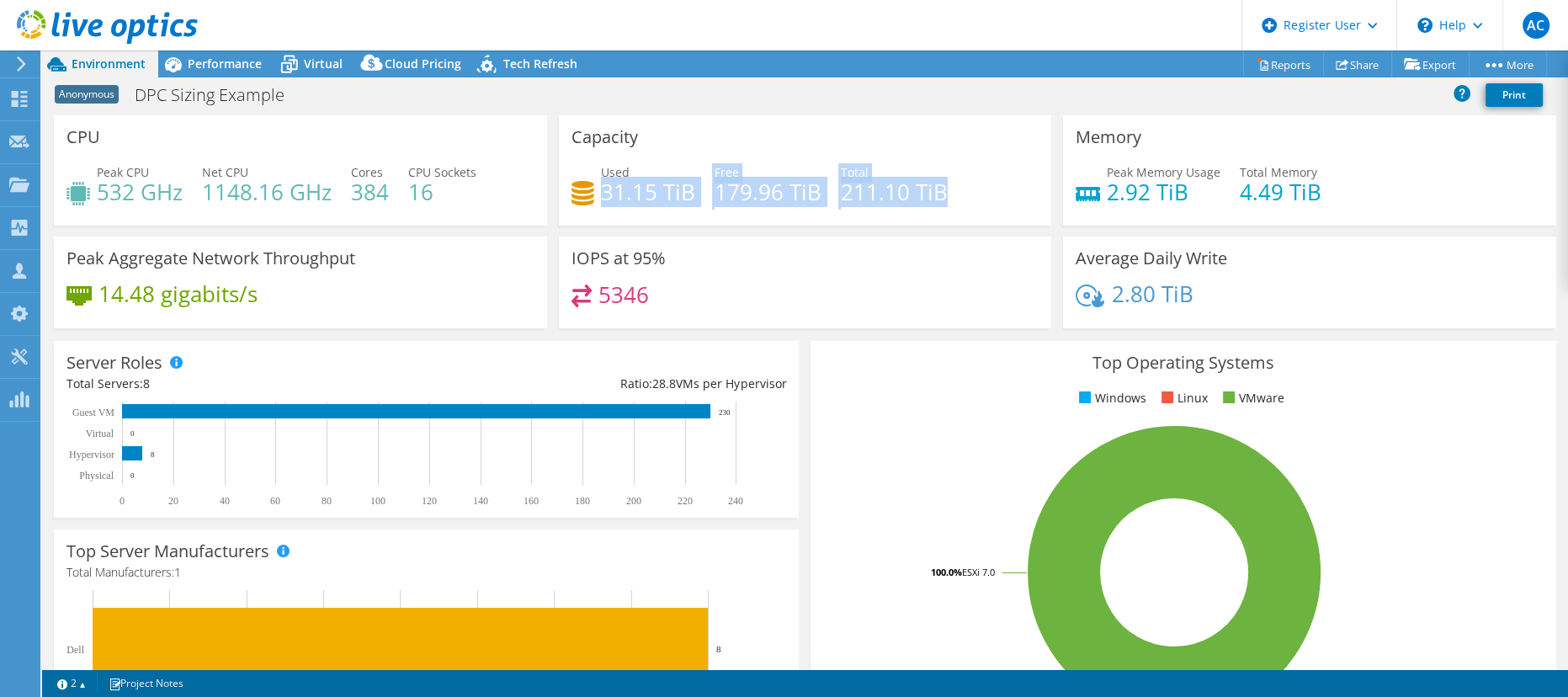
drag, startPoint x: 597, startPoint y: 197, endPoint x: 933, endPoint y: 206, distance: 336.1
click at [933, 206] on div "Used 31.15 TiB Free 179.96 TiB Total 211.10 TiB" at bounding box center [805, 190] width 468 height 54
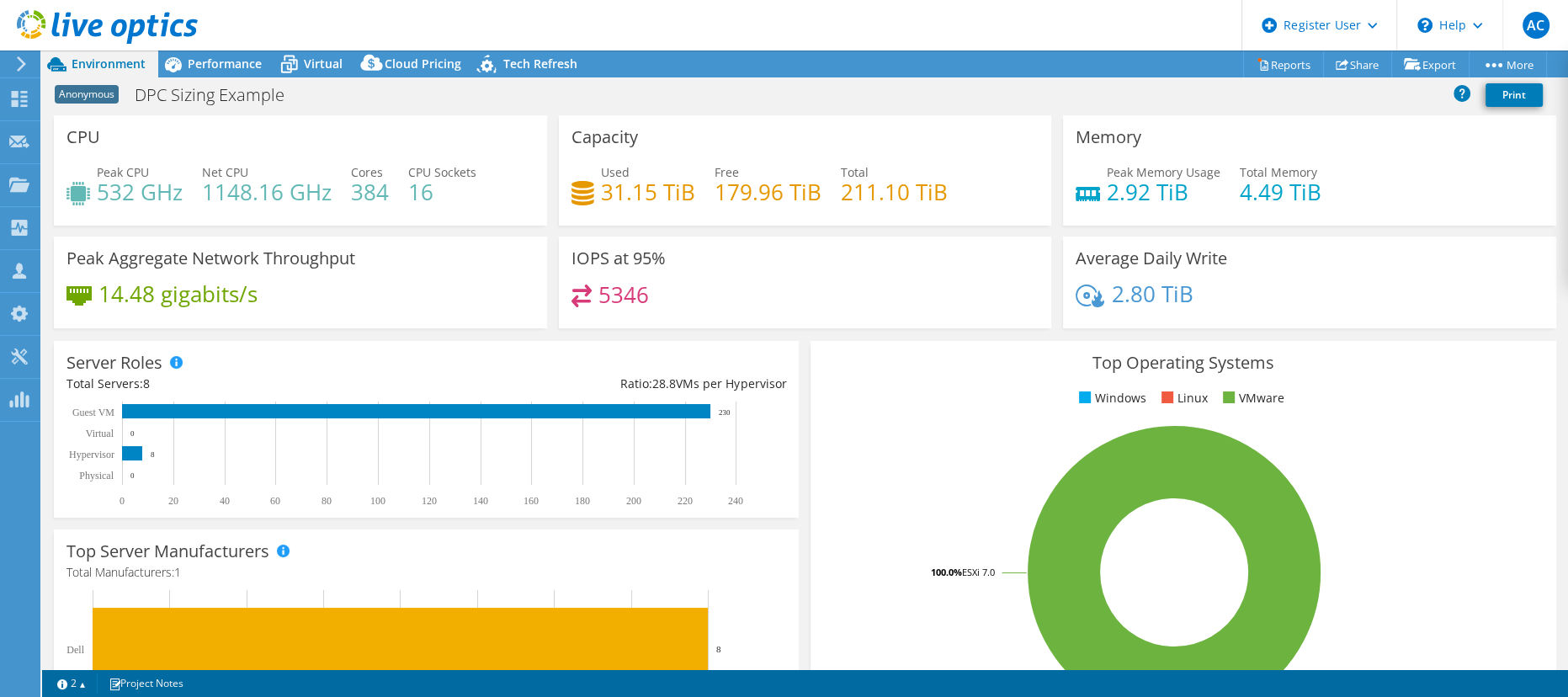
click at [933, 206] on div "Used 31.15 TiB Free 179.96 TiB Total 211.10 TiB" at bounding box center [805, 190] width 468 height 54
drag, startPoint x: 568, startPoint y: 140, endPoint x: 660, endPoint y: 143, distance: 92.0
click at [660, 143] on div "Capacity Used 31.15 TiB Free 179.96 TiB Total 211.10 TiB" at bounding box center [805, 171] width 493 height 111
drag, startPoint x: 595, startPoint y: 193, endPoint x: 685, endPoint y: 191, distance: 90.0
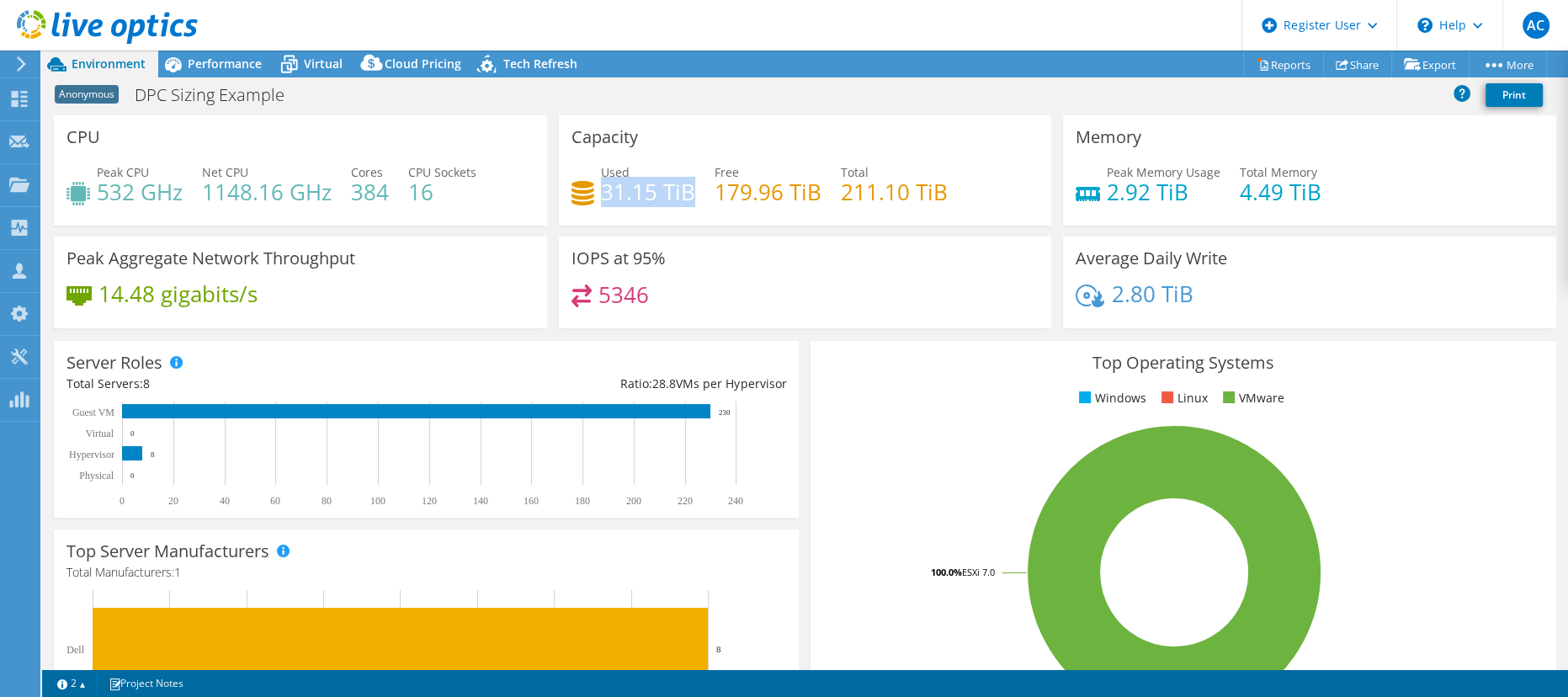
click at [685, 191] on h4 "31.15 TiB" at bounding box center [648, 192] width 95 height 19
drag, startPoint x: 598, startPoint y: 197, endPoint x: 690, endPoint y: 194, distance: 92.0
click at [690, 194] on div "Used 31.15 TiB Free 179.96 TiB Total 211.10 TiB" at bounding box center [805, 190] width 468 height 54
click at [690, 198] on div "Used 31.15 TiB Free 179.96 TiB Total 211.10 TiB" at bounding box center [805, 190] width 468 height 54
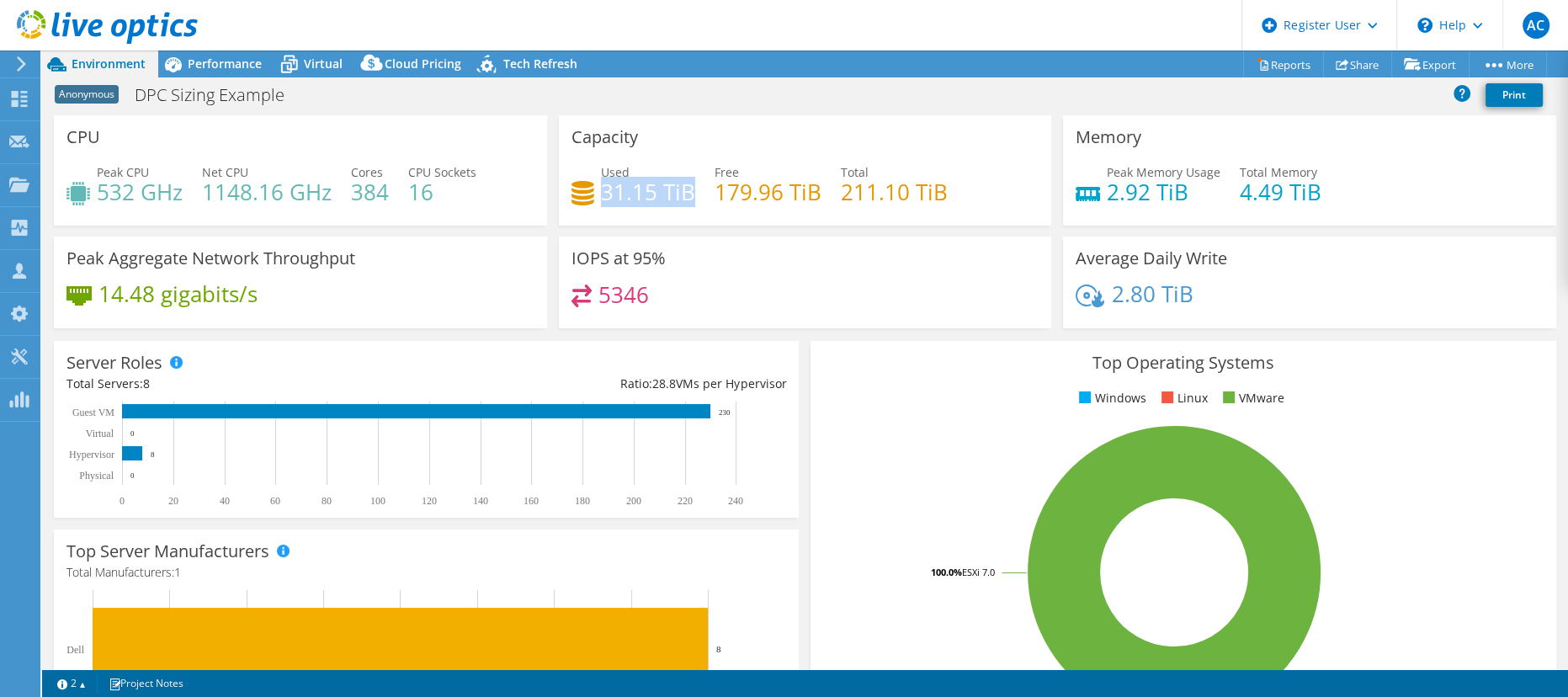
drag, startPoint x: 672, startPoint y: 193, endPoint x: 593, endPoint y: 192, distance: 79.0
click at [601, 192] on h4 "31.15 TiB" at bounding box center [648, 192] width 95 height 19
click at [611, 199] on h4 "31.15 TiB" at bounding box center [648, 192] width 95 height 19
click at [601, 193] on h4 "31.15 TiB" at bounding box center [648, 192] width 95 height 19
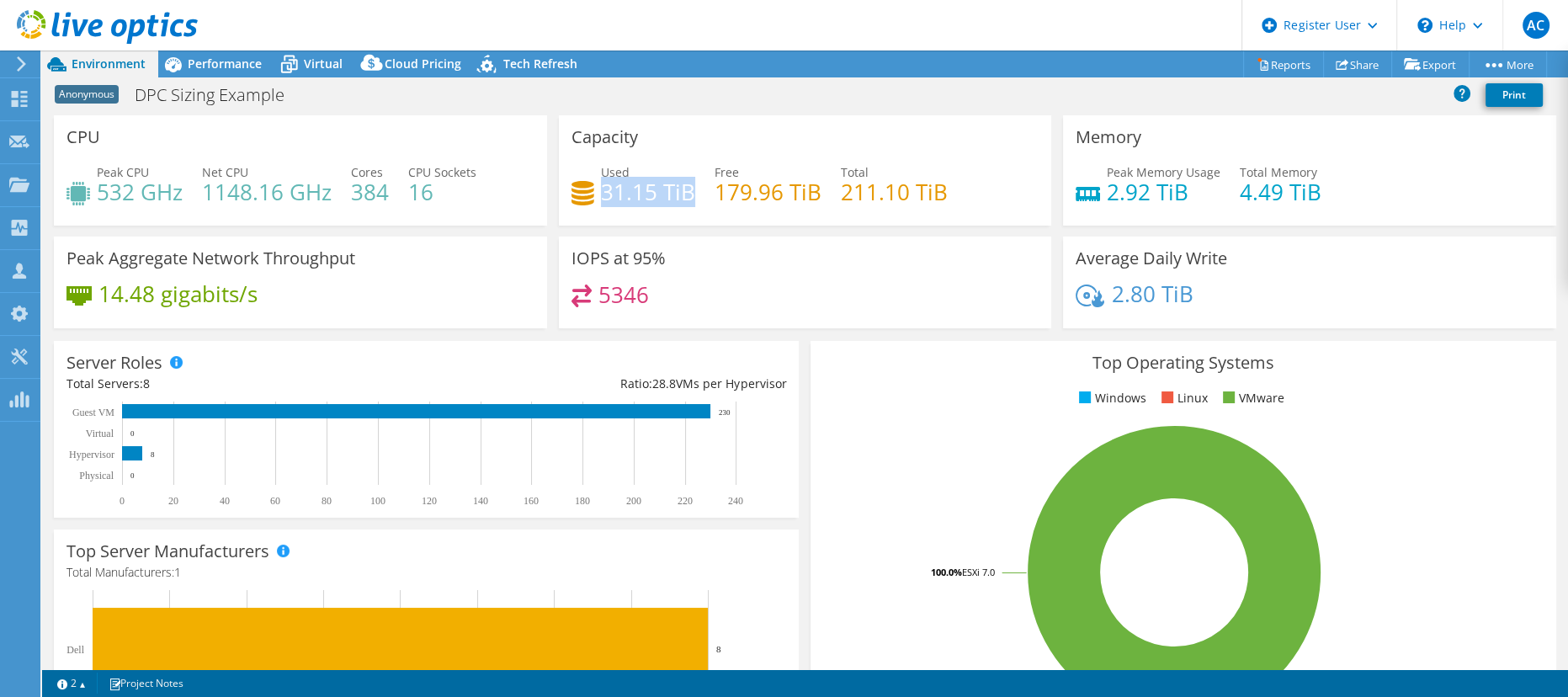
click at [601, 192] on h4 "31.15 TiB" at bounding box center [648, 192] width 95 height 19
click at [601, 183] on h4 "31.15 TiB" at bounding box center [648, 192] width 95 height 19
drag, startPoint x: 595, startPoint y: 175, endPoint x: 687, endPoint y: 194, distance: 93.9
click at [687, 194] on div "Used 31.15 TiB" at bounding box center [648, 182] width 95 height 38
click at [687, 194] on h4 "31.15 TiB" at bounding box center [648, 192] width 95 height 19
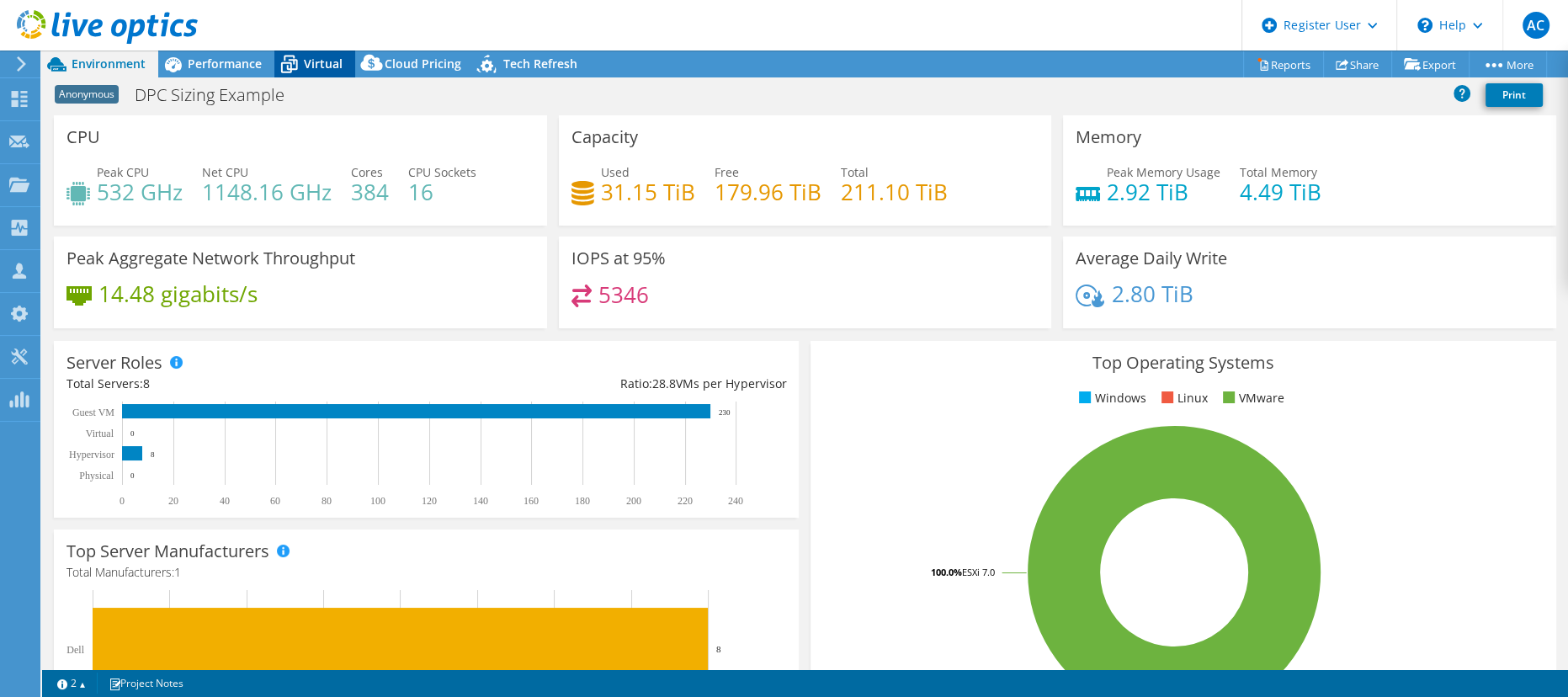
click at [318, 62] on span "Virtual" at bounding box center [323, 63] width 38 height 16
